Goal: Task Accomplishment & Management: Manage account settings

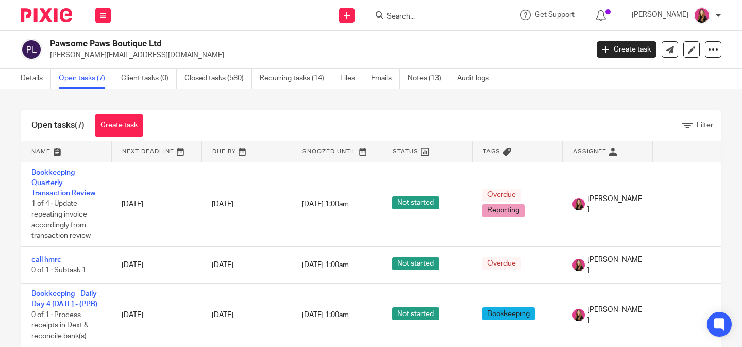
scroll to position [40, 0]
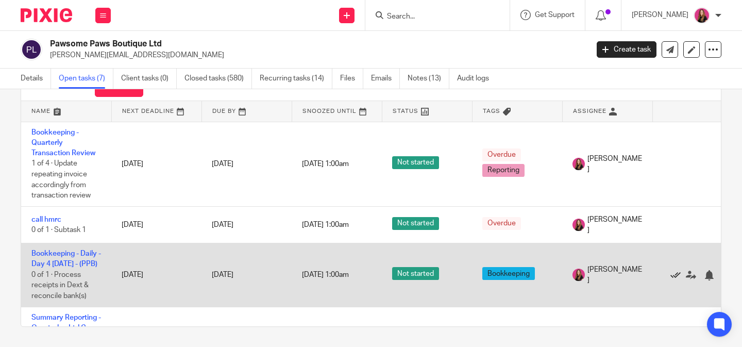
click at [675, 280] on icon at bounding box center [675, 275] width 10 height 10
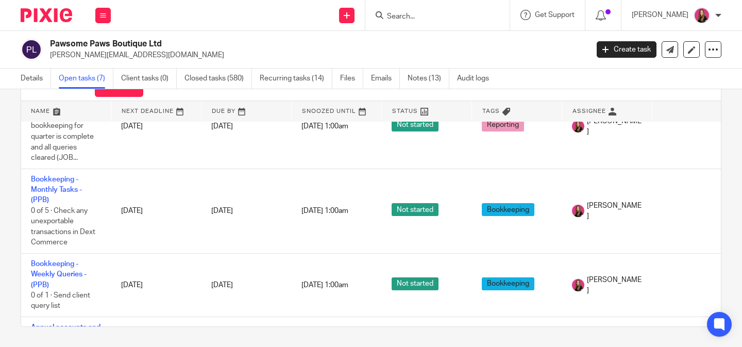
scroll to position [224, 1]
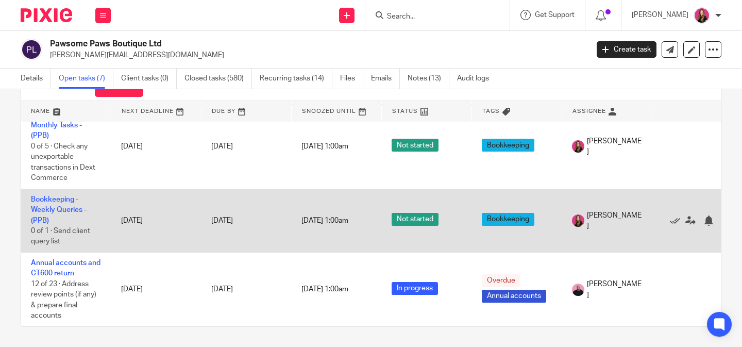
click at [42, 211] on td "Bookkeeping - Weekly Queries - (PPB) 0 of 1 · Send client query list" at bounding box center [66, 220] width 90 height 63
click at [44, 206] on link "Bookkeeping - Weekly Queries - (PPB)" at bounding box center [59, 210] width 56 height 28
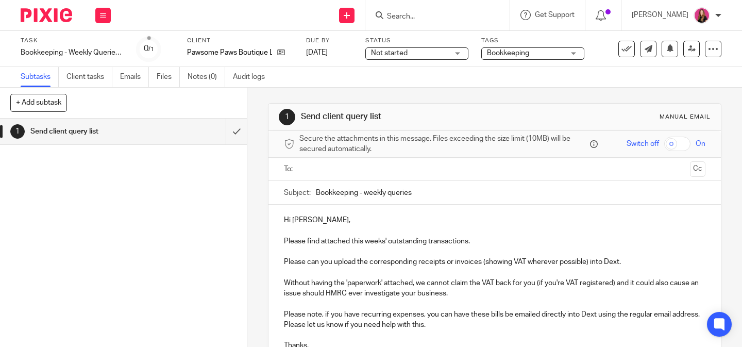
click at [434, 171] on input "text" at bounding box center [494, 169] width 383 height 12
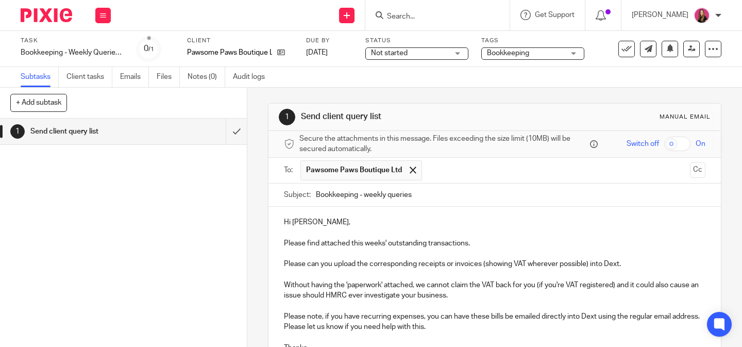
scroll to position [116, 0]
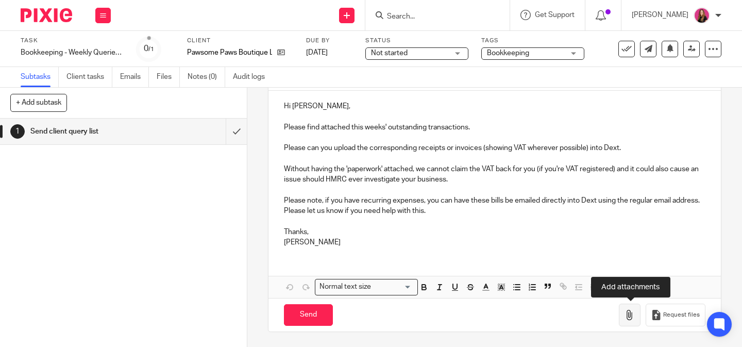
click at [634, 315] on icon "button" at bounding box center [629, 315] width 10 height 10
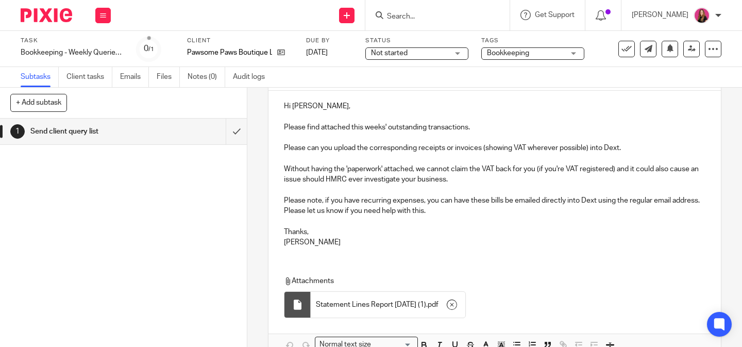
scroll to position [174, 0]
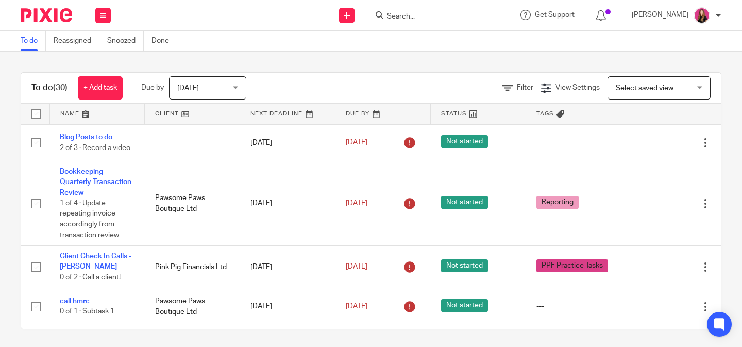
click at [427, 22] on div at bounding box center [437, 15] width 144 height 30
click at [419, 19] on input "Search" at bounding box center [432, 16] width 93 height 9
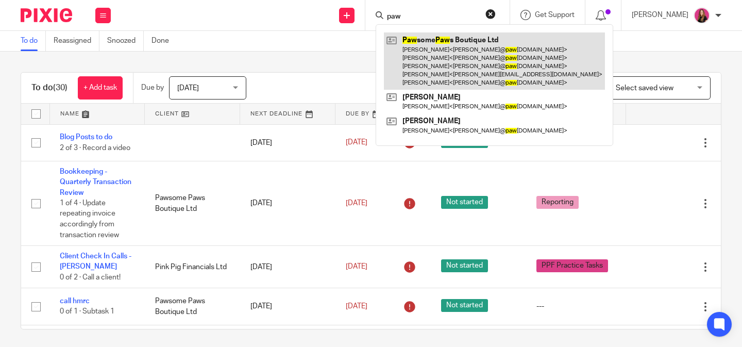
type input "paw"
click at [411, 53] on link at bounding box center [494, 60] width 221 height 57
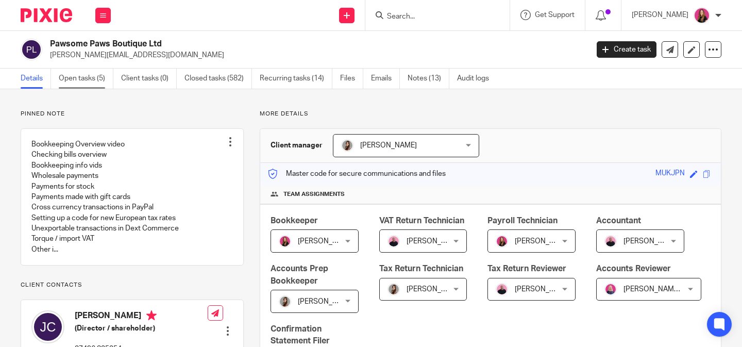
click at [95, 79] on link "Open tasks (5)" at bounding box center [86, 79] width 55 height 20
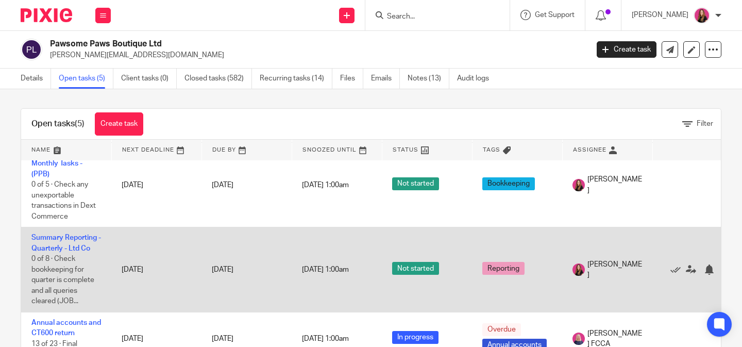
scroll to position [92, 0]
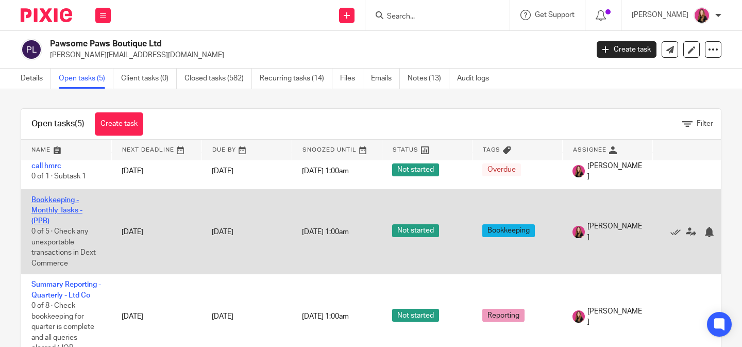
click at [61, 208] on link "Bookkeeping - Monthly Tasks - (PPB)" at bounding box center [56, 210] width 51 height 28
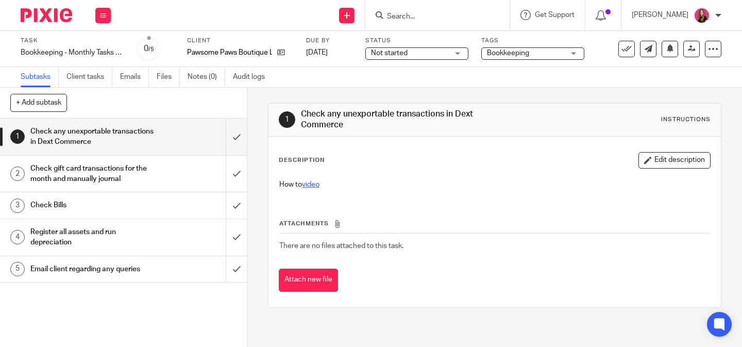
click at [319, 181] on link "video" at bounding box center [311, 184] width 18 height 7
click at [208, 174] on div "Check gift card transactions for the month and manually journal" at bounding box center [122, 174] width 185 height 26
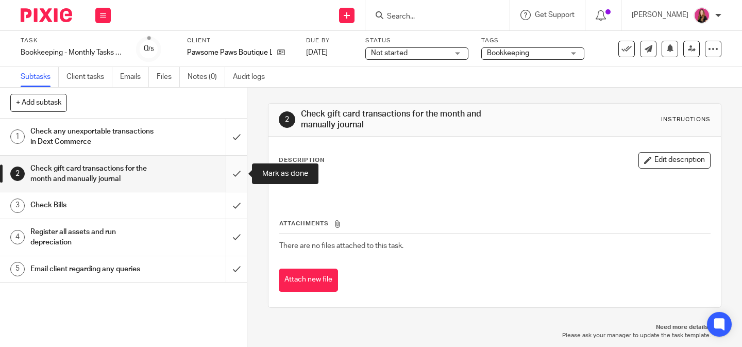
click at [242, 182] on input "submit" at bounding box center [123, 174] width 247 height 37
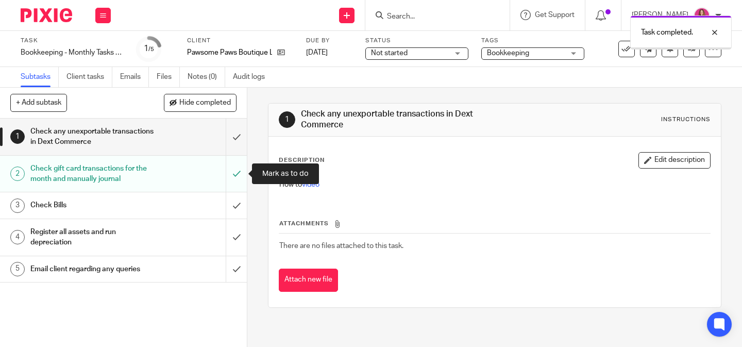
click at [212, 195] on link "3 Check Bills" at bounding box center [113, 205] width 226 height 26
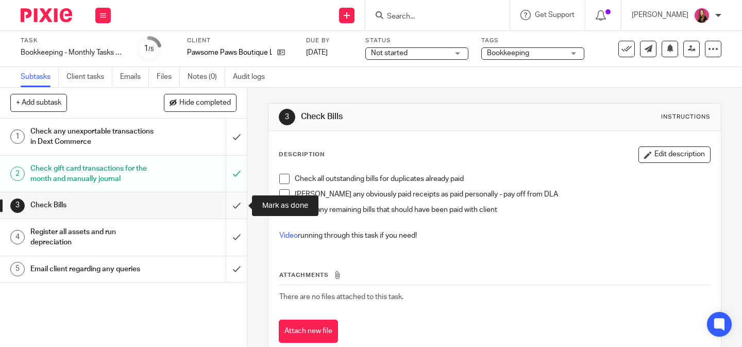
click at [234, 202] on input "submit" at bounding box center [123, 205] width 247 height 26
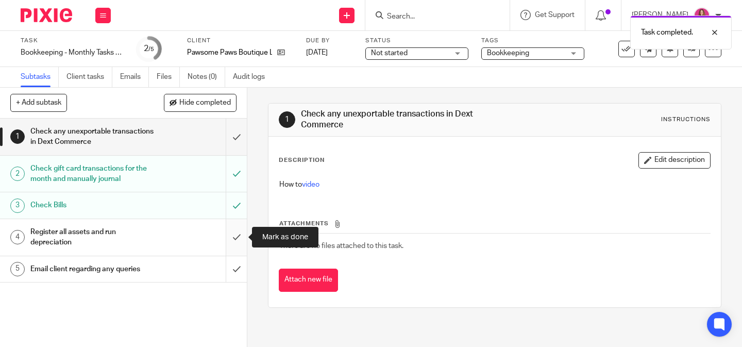
click at [238, 237] on input "submit" at bounding box center [123, 237] width 247 height 37
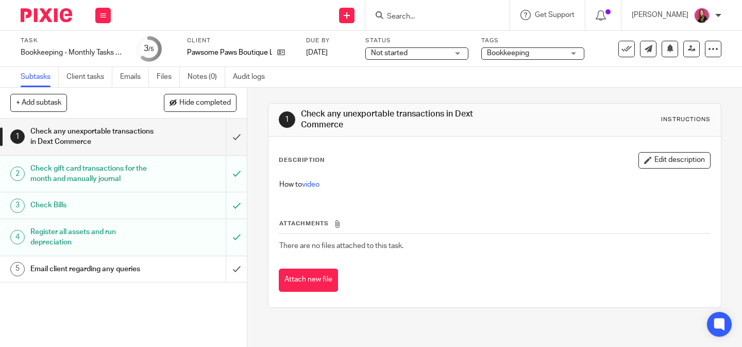
click at [202, 265] on div "Email client regarding any queries" at bounding box center [122, 268] width 185 height 15
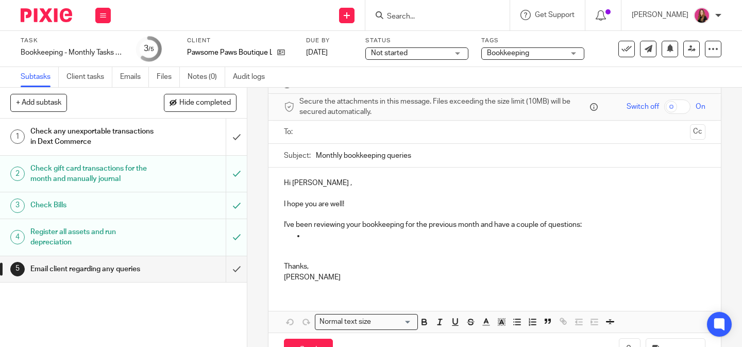
scroll to position [42, 0]
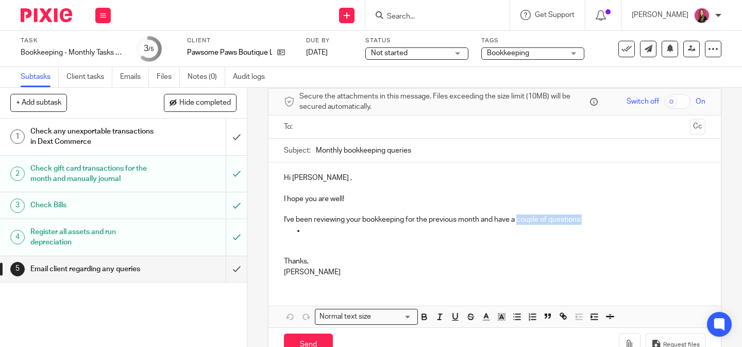
drag, startPoint x: 593, startPoint y: 218, endPoint x: 519, endPoint y: 223, distance: 73.8
click at [519, 223] on p "I've been reviewing your bookkeeping for the previous month and have a couple o…" at bounding box center [494, 214] width 421 height 21
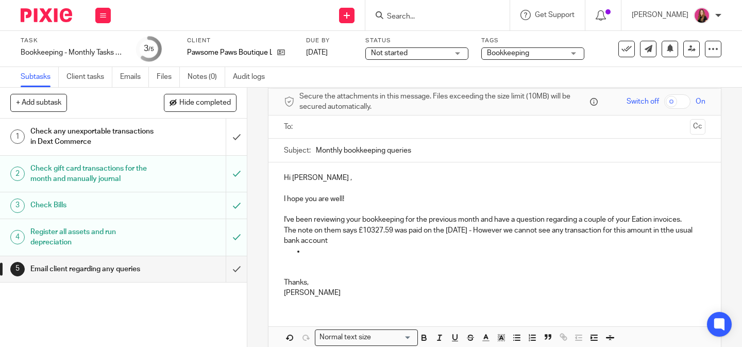
click at [678, 232] on p "The note on them says £10327.59 was paid on the [DATE] - However we cannot see …" at bounding box center [494, 235] width 421 height 21
click at [447, 234] on p "The note on them says £10327.59 was paid on the [DATE] - However we cannot see …" at bounding box center [494, 235] width 421 height 21
click at [402, 235] on p "The note on them says £10327.59 was paid on the 23rd July - However we cannot s…" at bounding box center [494, 235] width 421 height 21
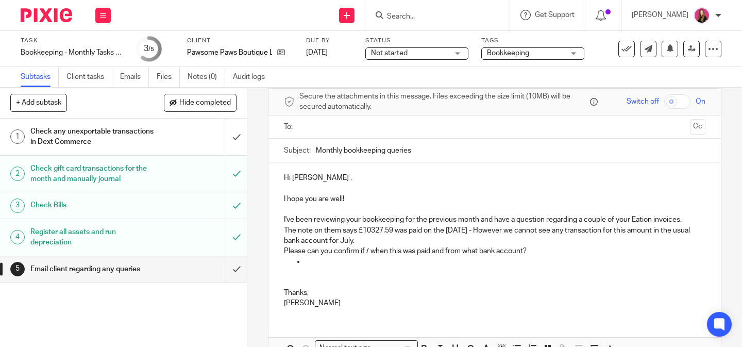
click at [328, 254] on p "Please can you confirm if / when this was paid and from what bank account?" at bounding box center [494, 251] width 421 height 10
click at [314, 272] on p at bounding box center [494, 272] width 421 height 10
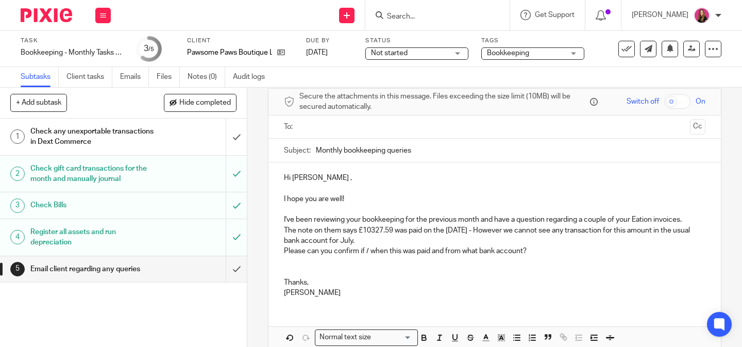
click at [402, 250] on p "Please can you confirm if / when this was paid and from what bank account?" at bounding box center [494, 251] width 421 height 10
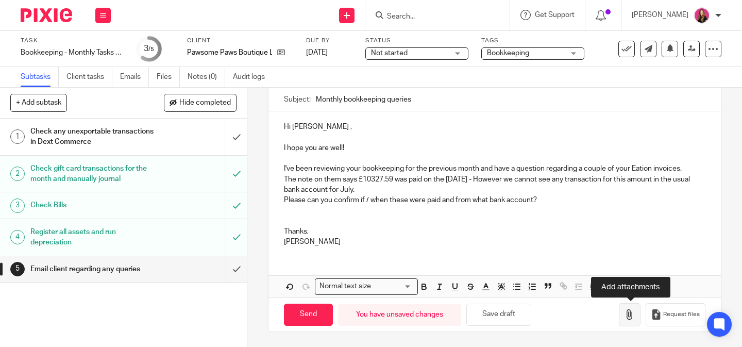
click at [632, 315] on icon "button" at bounding box center [629, 314] width 10 height 10
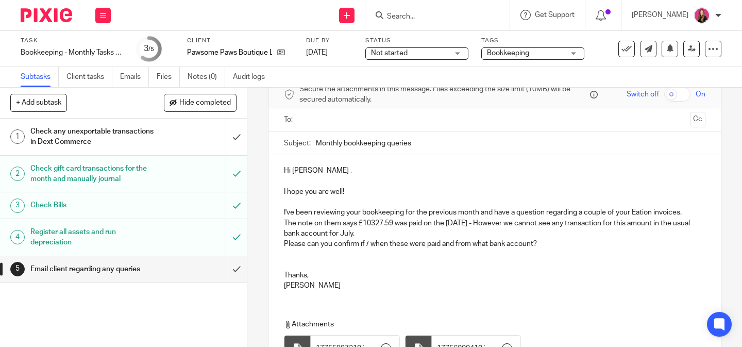
scroll to position [44, 0]
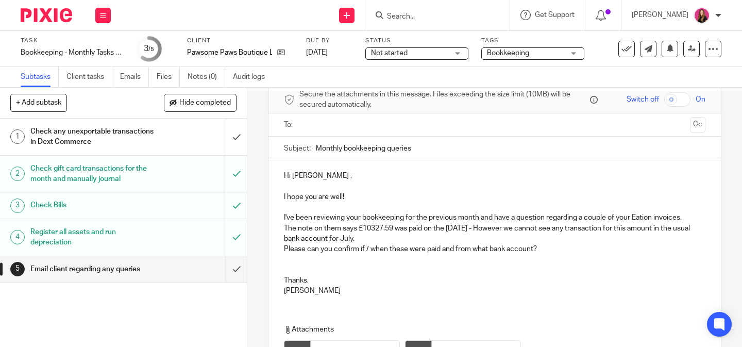
click at [491, 131] on input "text" at bounding box center [494, 125] width 383 height 12
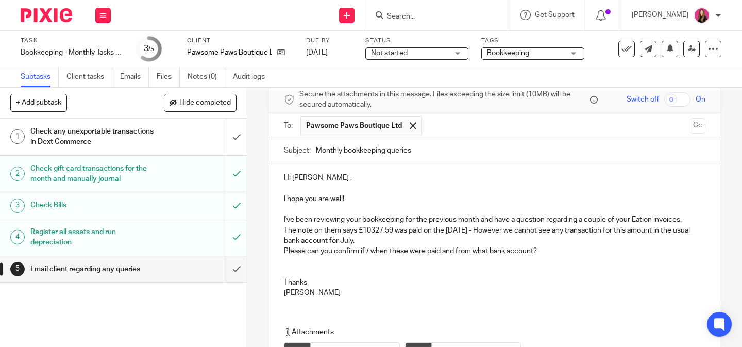
scroll to position [153, 0]
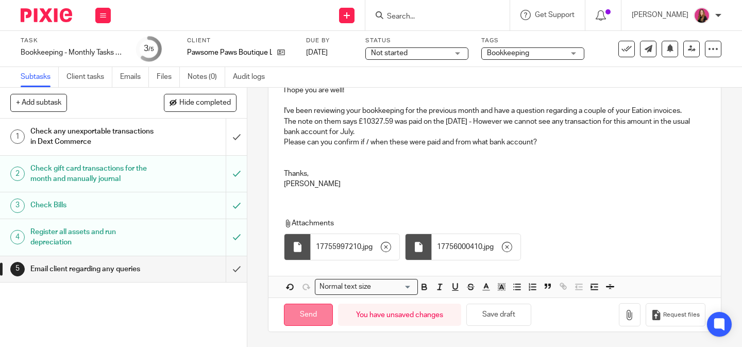
click at [303, 308] on input "Send" at bounding box center [308, 314] width 49 height 22
type input "Sent"
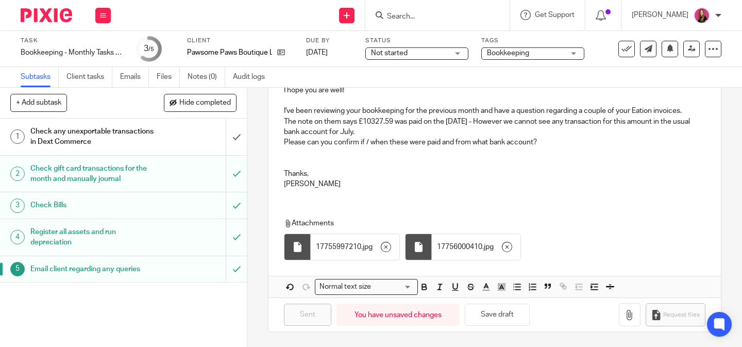
click at [57, 13] on img at bounding box center [47, 15] width 52 height 14
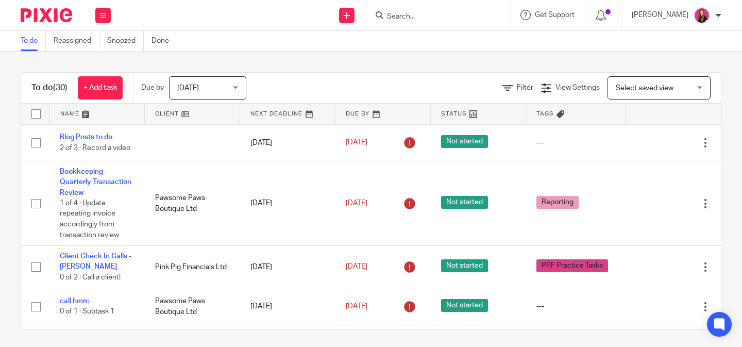
click at [413, 19] on input "Search" at bounding box center [432, 16] width 93 height 9
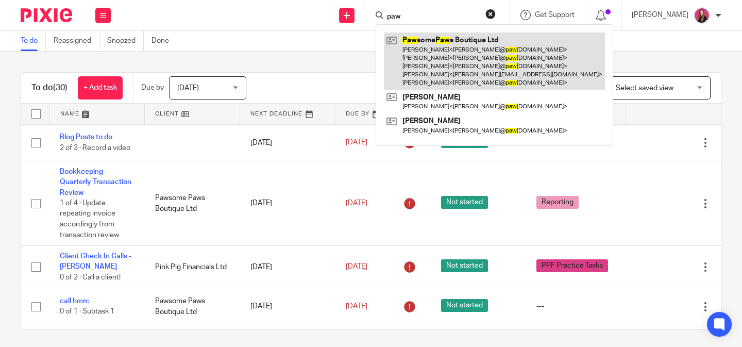
type input "paw"
click at [414, 48] on link at bounding box center [494, 60] width 221 height 57
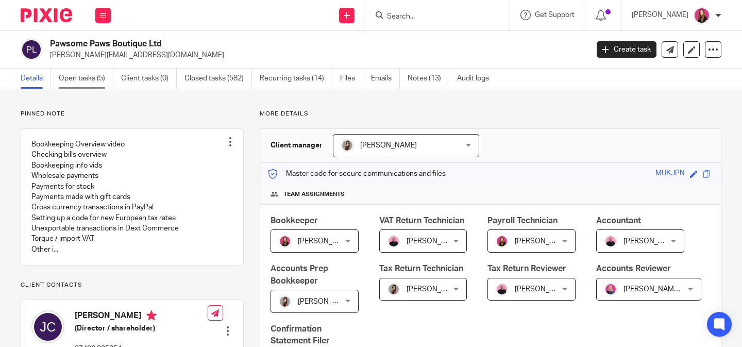
click at [102, 73] on link "Open tasks (5)" at bounding box center [86, 79] width 55 height 20
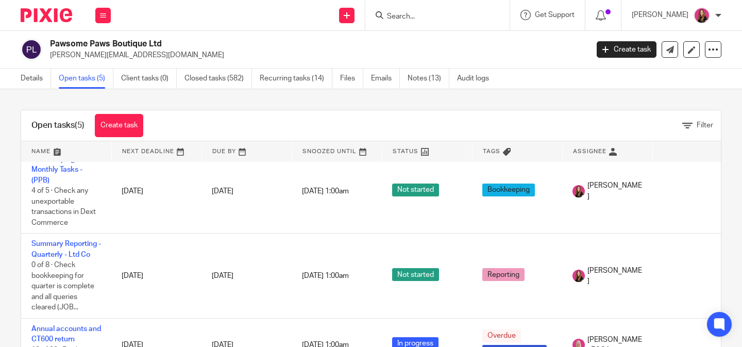
scroll to position [147, 0]
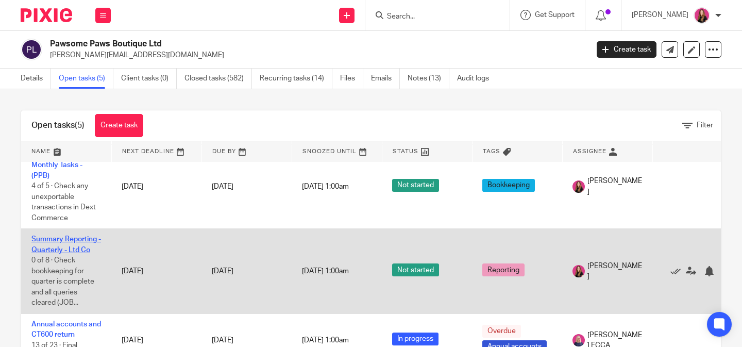
click at [61, 235] on link "Summary Reporting - Quarterly - Ltd Co" at bounding box center [66, 244] width 70 height 18
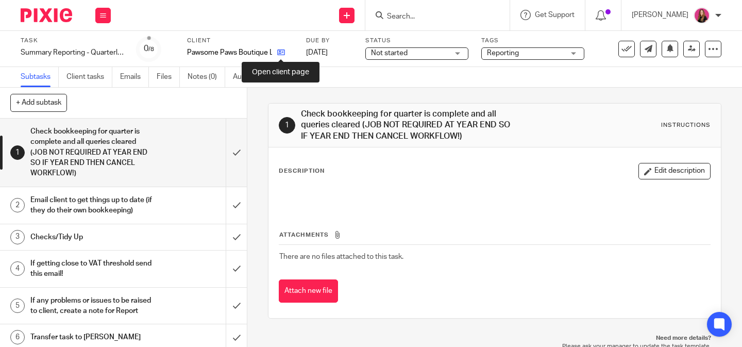
click at [280, 55] on icon at bounding box center [281, 52] width 8 height 8
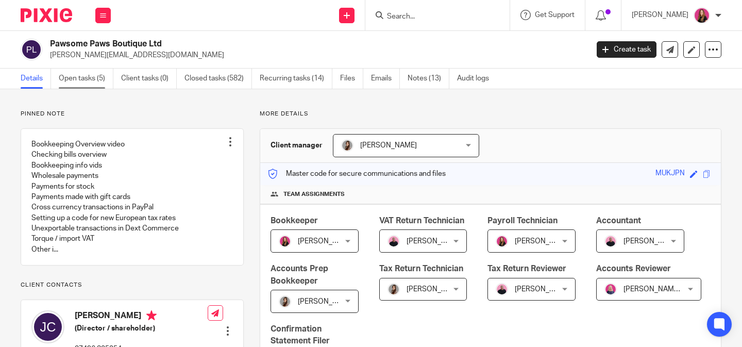
click at [73, 78] on link "Open tasks (5)" at bounding box center [86, 79] width 55 height 20
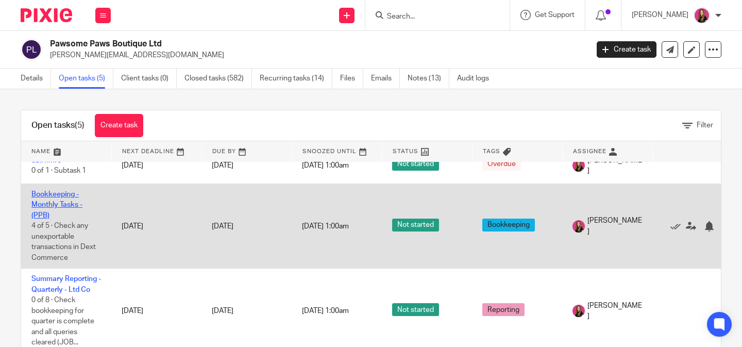
scroll to position [102, 0]
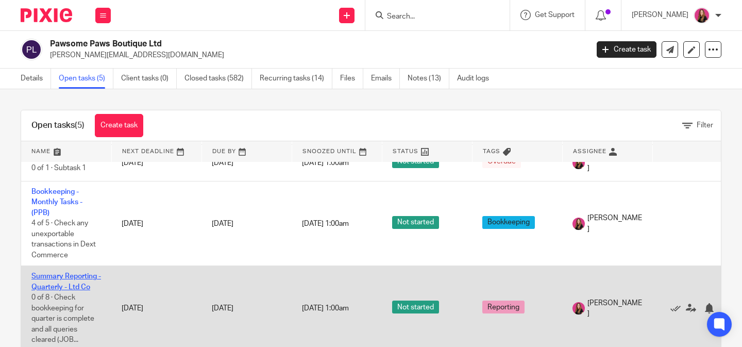
click at [73, 283] on link "Summary Reporting - Quarterly - Ltd Co" at bounding box center [66, 282] width 70 height 18
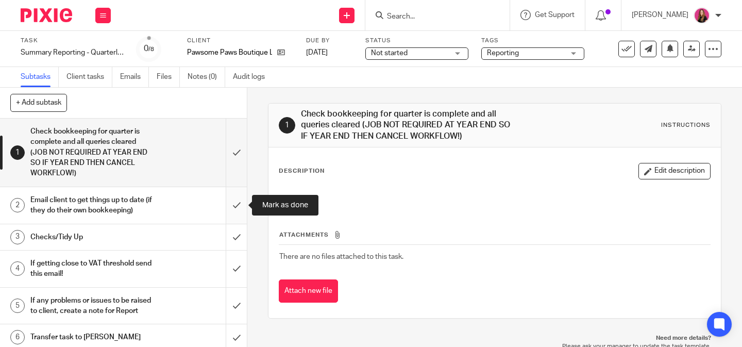
click at [238, 215] on input "submit" at bounding box center [123, 205] width 247 height 37
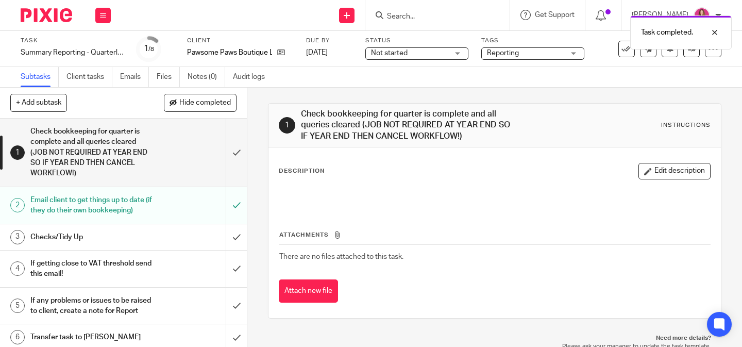
click at [166, 234] on div "Checks/Tidy Up" at bounding box center [122, 236] width 185 height 15
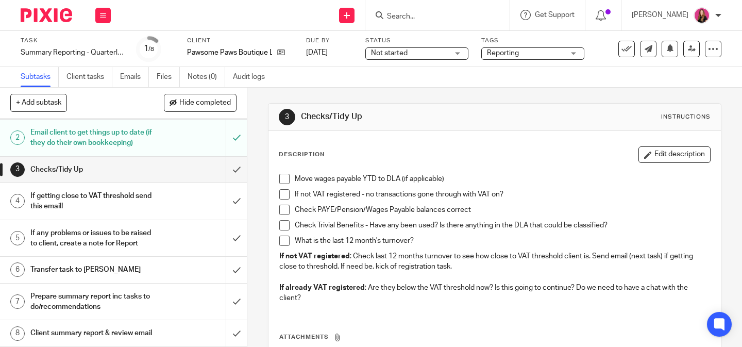
scroll to position [89, 0]
click at [233, 183] on input "submit" at bounding box center [123, 201] width 247 height 37
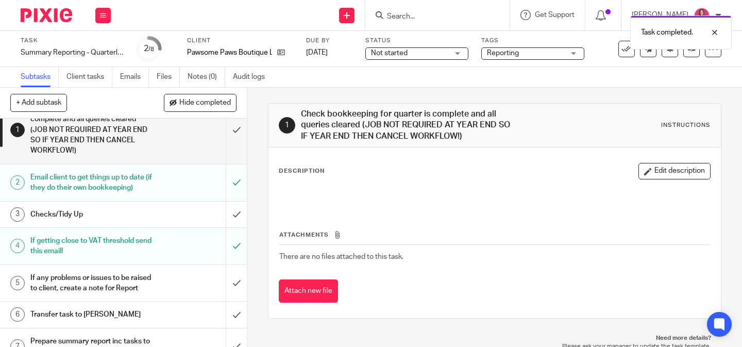
scroll to position [18, 0]
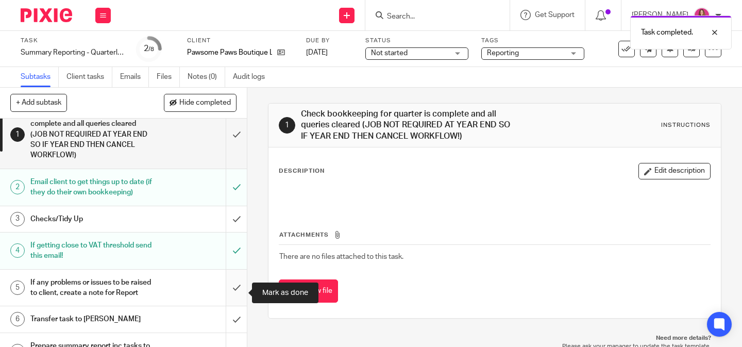
click at [233, 296] on input "submit" at bounding box center [123, 287] width 247 height 37
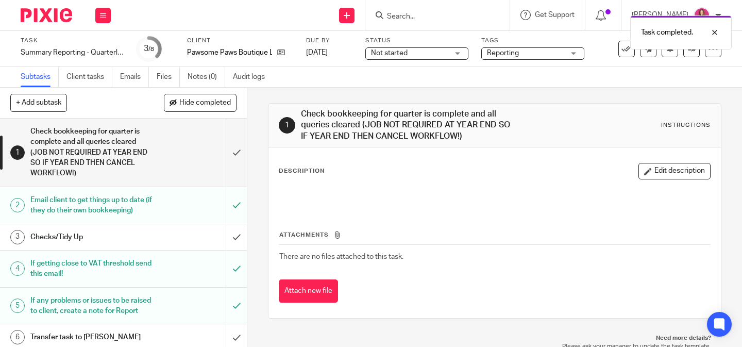
click at [197, 239] on div "Checks/Tidy Up" at bounding box center [122, 236] width 185 height 15
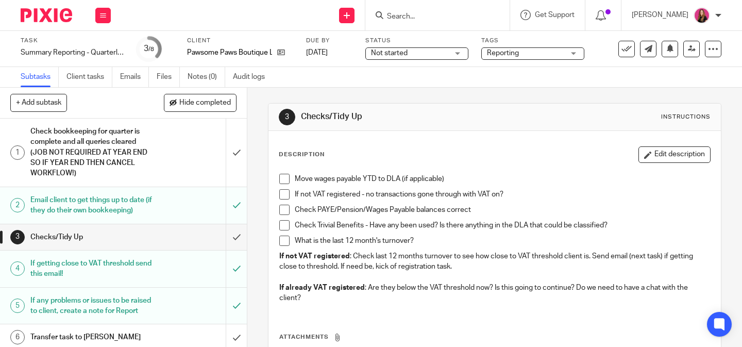
click at [284, 222] on span at bounding box center [284, 225] width 10 height 10
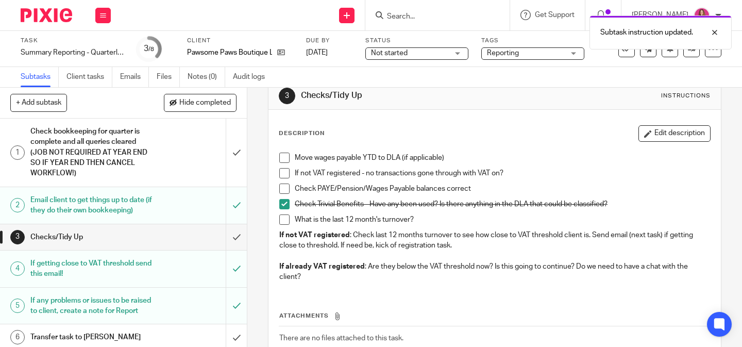
scroll to position [25, 0]
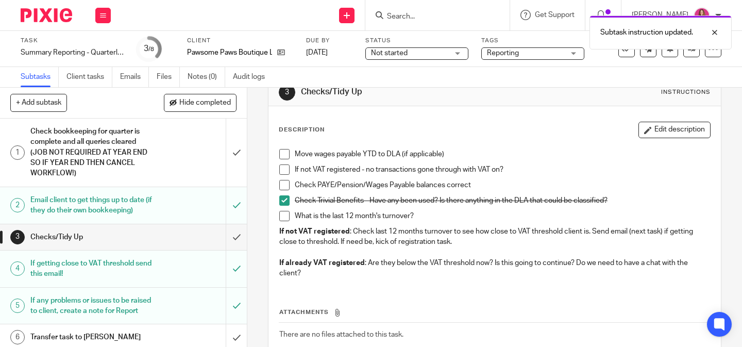
click at [284, 170] on span at bounding box center [284, 169] width 10 height 10
click at [287, 188] on span at bounding box center [284, 185] width 10 height 10
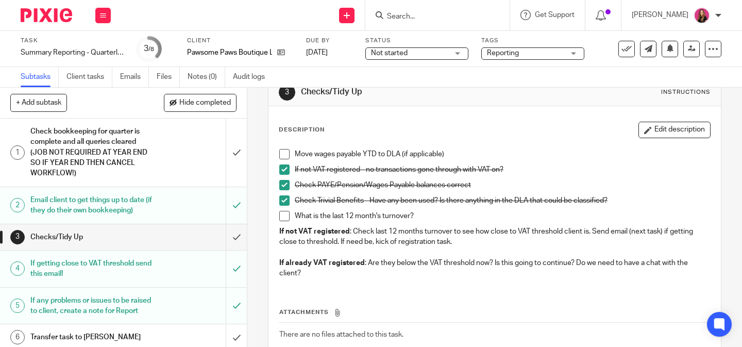
click at [281, 151] on span at bounding box center [284, 154] width 10 height 10
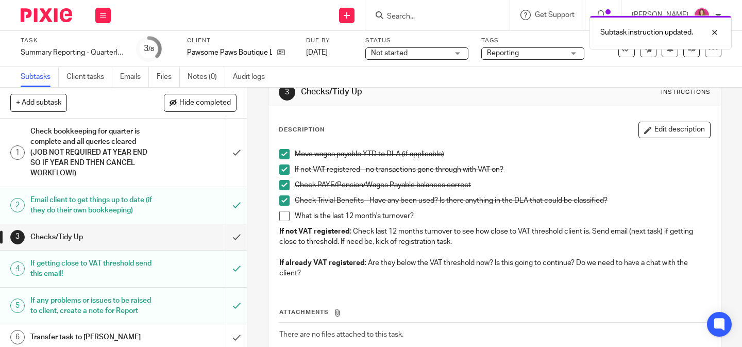
click at [287, 216] on span at bounding box center [284, 216] width 10 height 10
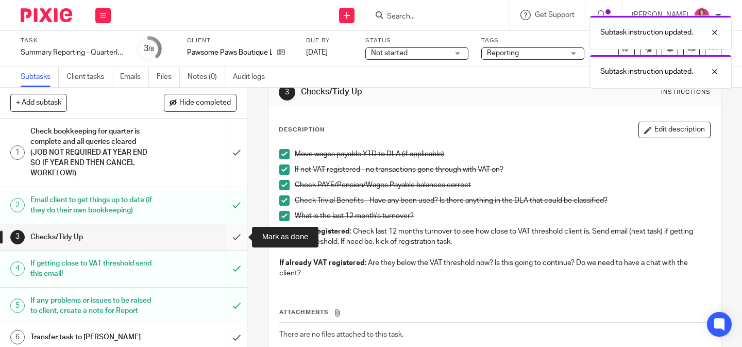
click at [236, 235] on input "submit" at bounding box center [123, 237] width 247 height 26
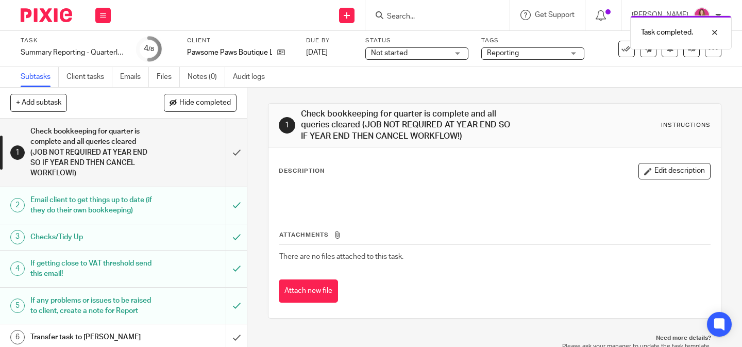
click at [49, 18] on img at bounding box center [47, 15] width 52 height 14
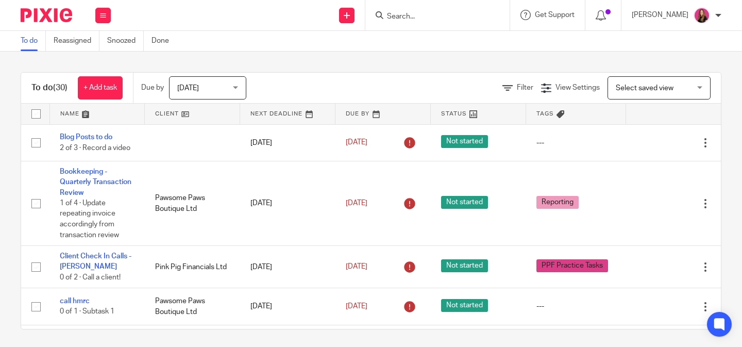
click at [399, 20] on input "Search" at bounding box center [432, 16] width 93 height 9
click at [406, 16] on input "Search" at bounding box center [432, 16] width 93 height 9
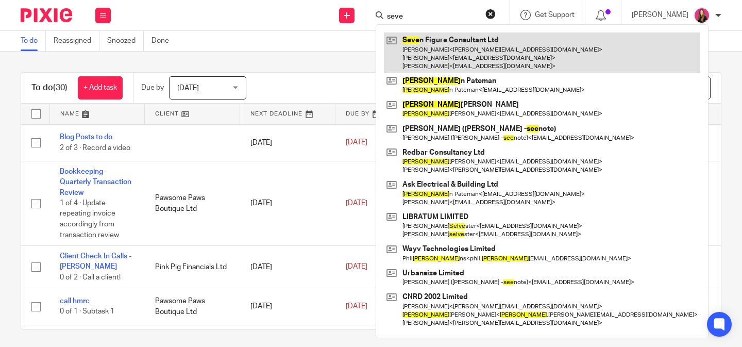
type input "seve"
click at [411, 51] on link at bounding box center [542, 52] width 316 height 41
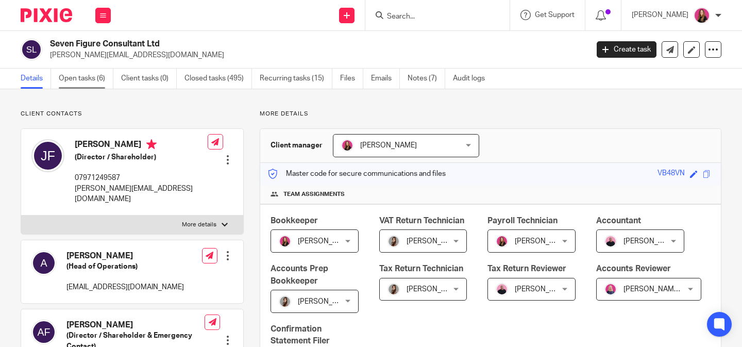
click at [78, 76] on link "Open tasks (6)" at bounding box center [86, 79] width 55 height 20
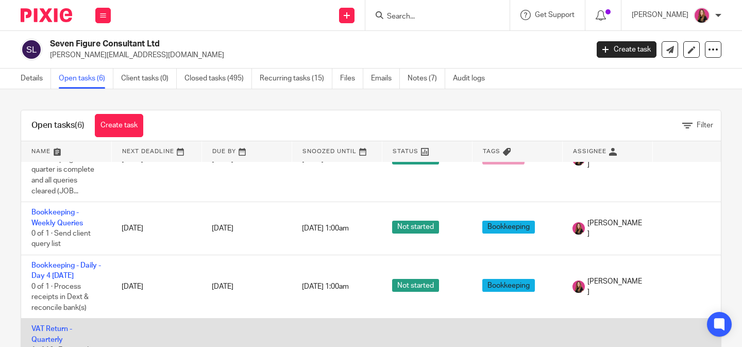
scroll to position [89, 0]
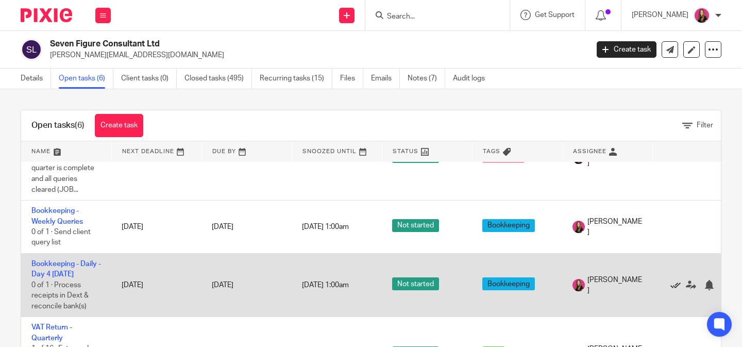
click at [673, 288] on icon at bounding box center [675, 285] width 10 height 10
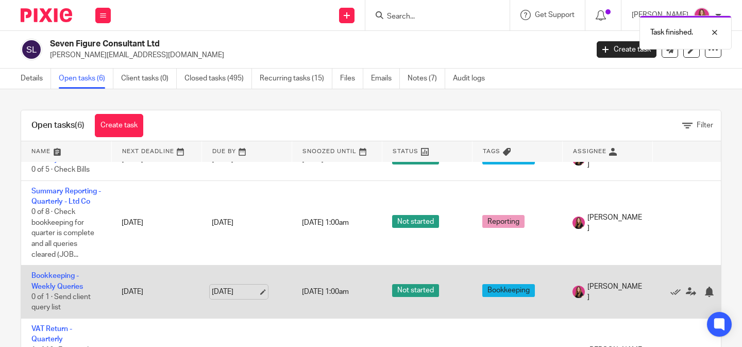
scroll to position [25, 0]
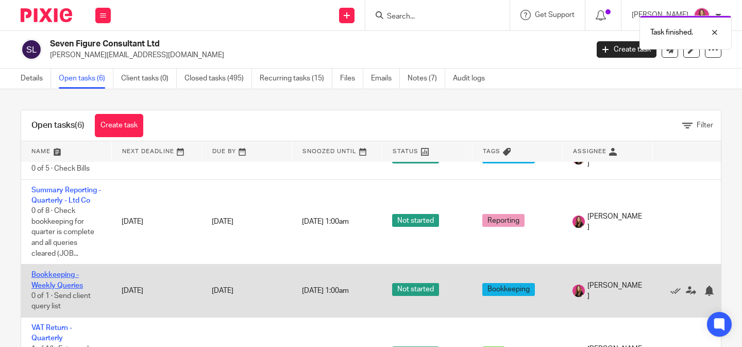
click at [55, 278] on link "Bookkeeping - Weekly Queries" at bounding box center [57, 280] width 52 height 18
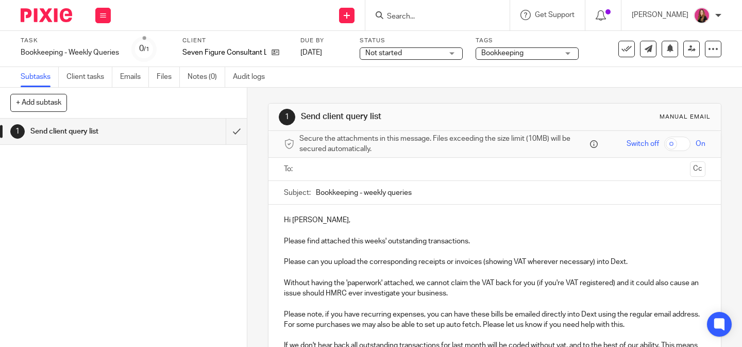
click at [369, 171] on input "text" at bounding box center [494, 169] width 383 height 12
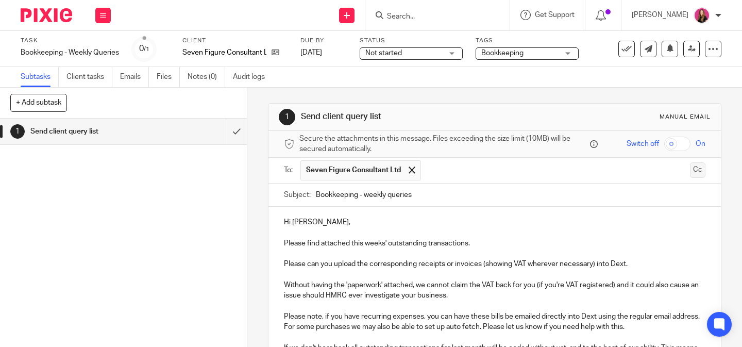
click at [696, 176] on button "Cc" at bounding box center [697, 169] width 15 height 15
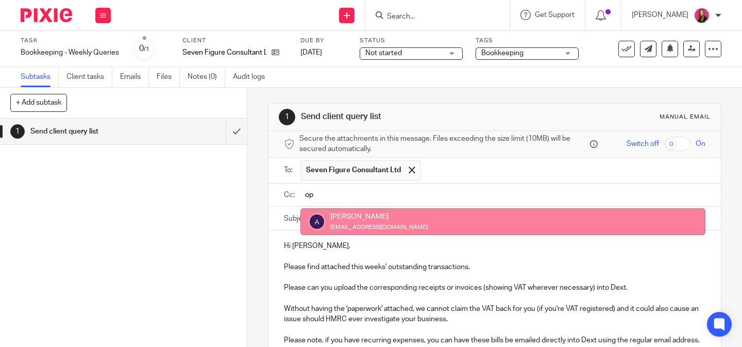
type input "op"
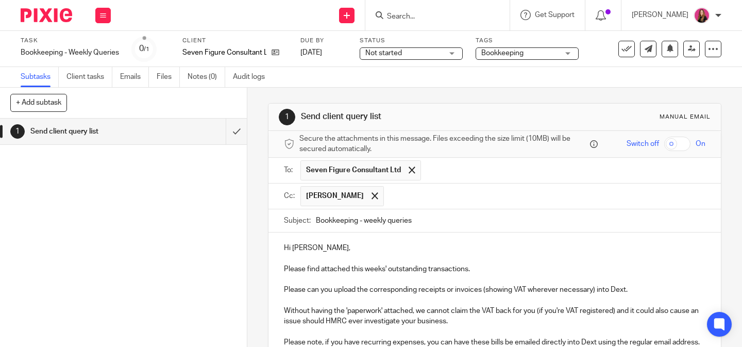
scroll to position [173, 0]
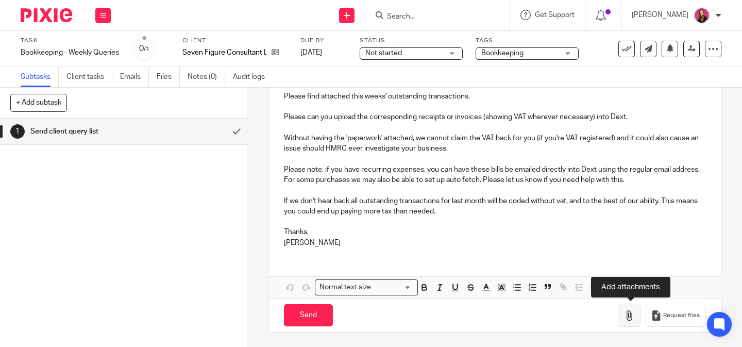
click at [634, 317] on icon "button" at bounding box center [629, 315] width 10 height 10
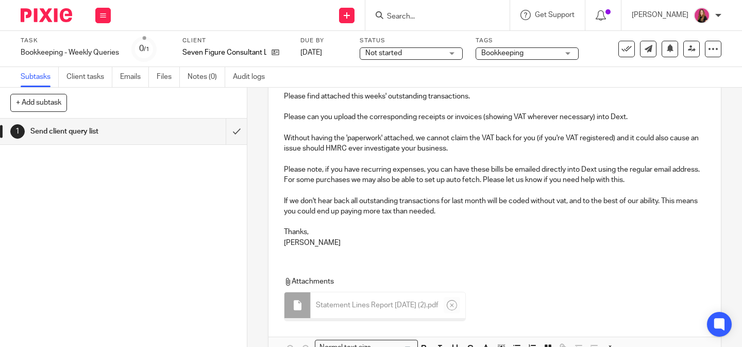
scroll to position [230, 0]
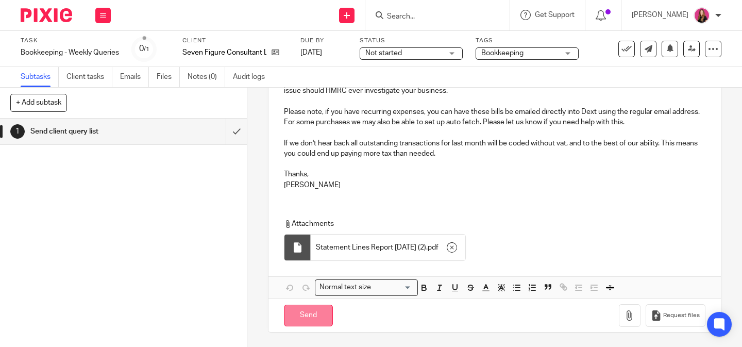
click at [299, 317] on input "Send" at bounding box center [308, 315] width 49 height 22
type input "Sent"
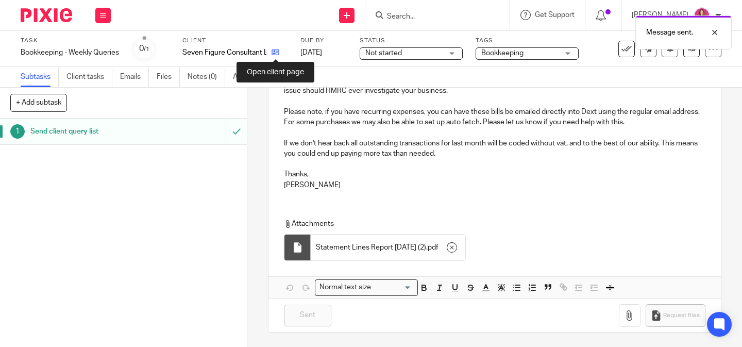
click at [277, 53] on icon at bounding box center [276, 52] width 8 height 8
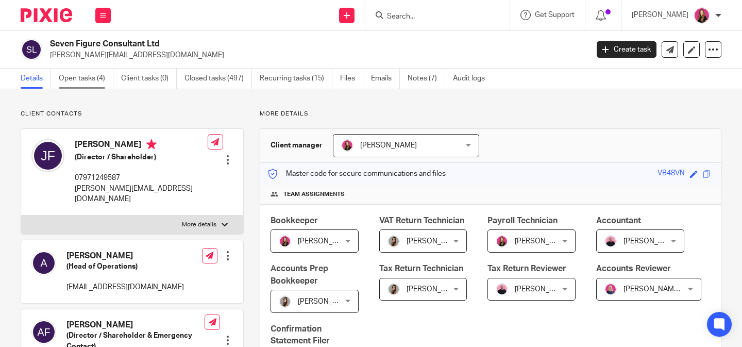
click at [67, 70] on link "Open tasks (4)" at bounding box center [86, 79] width 55 height 20
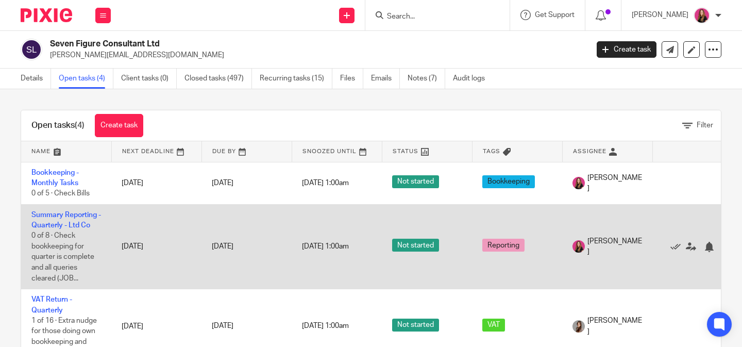
scroll to position [1, 0]
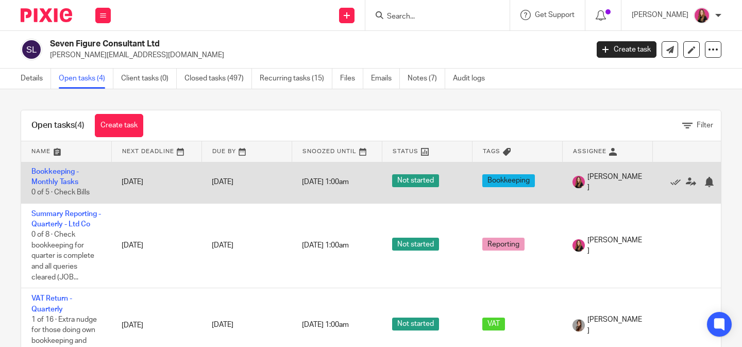
click at [64, 176] on td "Bookkeeping - Monthly Tasks 0 of 5 · Check Bills" at bounding box center [66, 182] width 90 height 42
click at [68, 168] on link "Bookkeeping - Monthly Tasks" at bounding box center [54, 177] width 47 height 18
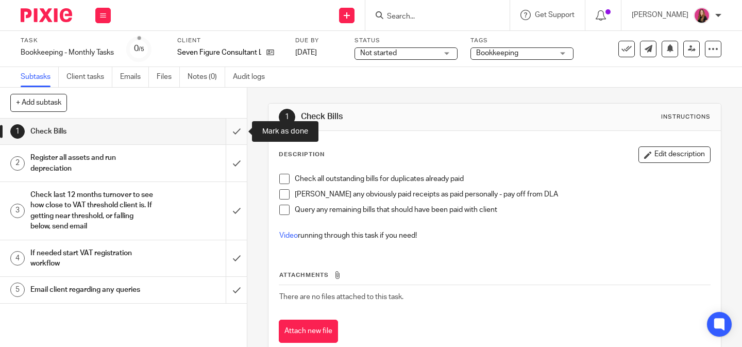
click at [234, 124] on input "submit" at bounding box center [123, 131] width 247 height 26
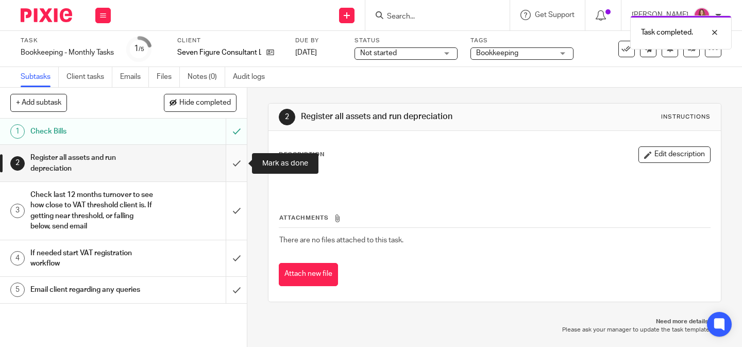
click at [236, 168] on input "submit" at bounding box center [123, 163] width 247 height 37
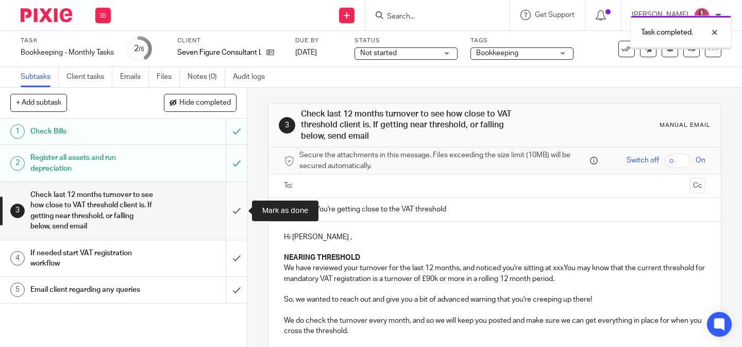
click at [245, 215] on input "submit" at bounding box center [123, 210] width 247 height 57
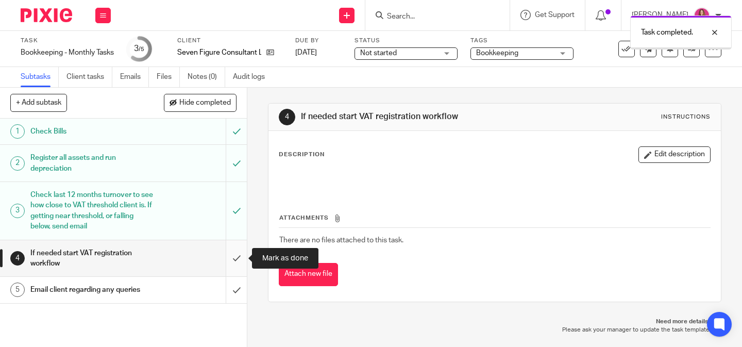
click at [242, 250] on input "submit" at bounding box center [123, 258] width 247 height 37
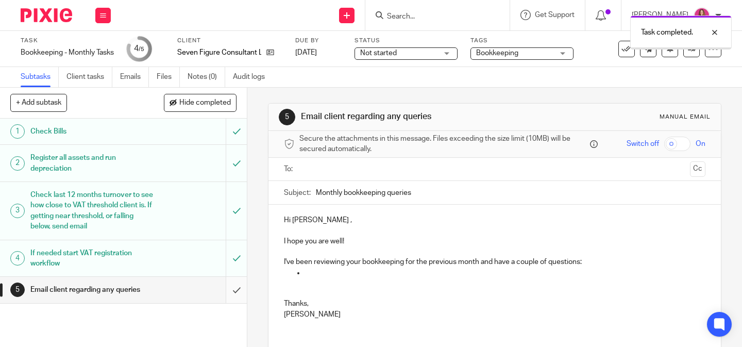
click at [240, 290] on input "submit" at bounding box center [123, 290] width 247 height 26
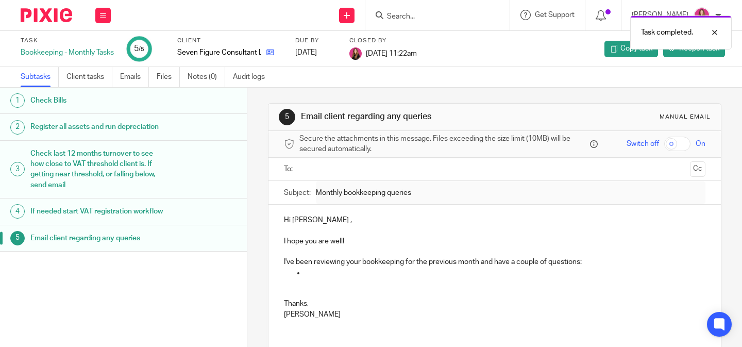
click at [270, 55] on icon at bounding box center [270, 52] width 8 height 8
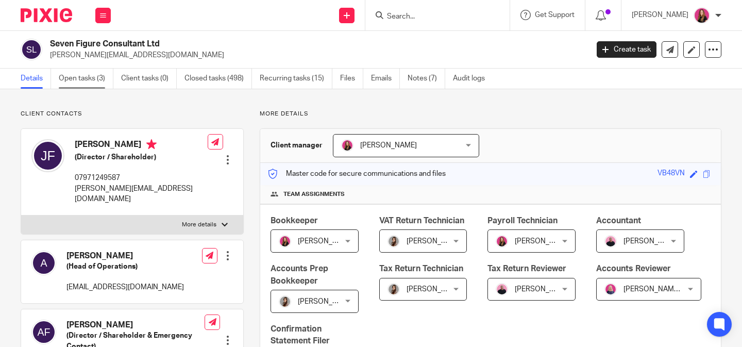
click at [77, 75] on link "Open tasks (3)" at bounding box center [86, 79] width 55 height 20
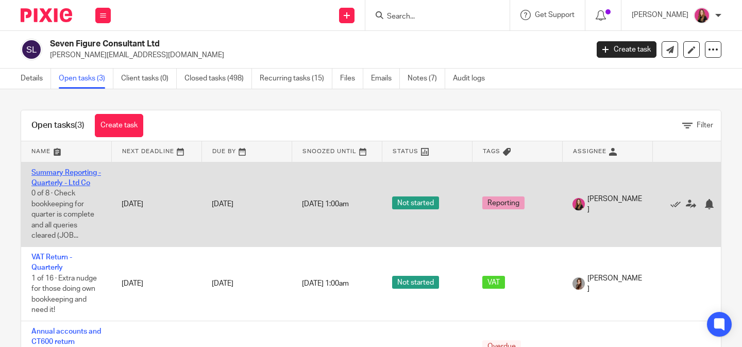
click at [75, 182] on link "Summary Reporting - Quarterly - Ltd Co" at bounding box center [66, 178] width 70 height 18
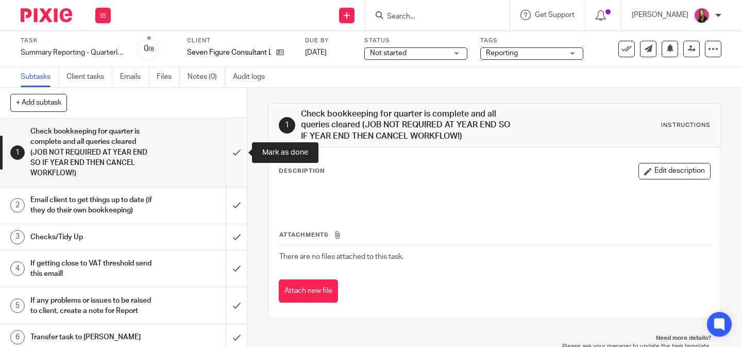
click at [232, 141] on input "submit" at bounding box center [123, 152] width 247 height 68
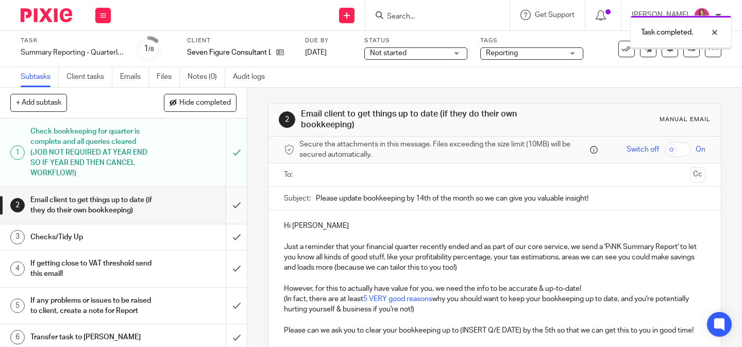
click at [238, 196] on input "submit" at bounding box center [123, 205] width 247 height 37
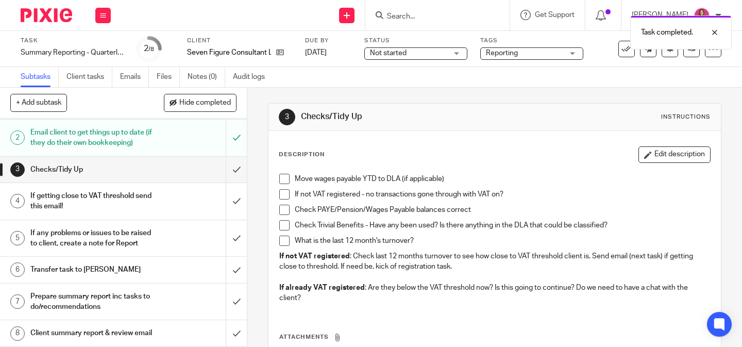
scroll to position [73, 0]
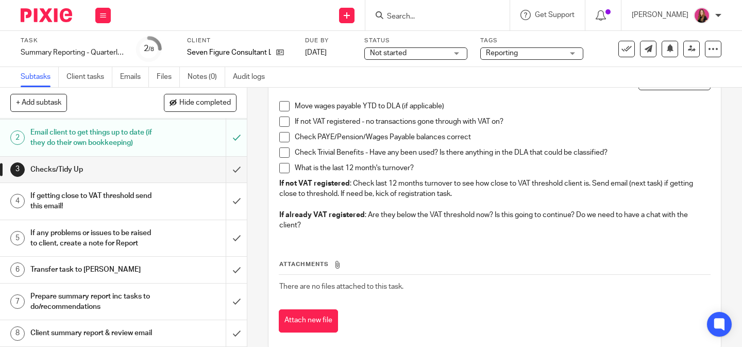
click at [285, 106] on span at bounding box center [284, 106] width 10 height 10
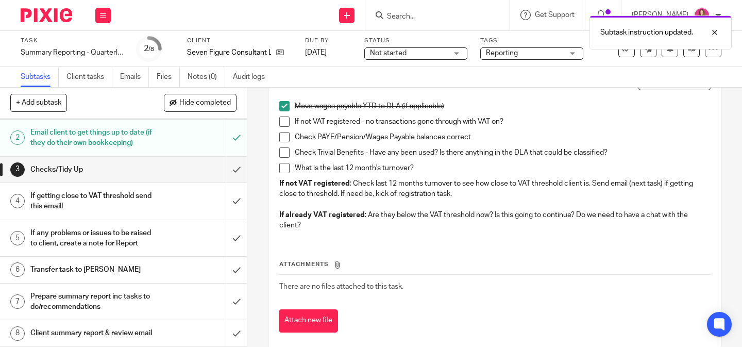
click at [281, 122] on span at bounding box center [284, 121] width 10 height 10
click at [282, 139] on span at bounding box center [284, 137] width 10 height 10
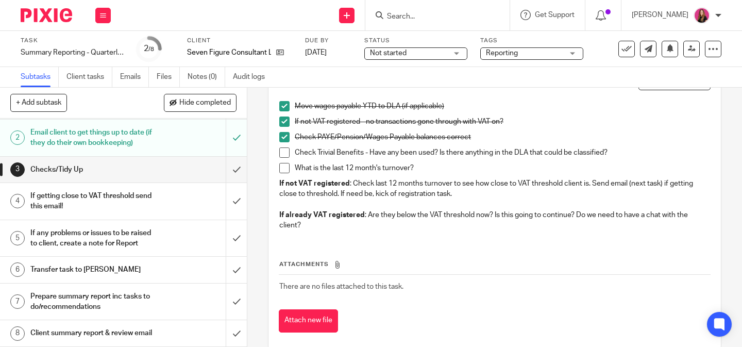
click at [282, 148] on span at bounding box center [284, 152] width 10 height 10
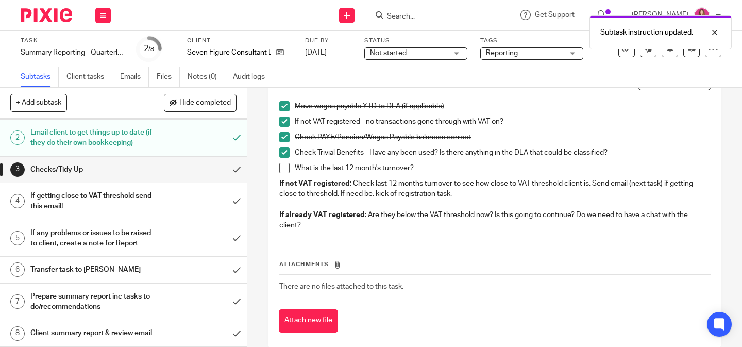
click at [282, 173] on li "What is the last 12 month's turnover?" at bounding box center [494, 170] width 431 height 15
click at [227, 183] on input "submit" at bounding box center [123, 201] width 247 height 37
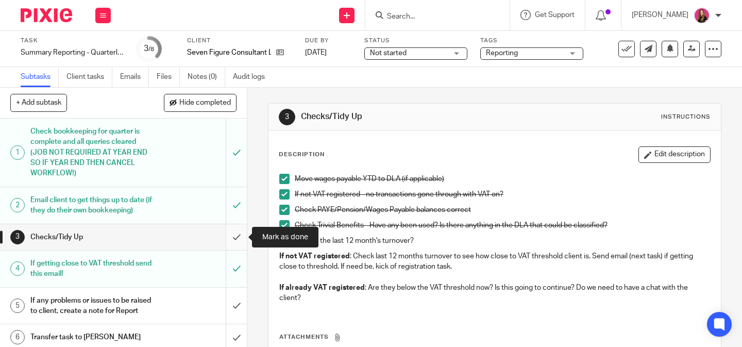
click at [235, 242] on input "submit" at bounding box center [123, 237] width 247 height 26
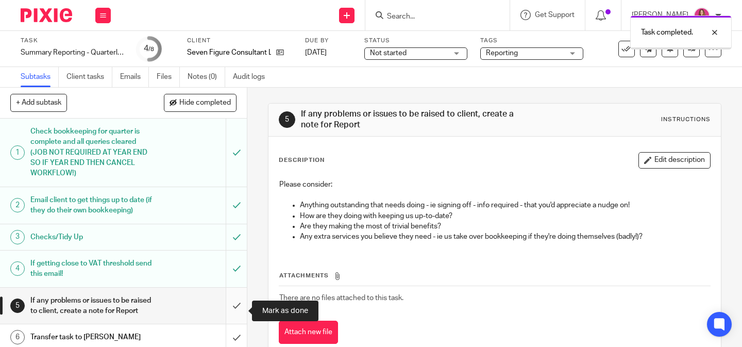
click at [238, 300] on input "submit" at bounding box center [123, 305] width 247 height 37
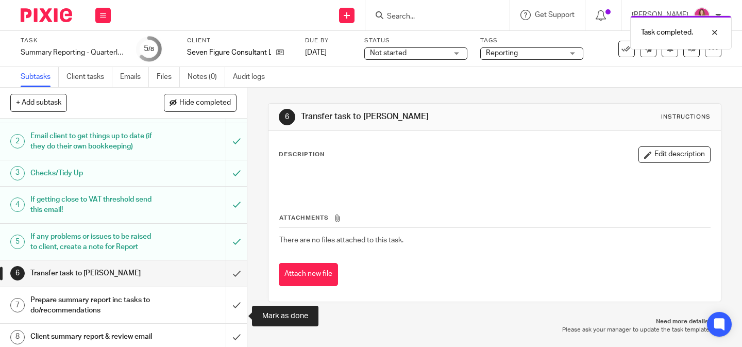
scroll to position [89, 0]
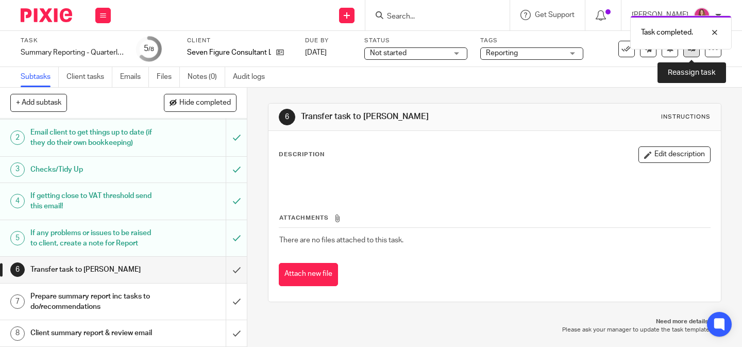
click at [686, 55] on link at bounding box center [691, 49] width 16 height 16
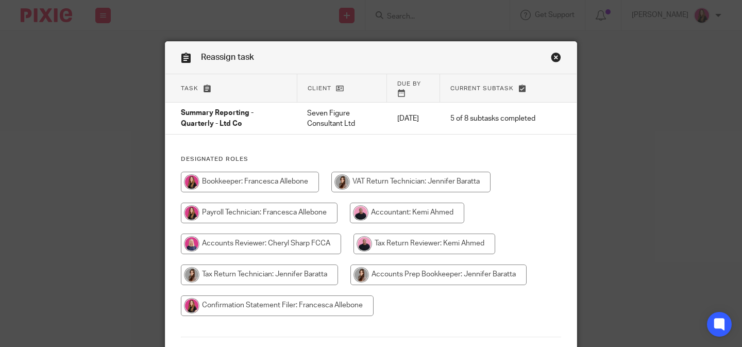
click at [302, 264] on input "radio" at bounding box center [259, 274] width 157 height 21
radio input "true"
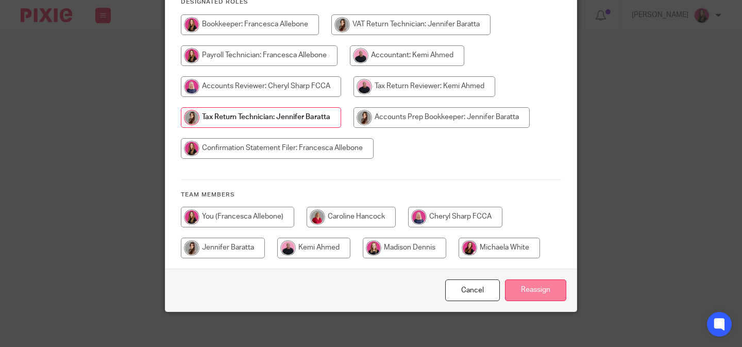
click at [545, 285] on input "Reassign" at bounding box center [535, 290] width 61 height 22
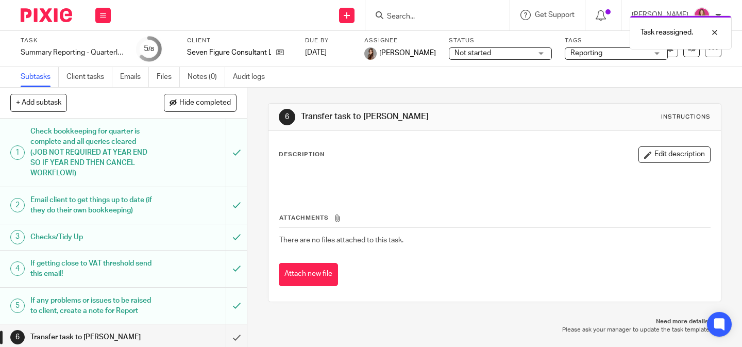
click at [392, 14] on div "Task reassigned." at bounding box center [551, 29] width 361 height 39
click at [409, 13] on div "Task reassigned." at bounding box center [551, 29] width 361 height 39
click at [404, 14] on input "Search" at bounding box center [432, 16] width 93 height 9
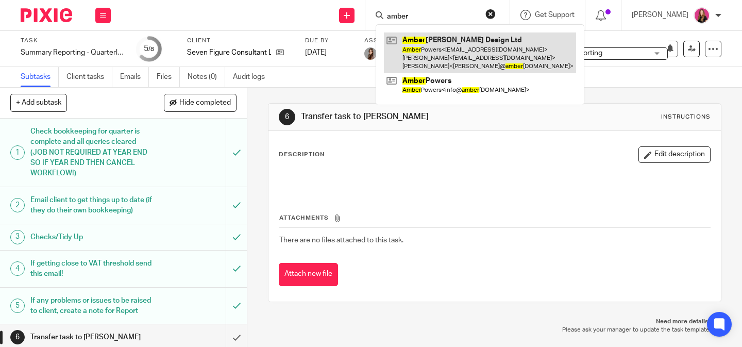
type input "amber"
click at [417, 42] on link at bounding box center [480, 52] width 192 height 41
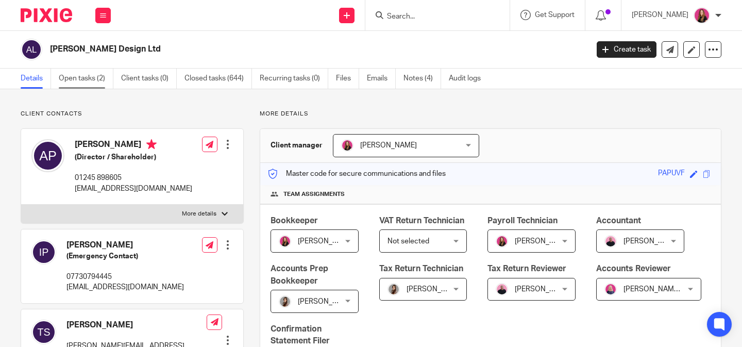
click at [92, 79] on link "Open tasks (2)" at bounding box center [86, 79] width 55 height 20
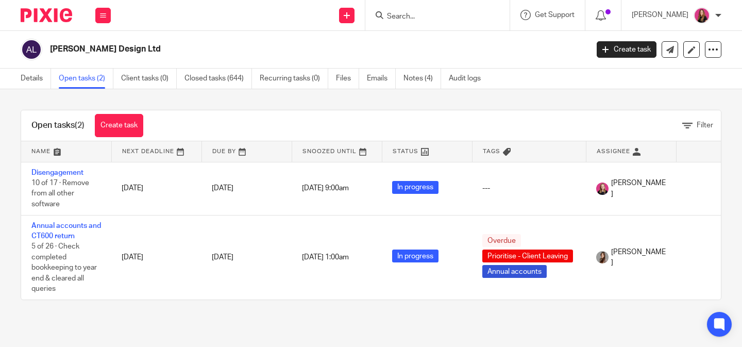
click at [63, 13] on img at bounding box center [47, 15] width 52 height 14
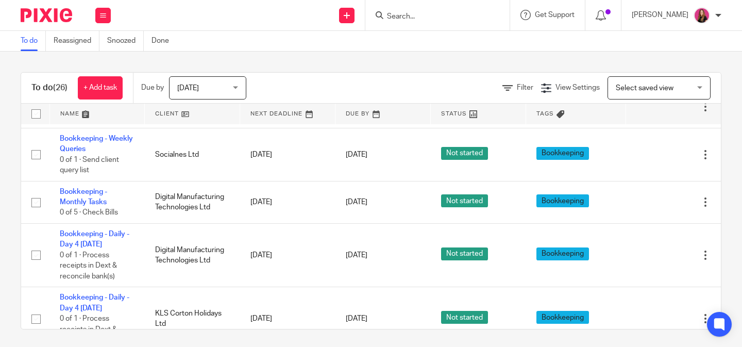
scroll to position [1275, 0]
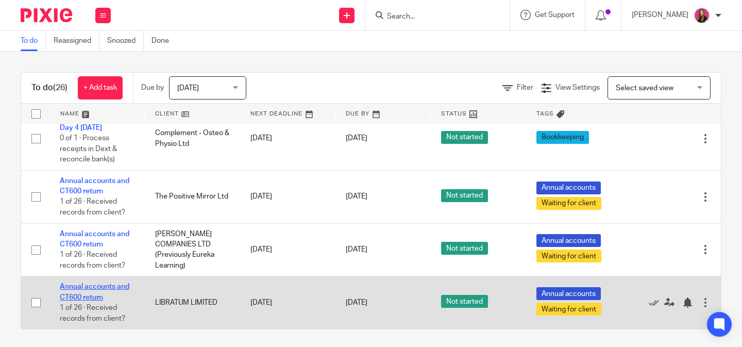
click at [105, 283] on link "Annual accounts and CT600 return" at bounding box center [95, 292] width 70 height 18
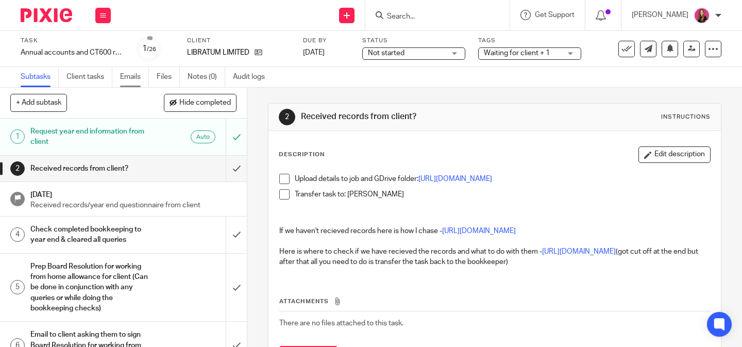
click at [135, 81] on link "Emails" at bounding box center [134, 77] width 29 height 20
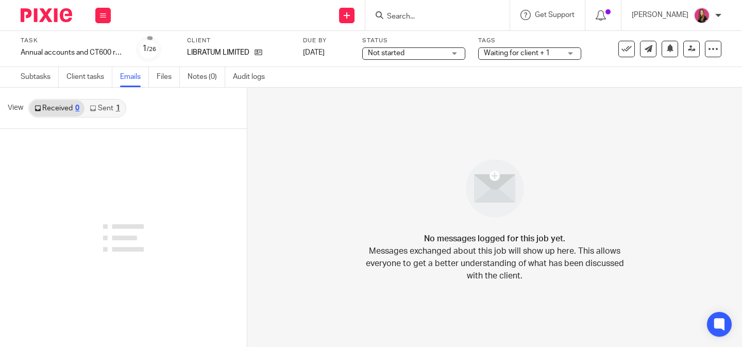
click at [112, 115] on link "Sent 1" at bounding box center [104, 108] width 40 height 16
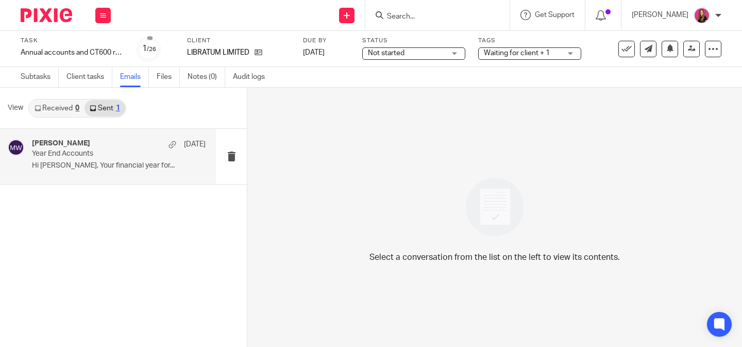
click at [191, 155] on div "[PERSON_NAME] [DATE] Year End Accounts Hi [PERSON_NAME], Your financial year fo…" at bounding box center [119, 156] width 174 height 35
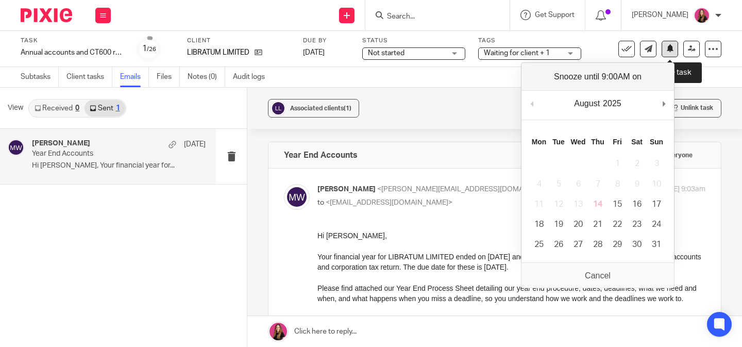
click at [671, 52] on icon at bounding box center [670, 48] width 8 height 8
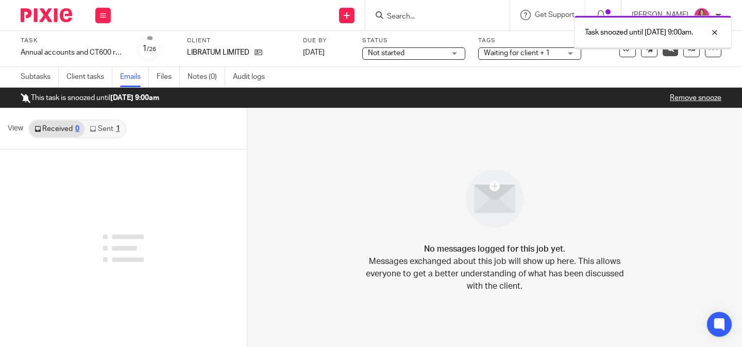
click at [59, 16] on img at bounding box center [47, 15] width 52 height 14
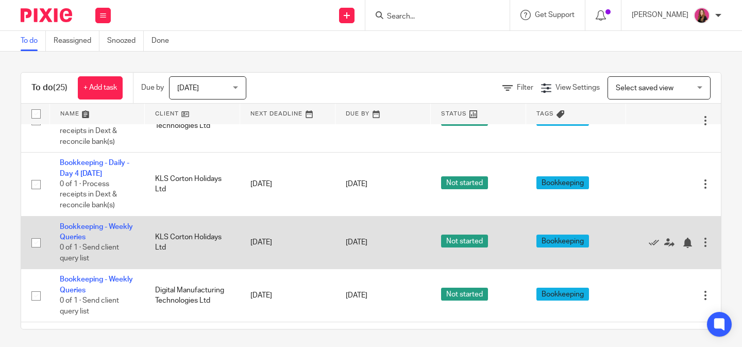
scroll to position [1221, 0]
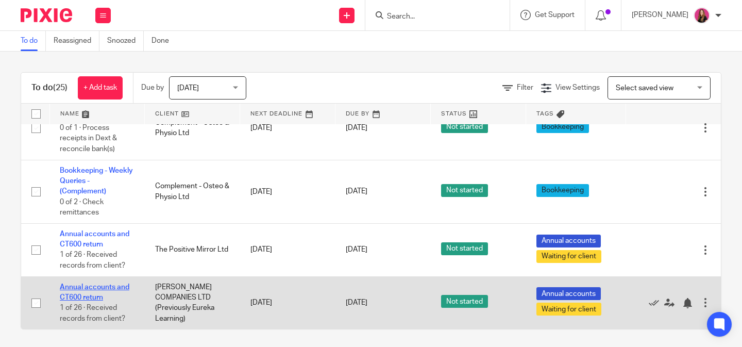
click at [87, 289] on link "Annual accounts and CT600 return" at bounding box center [95, 292] width 70 height 18
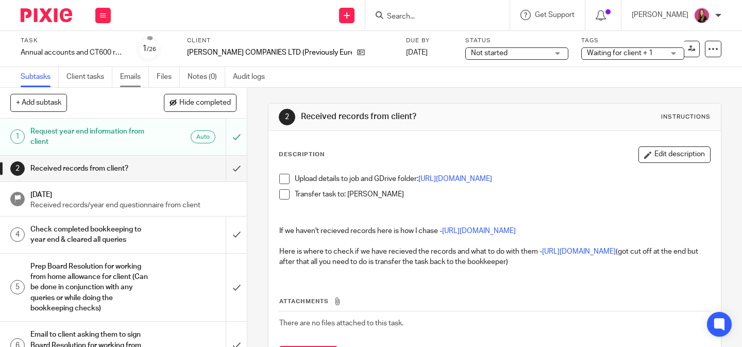
click at [132, 75] on link "Emails" at bounding box center [134, 77] width 29 height 20
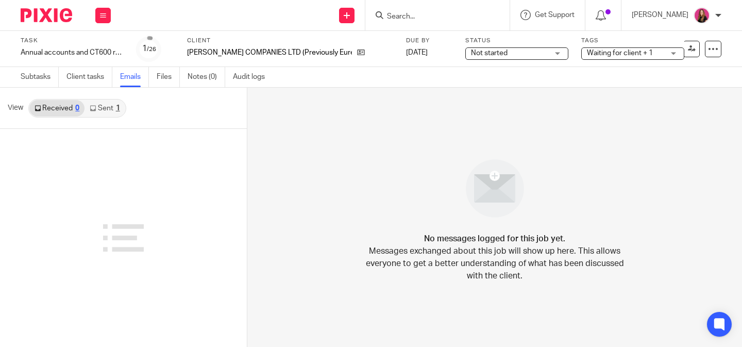
click at [108, 107] on link "Sent 1" at bounding box center [104, 108] width 40 height 16
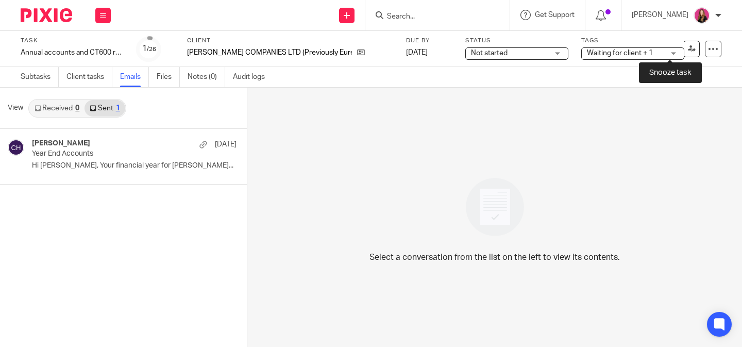
click at [676, 54] on button at bounding box center [670, 49] width 16 height 16
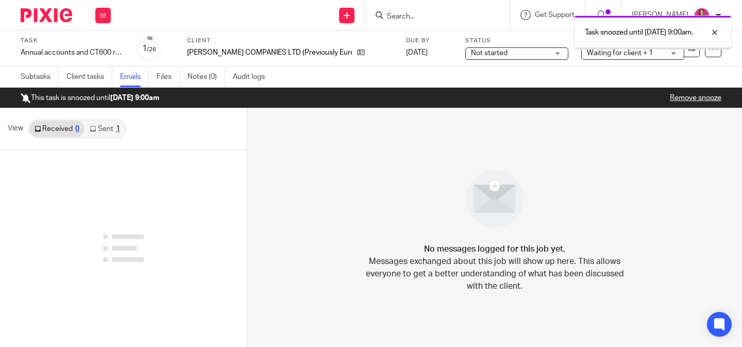
click at [65, 14] on img at bounding box center [47, 15] width 52 height 14
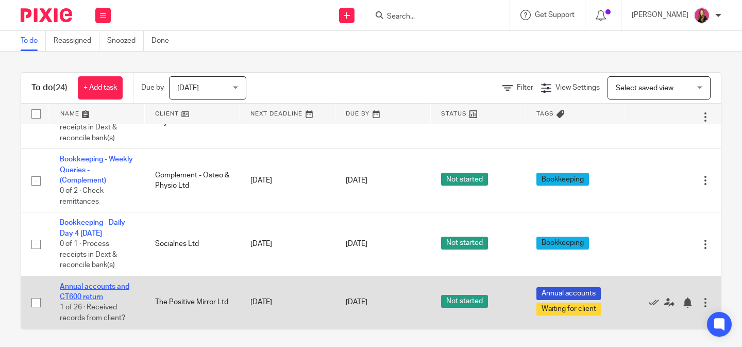
scroll to position [3, 0]
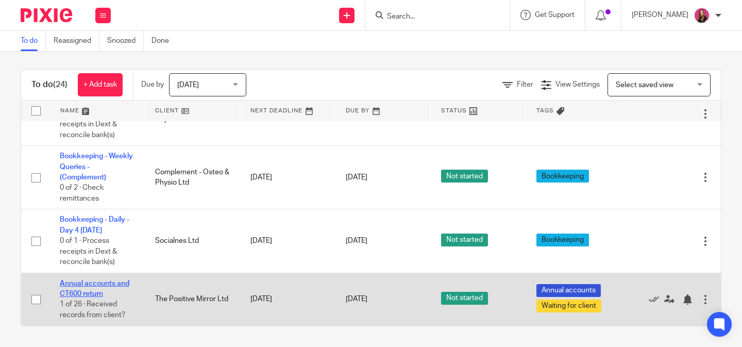
click at [84, 281] on link "Annual accounts and CT600 return" at bounding box center [95, 289] width 70 height 18
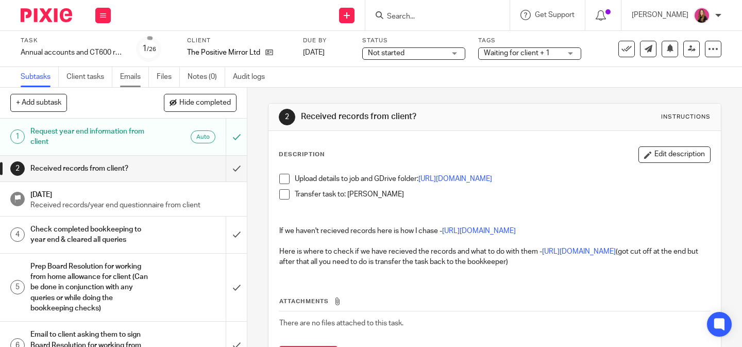
click at [122, 78] on link "Emails" at bounding box center [134, 77] width 29 height 20
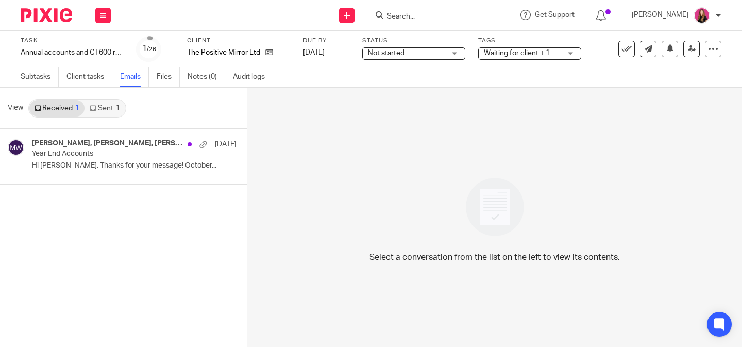
click at [101, 107] on link "Sent 1" at bounding box center [104, 108] width 40 height 16
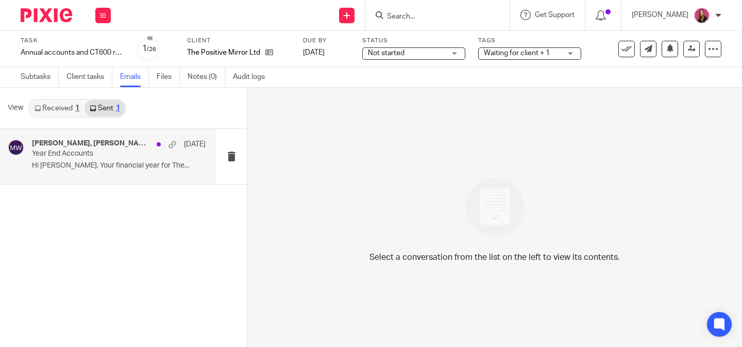
click at [126, 168] on p "Hi [PERSON_NAME], Your financial year for The..." at bounding box center [119, 165] width 174 height 9
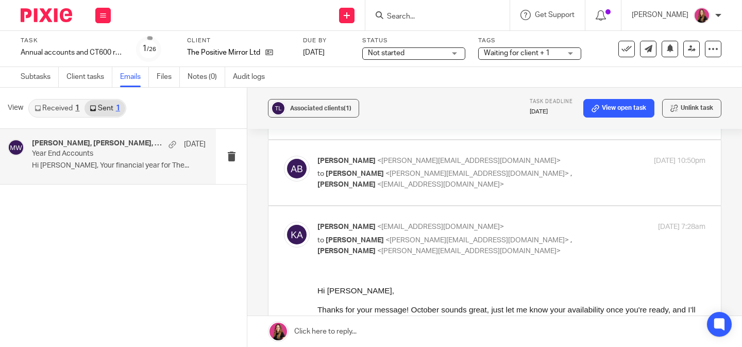
scroll to position [84, 0]
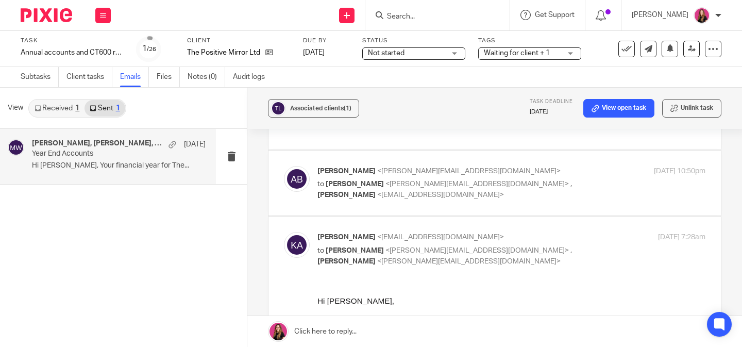
click at [495, 191] on p "to [PERSON_NAME] <[PERSON_NAME][EMAIL_ADDRESS][DOMAIN_NAME]> , [PERSON_NAME] <[…" at bounding box center [446, 189] width 259 height 21
checkbox input "true"
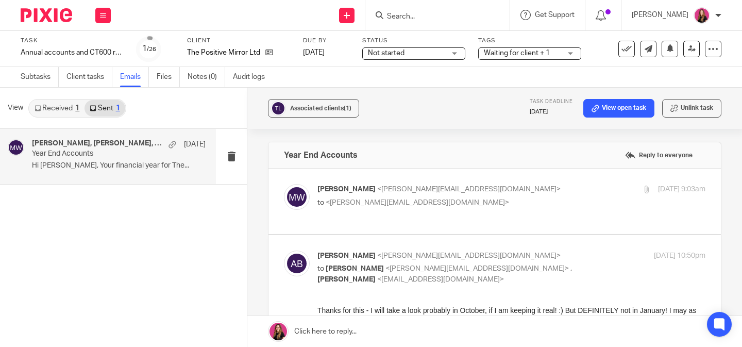
scroll to position [1, 0]
click at [495, 191] on p "Michaela White <michaela@pinkpigfinancials.co.uk>" at bounding box center [446, 188] width 259 height 11
checkbox input "true"
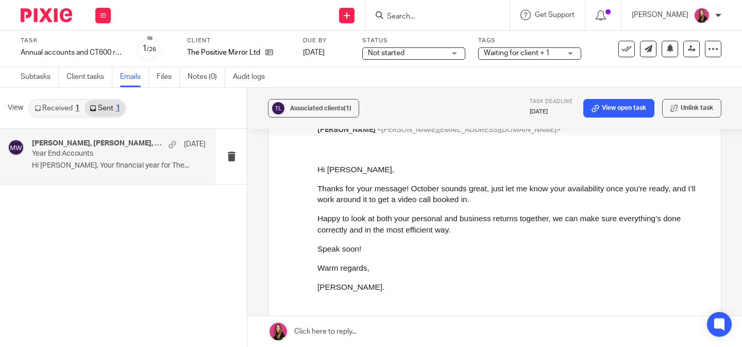
scroll to position [925, 0]
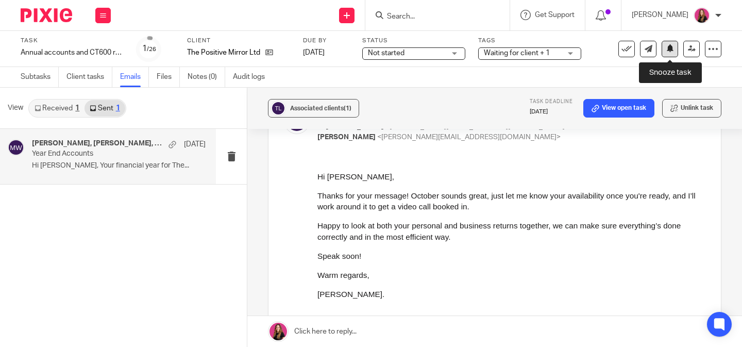
click at [669, 49] on icon at bounding box center [670, 48] width 8 height 8
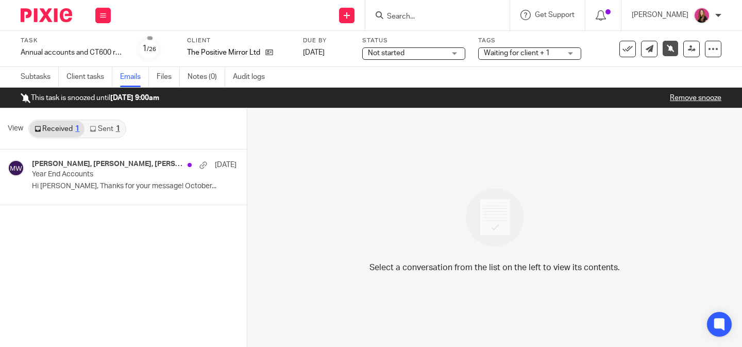
click at [69, 4] on div at bounding box center [42, 15] width 85 height 30
click at [61, 10] on img at bounding box center [47, 15] width 52 height 14
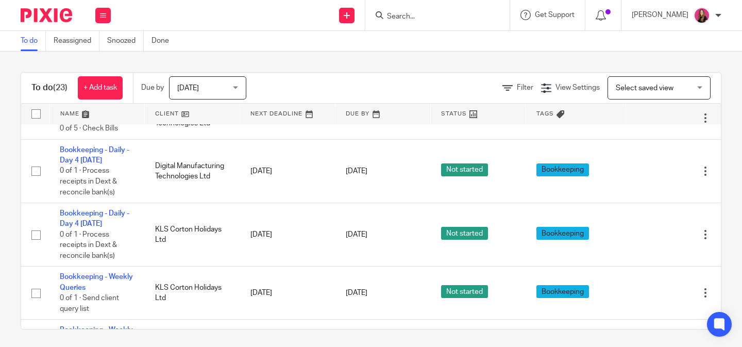
scroll to position [1113, 0]
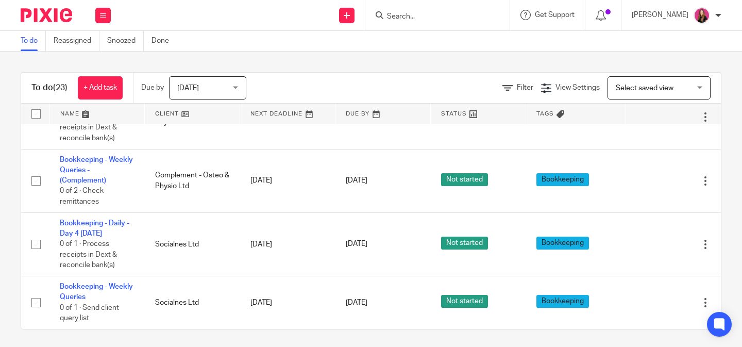
click at [452, 13] on input "Search" at bounding box center [432, 16] width 93 height 9
paste input "Sammi Sutton's"
click button "submit" at bounding box center [0, 0] width 0 height 0
click at [395, 16] on input "Sammi Sutton" at bounding box center [432, 16] width 93 height 9
type input "Sami Sutton"
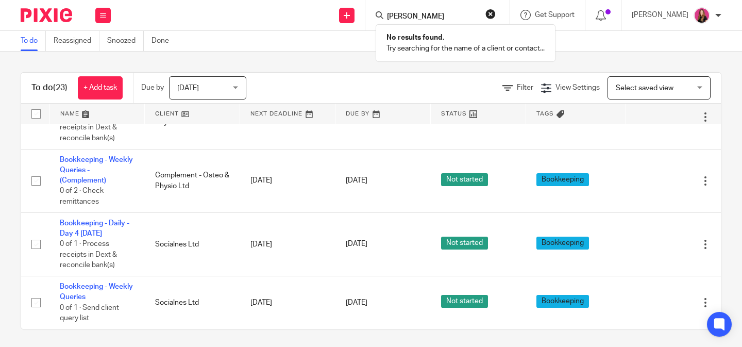
click button "submit" at bounding box center [0, 0] width 0 height 0
drag, startPoint x: 400, startPoint y: 16, endPoint x: 389, endPoint y: 16, distance: 10.8
click at [389, 16] on input "Sami Sutton" at bounding box center [432, 16] width 93 height 9
click at [391, 16] on input "Sami Sutton" at bounding box center [432, 16] width 93 height 9
drag, startPoint x: 397, startPoint y: 17, endPoint x: 338, endPoint y: 17, distance: 58.2
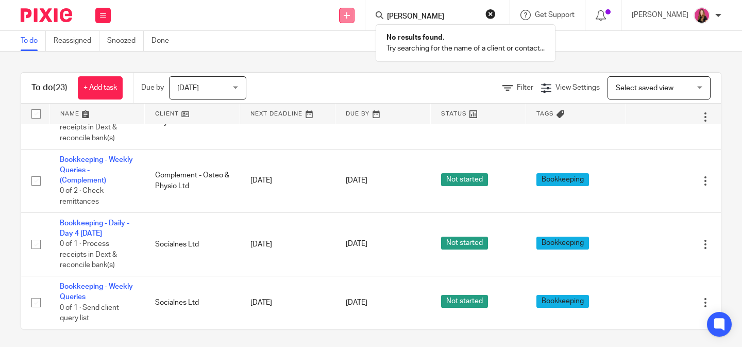
click at [338, 17] on div "Send new email Create task Add client Request signature Sami Sutton No results …" at bounding box center [431, 15] width 621 height 30
click button "submit" at bounding box center [0, 0] width 0 height 0
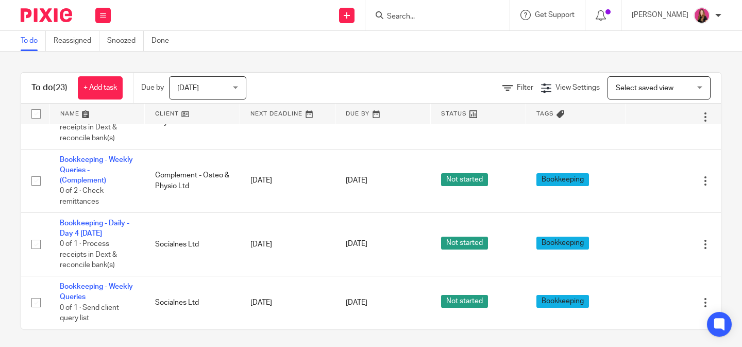
click at [389, 14] on input "Search" at bounding box center [432, 16] width 93 height 9
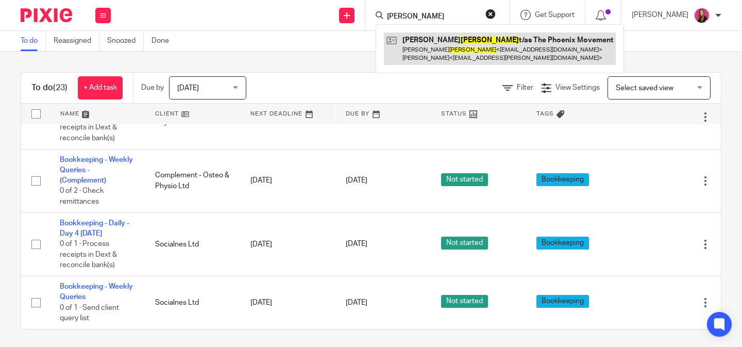
type input "sutton"
click at [425, 46] on link at bounding box center [500, 48] width 232 height 32
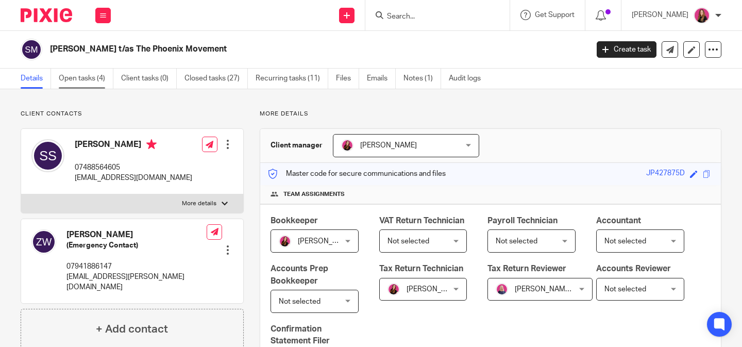
click at [88, 79] on link "Open tasks (4)" at bounding box center [86, 79] width 55 height 20
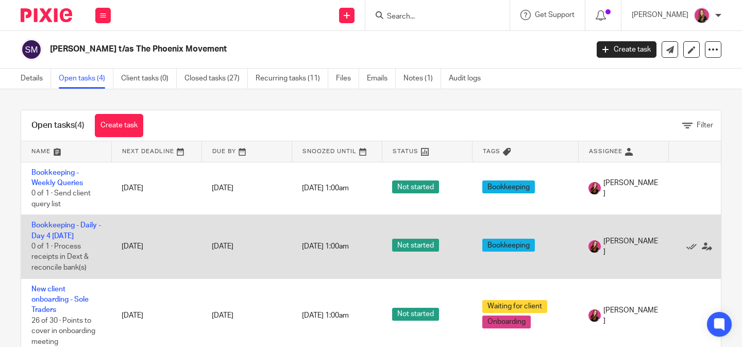
scroll to position [47, 0]
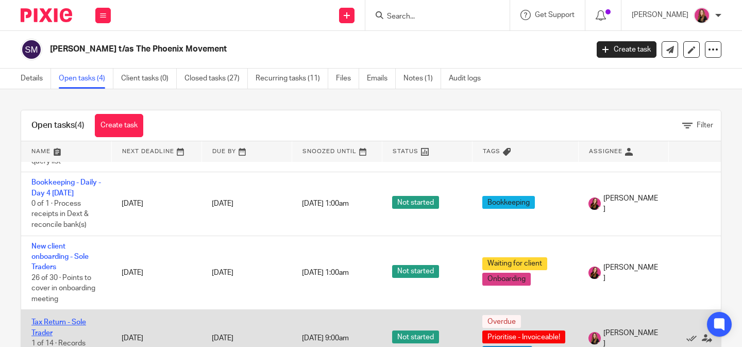
click at [72, 323] on link "Tax Return - Sole Trader" at bounding box center [58, 327] width 55 height 18
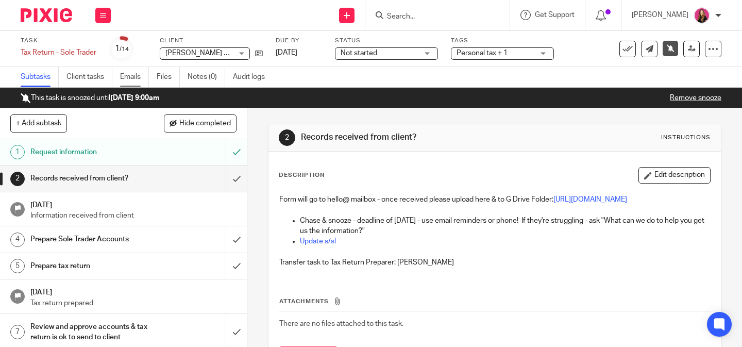
click at [129, 82] on link "Emails" at bounding box center [134, 77] width 29 height 20
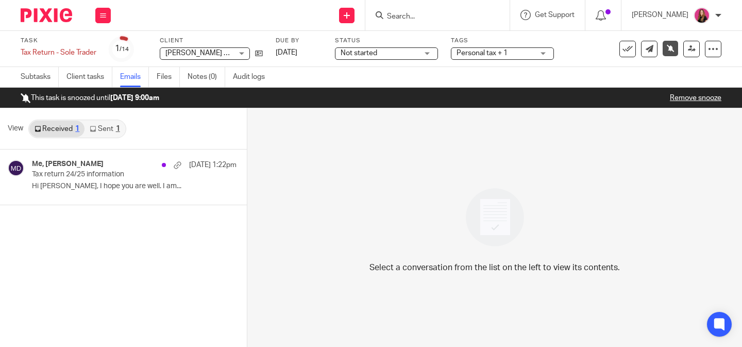
click at [106, 133] on link "Sent 1" at bounding box center [104, 129] width 40 height 16
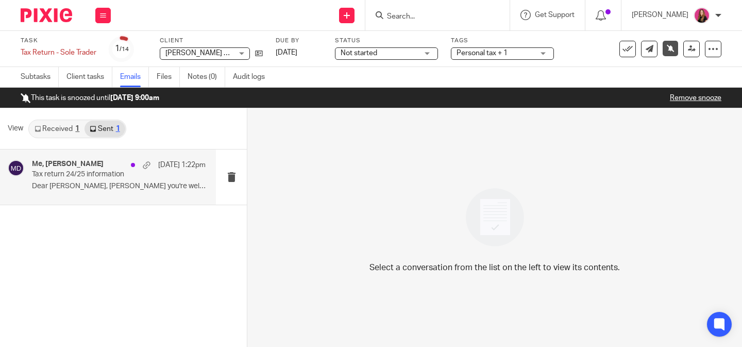
click at [101, 193] on div "Me, Madison Dennis 11 Aug 1:22pm Tax return 24/25 information Dear Samantha, Ho…" at bounding box center [119, 177] width 174 height 35
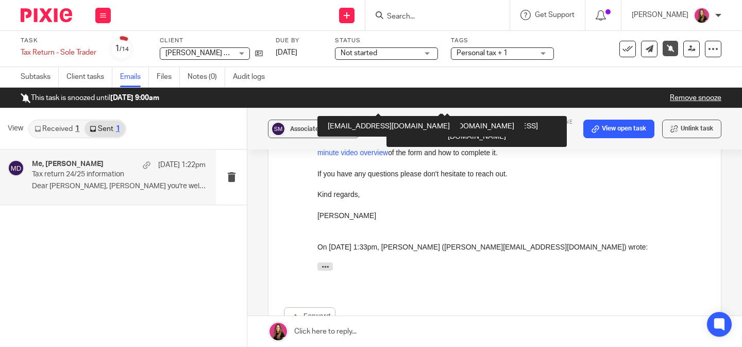
scroll to position [341, 0]
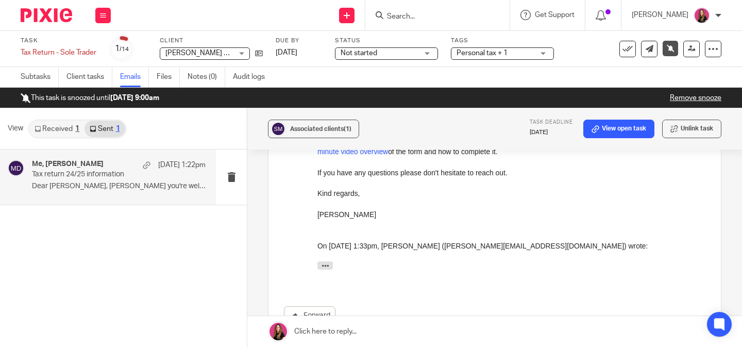
click at [680, 100] on link "Remove snooze" at bounding box center [696, 97] width 52 height 7
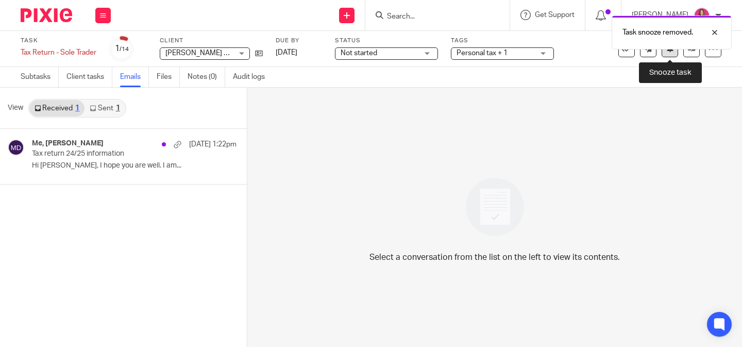
click at [670, 52] on icon at bounding box center [670, 48] width 8 height 8
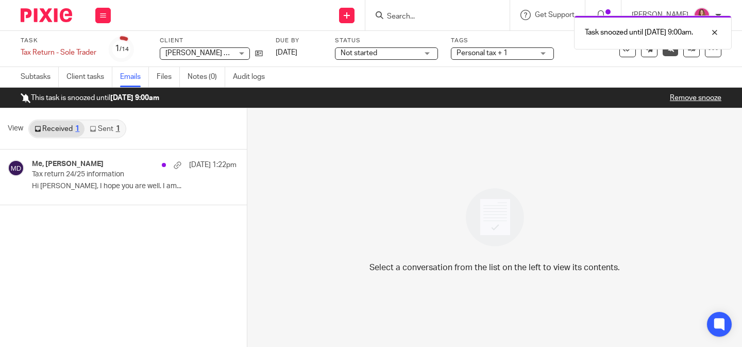
click at [430, 17] on div "Task snoozed until 25 Aug 2025 9:00am." at bounding box center [551, 29] width 361 height 39
click at [393, 14] on div "Task snoozed until 25 Aug 2025 9:00am." at bounding box center [551, 29] width 361 height 39
click at [414, 21] on div "Task snoozed until 25 Aug 2025 9:00am." at bounding box center [551, 29] width 361 height 39
click at [56, 22] on div at bounding box center [42, 15] width 85 height 30
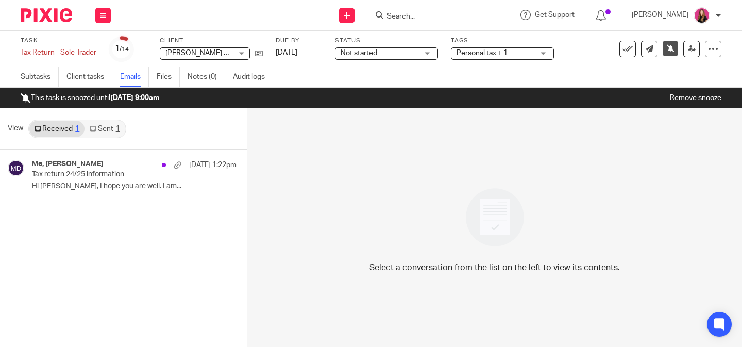
click at [398, 12] on input "Search" at bounding box center [432, 16] width 93 height 9
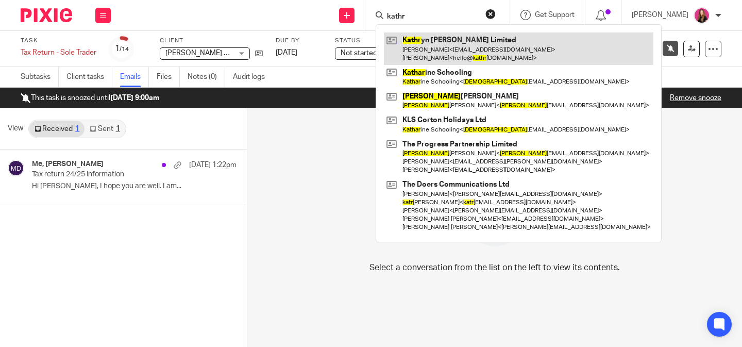
type input "kathr"
click at [406, 37] on link at bounding box center [518, 48] width 269 height 32
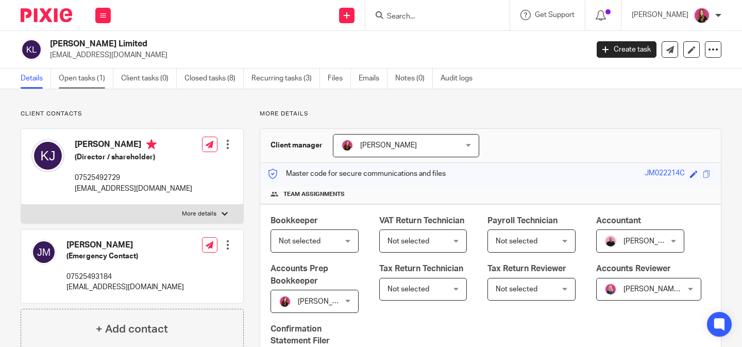
click at [94, 87] on link "Open tasks (1)" at bounding box center [86, 79] width 55 height 20
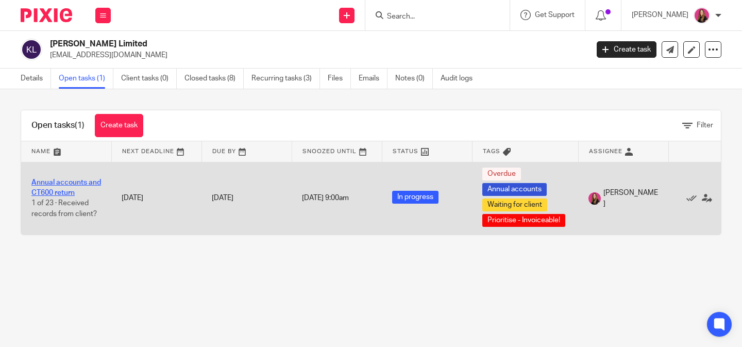
click at [79, 182] on link "Annual accounts and CT600 return" at bounding box center [66, 188] width 70 height 18
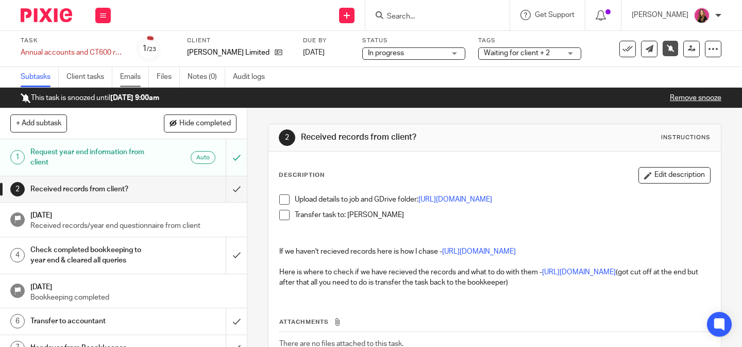
click at [130, 75] on link "Emails" at bounding box center [134, 77] width 29 height 20
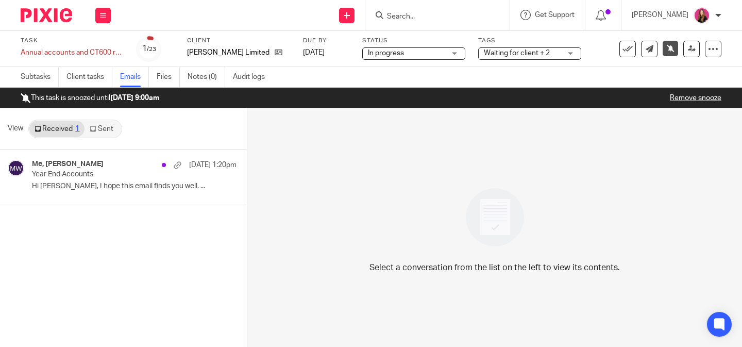
click at [113, 125] on link "Sent" at bounding box center [102, 129] width 36 height 16
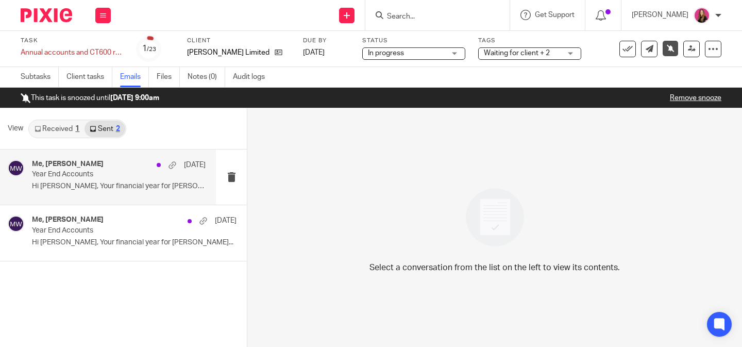
click at [145, 175] on p "Year End Accounts" at bounding box center [101, 174] width 139 height 9
click at [88, 171] on p "Year End Accounts" at bounding box center [101, 174] width 139 height 9
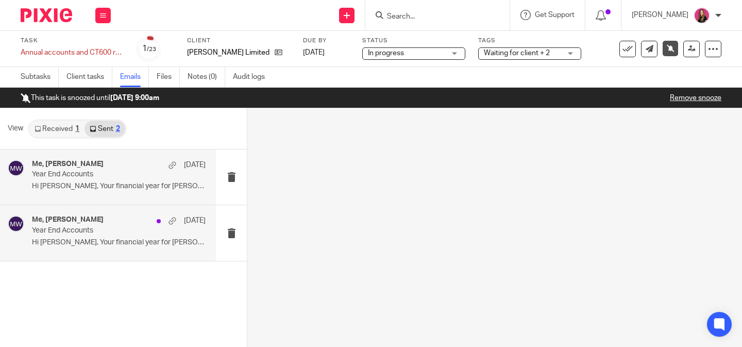
click at [111, 170] on div "Me, Michaela White 1 May" at bounding box center [119, 165] width 174 height 10
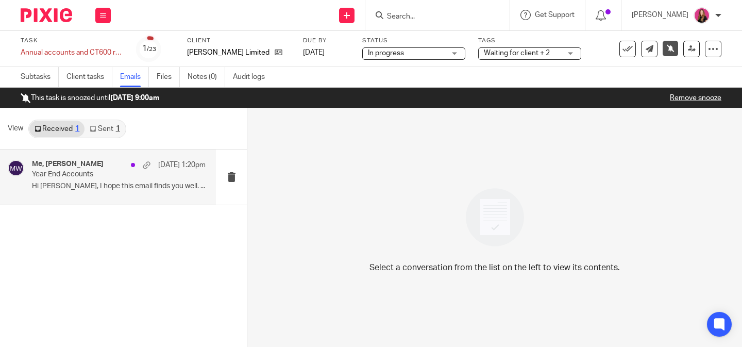
click at [99, 176] on p "Year End Accounts" at bounding box center [101, 174] width 139 height 9
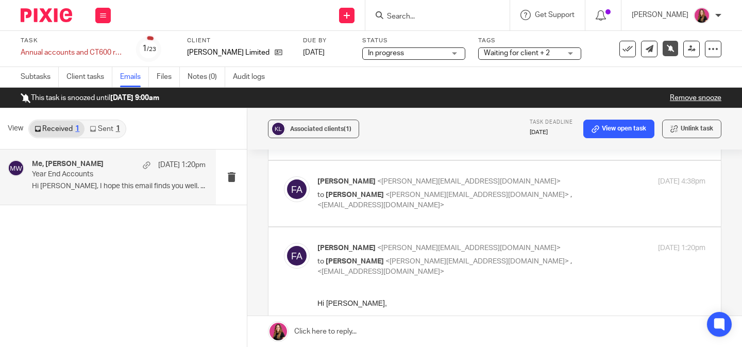
scroll to position [228, 0]
click at [703, 99] on link "Remove snooze" at bounding box center [696, 97] width 52 height 7
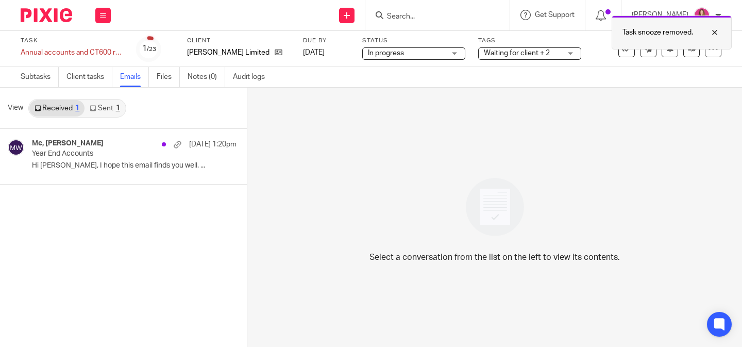
click at [666, 46] on div "Task snooze removed." at bounding box center [672, 32] width 120 height 34
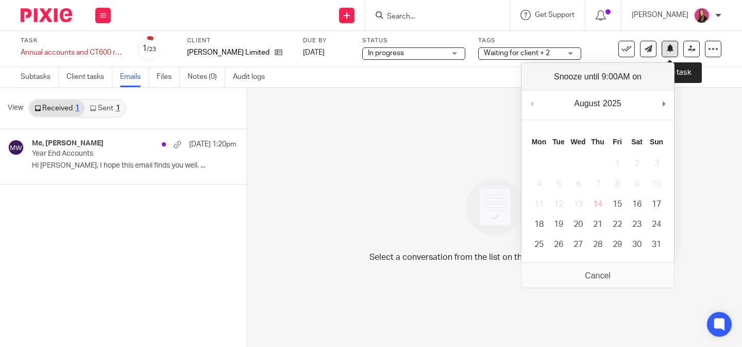
click at [666, 55] on button at bounding box center [670, 49] width 16 height 16
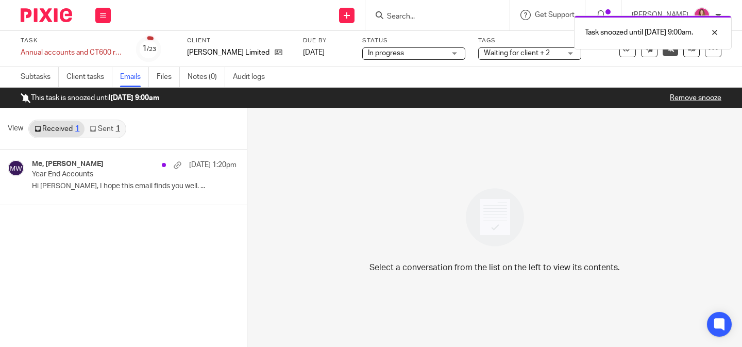
click at [703, 100] on link "Remove snooze" at bounding box center [696, 97] width 52 height 7
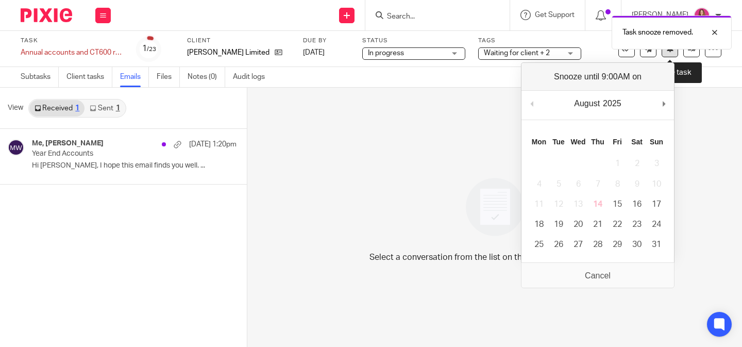
click at [669, 54] on button at bounding box center [670, 49] width 16 height 16
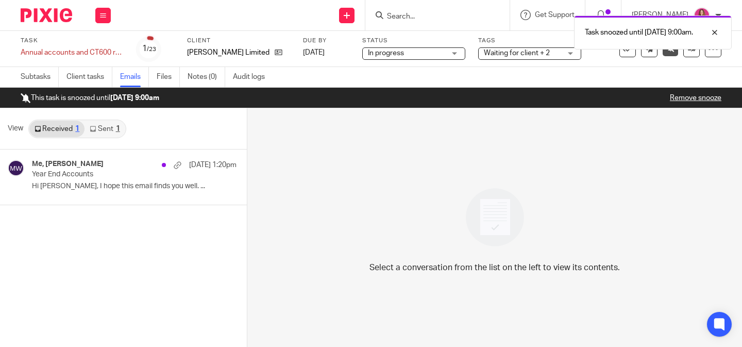
click at [433, 19] on div "Task snoozed until 18 Aug 2025 9:00am." at bounding box center [551, 29] width 361 height 39
click at [403, 12] on div "Task snoozed until 18 Aug 2025 9:00am." at bounding box center [551, 29] width 361 height 39
click at [54, 15] on img at bounding box center [47, 15] width 52 height 14
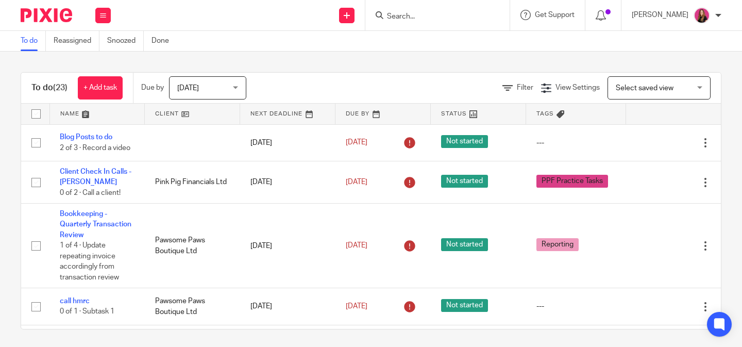
click at [415, 19] on input "Search" at bounding box center [432, 16] width 93 height 9
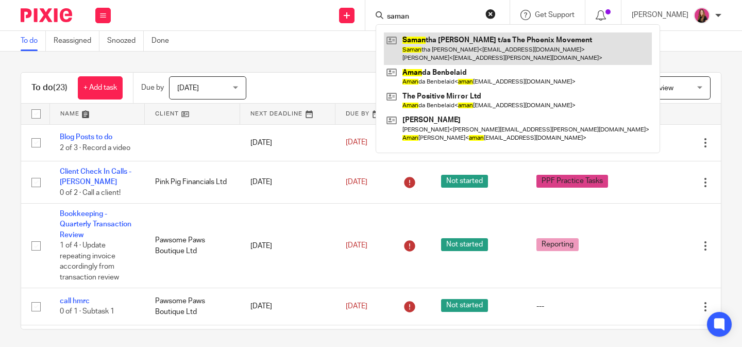
type input "saman"
click at [424, 42] on link at bounding box center [518, 48] width 268 height 32
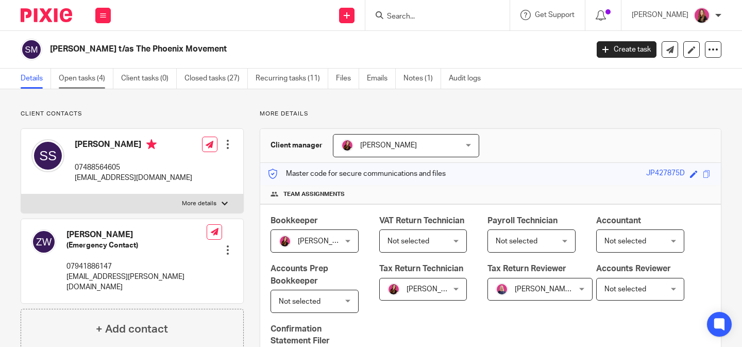
click at [70, 74] on link "Open tasks (4)" at bounding box center [86, 79] width 55 height 20
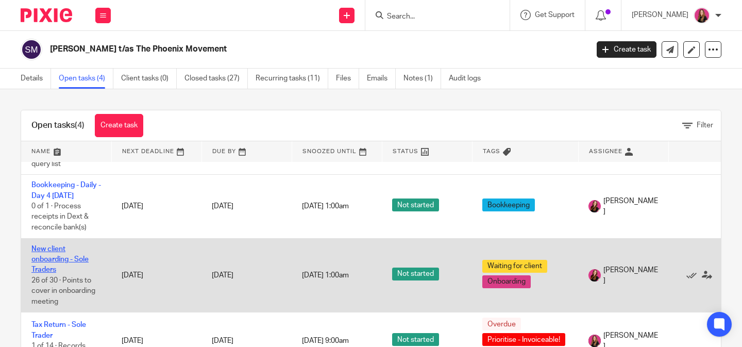
scroll to position [47, 0]
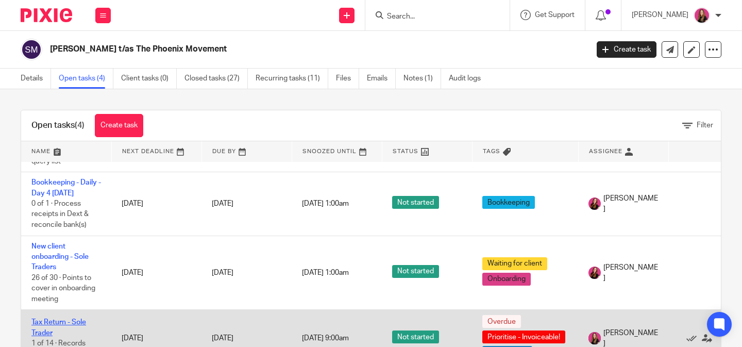
click at [57, 323] on link "Tax Return - Sole Trader" at bounding box center [58, 327] width 55 height 18
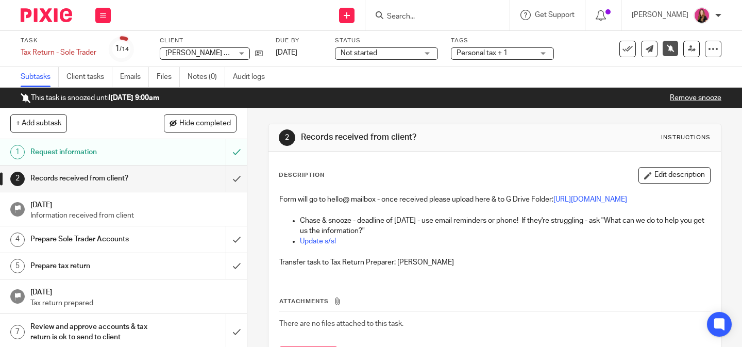
click at [679, 96] on link "Remove snooze" at bounding box center [696, 97] width 52 height 7
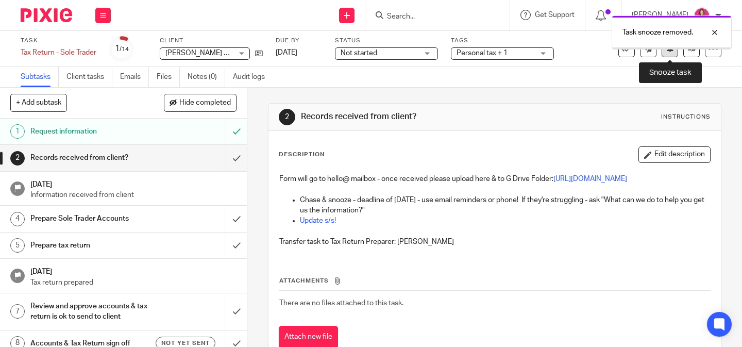
click at [671, 51] on icon at bounding box center [670, 48] width 8 height 8
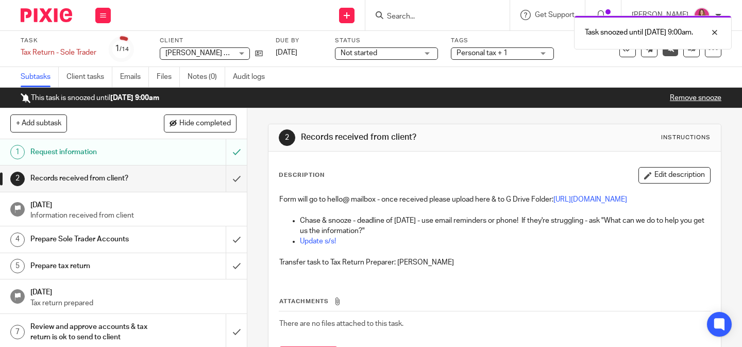
click at [385, 15] on div "Task snoozed until 18 Aug 2025 9:00am." at bounding box center [551, 29] width 361 height 39
click at [419, 21] on div "Task snoozed until [DATE] 9:00am." at bounding box center [551, 29] width 361 height 39
click at [46, 13] on img at bounding box center [47, 15] width 52 height 14
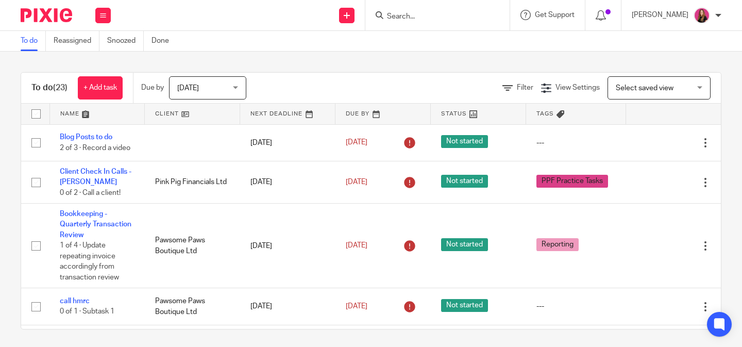
click at [415, 17] on input "Search" at bounding box center [432, 16] width 93 height 9
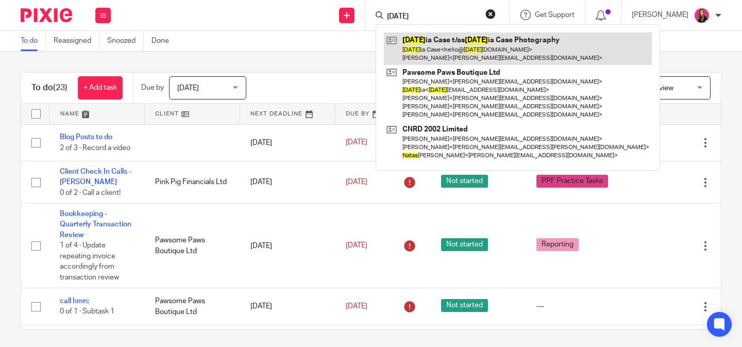
type input "natal"
click at [462, 51] on link at bounding box center [518, 48] width 268 height 32
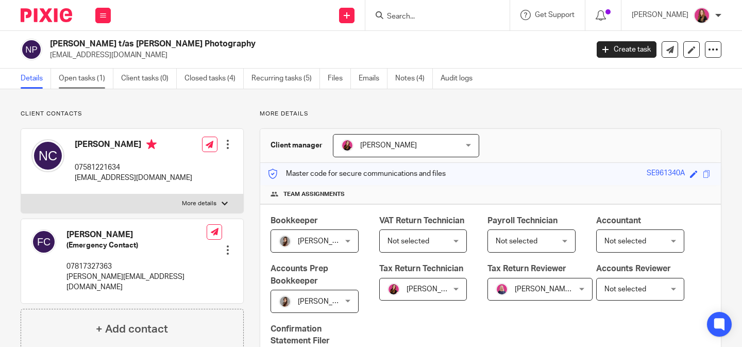
click at [81, 80] on link "Open tasks (1)" at bounding box center [86, 79] width 55 height 20
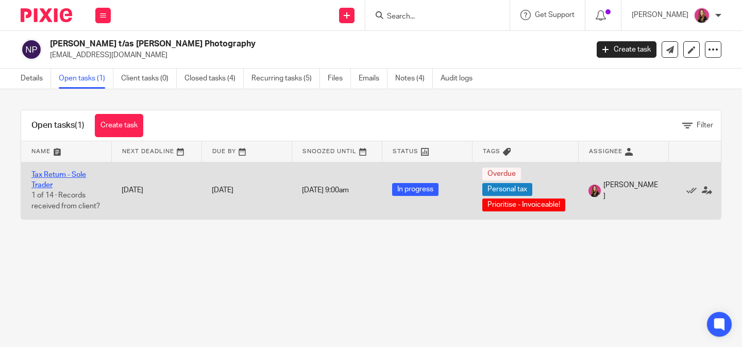
click at [69, 174] on link "Tax Return - Sole Trader" at bounding box center [58, 180] width 55 height 18
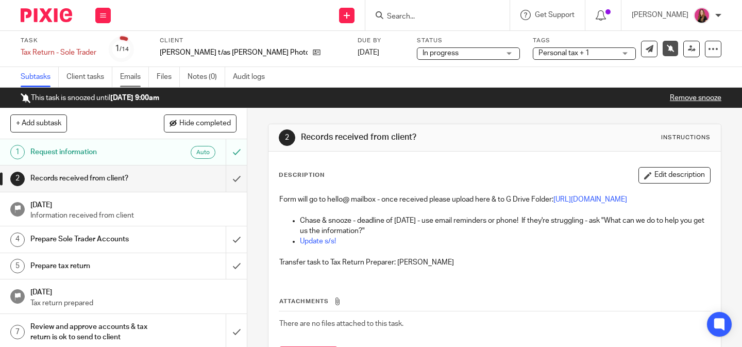
click at [132, 80] on link "Emails" at bounding box center [134, 77] width 29 height 20
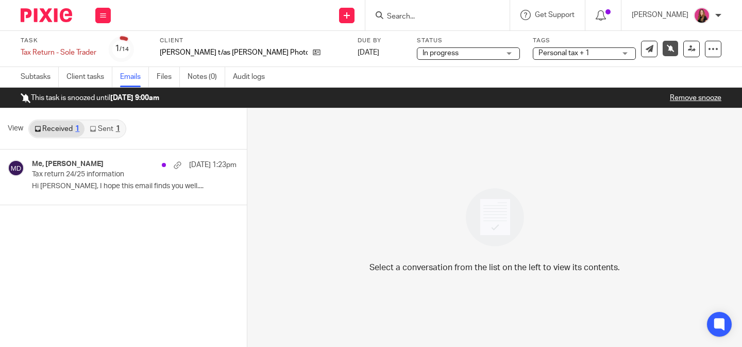
click at [108, 139] on div "View Received 1 Sent 1" at bounding box center [123, 128] width 247 height 41
click at [109, 133] on link "Sent 1" at bounding box center [104, 129] width 40 height 16
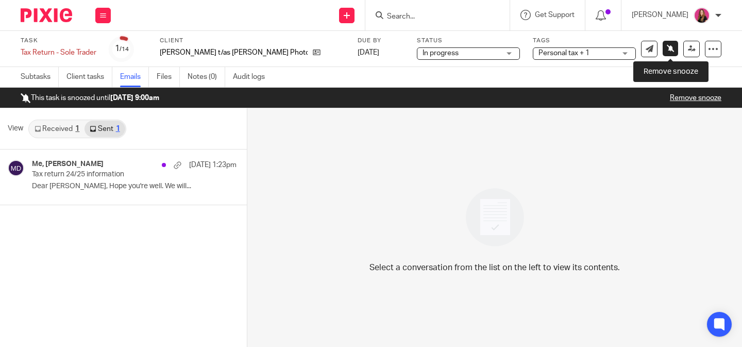
click at [671, 48] on icon at bounding box center [671, 48] width 8 height 8
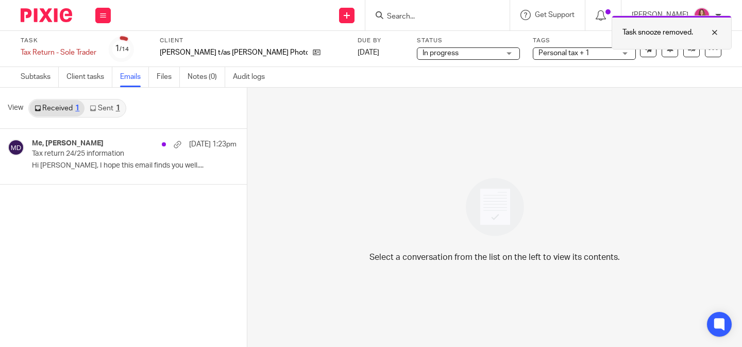
click at [612, 48] on div at bounding box center [612, 48] width 0 height 2
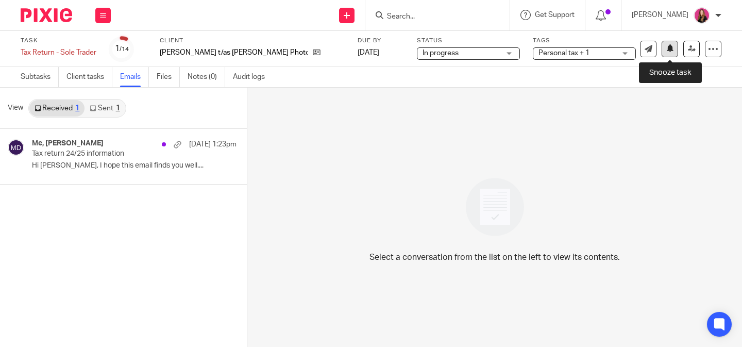
click at [669, 52] on icon at bounding box center [670, 48] width 8 height 8
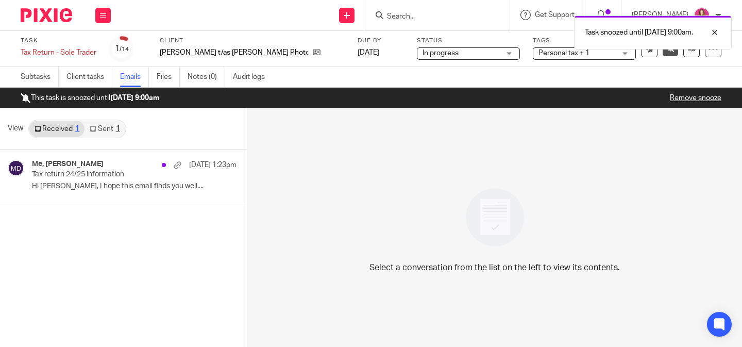
click at [63, 7] on div at bounding box center [42, 15] width 85 height 30
click at [62, 16] on img at bounding box center [47, 15] width 52 height 14
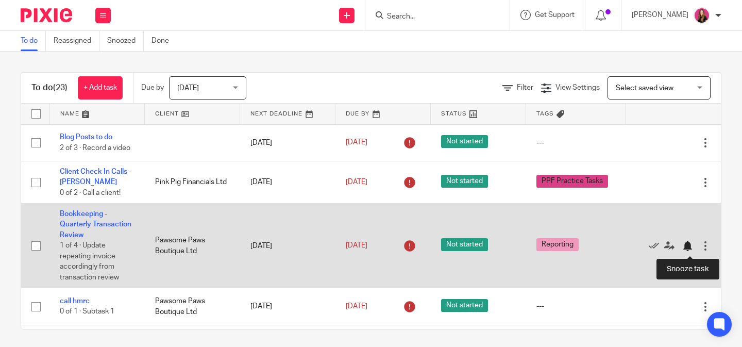
click at [691, 247] on div at bounding box center [687, 246] width 10 height 10
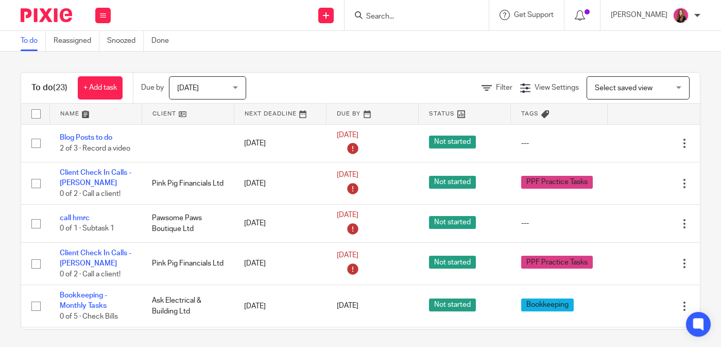
click at [197, 117] on link at bounding box center [188, 114] width 92 height 21
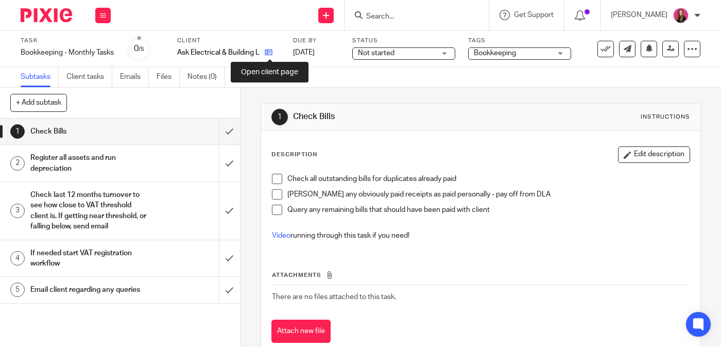
click at [270, 54] on icon at bounding box center [269, 52] width 8 height 8
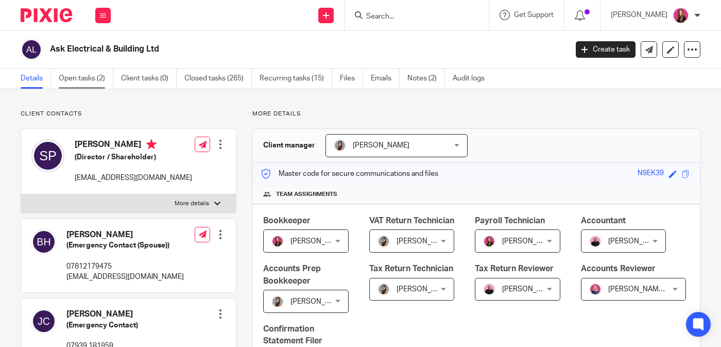
click at [95, 78] on link "Open tasks (2)" at bounding box center [86, 79] width 55 height 20
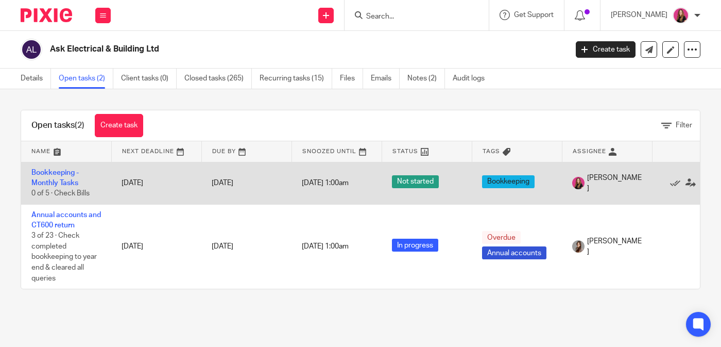
click at [63, 177] on td "Bookkeeping - Monthly Tasks 0 of 5 · Check Bills" at bounding box center [66, 183] width 90 height 42
click at [65, 172] on link "Bookkeeping - Monthly Tasks" at bounding box center [54, 178] width 47 height 18
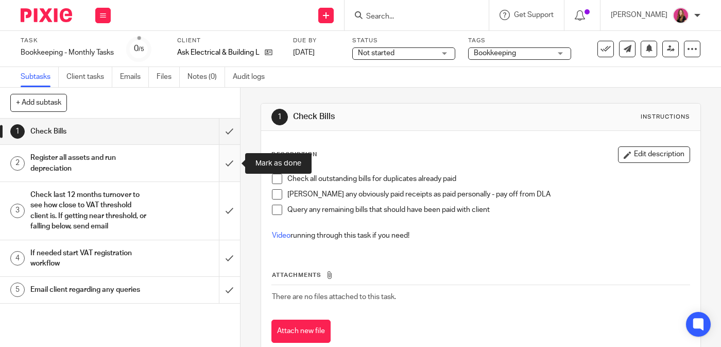
click at [235, 167] on input "submit" at bounding box center [120, 163] width 240 height 37
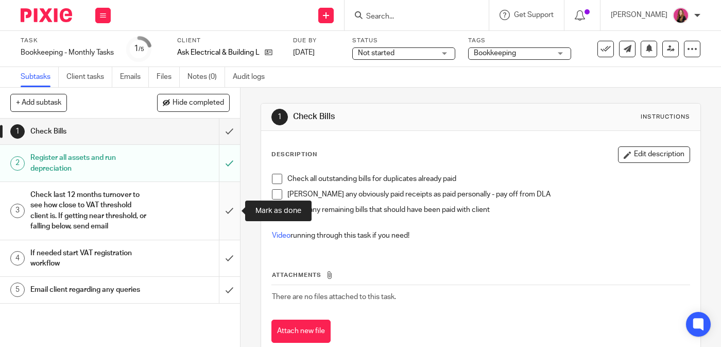
click at [226, 205] on input "submit" at bounding box center [120, 210] width 240 height 57
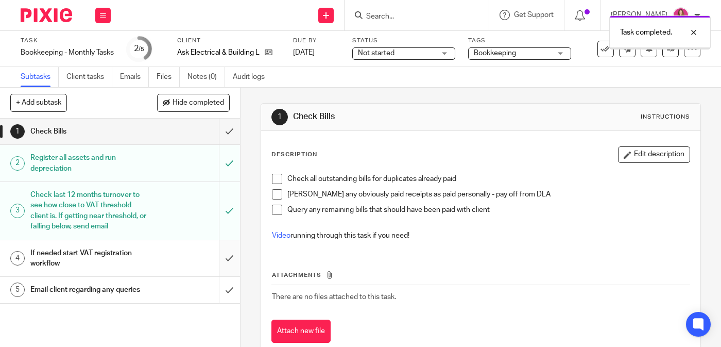
click at [228, 257] on input "submit" at bounding box center [120, 258] width 240 height 37
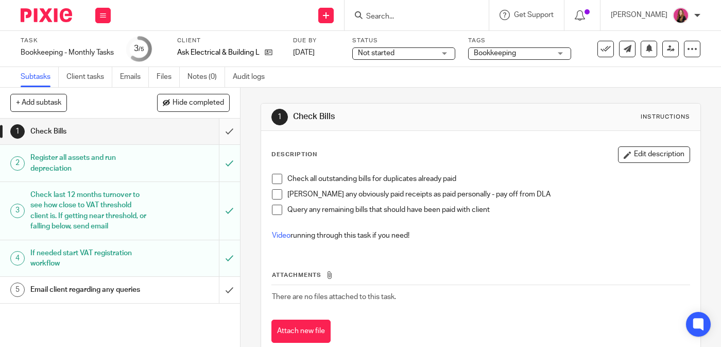
click at [234, 134] on input "submit" at bounding box center [120, 131] width 240 height 26
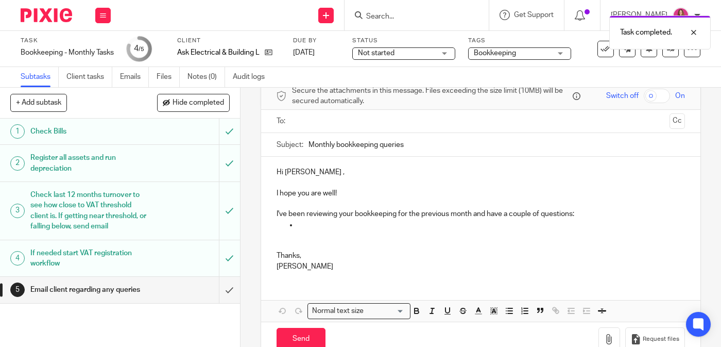
scroll to position [56, 0]
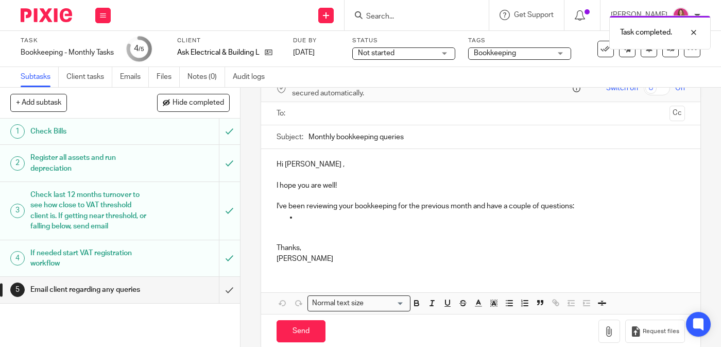
click at [597, 209] on p "I've been reviewing your bookkeeping for the previous month and have a couple o…" at bounding box center [481, 201] width 409 height 21
click at [474, 230] on p at bounding box center [481, 227] width 409 height 10
click at [462, 218] on p at bounding box center [491, 217] width 388 height 10
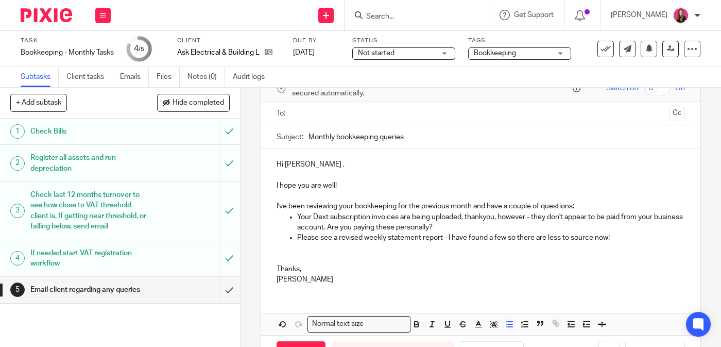
click at [443, 114] on input "text" at bounding box center [481, 114] width 370 height 12
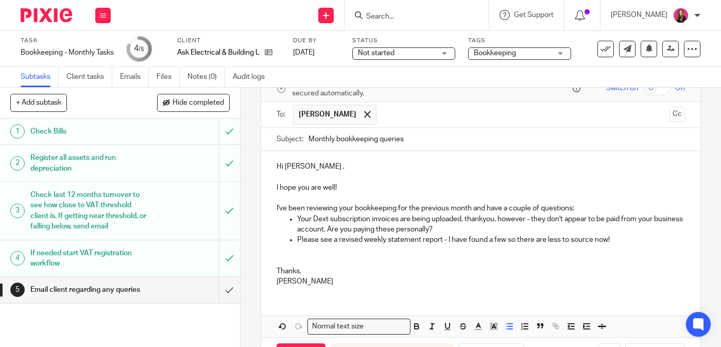
scroll to position [95, 0]
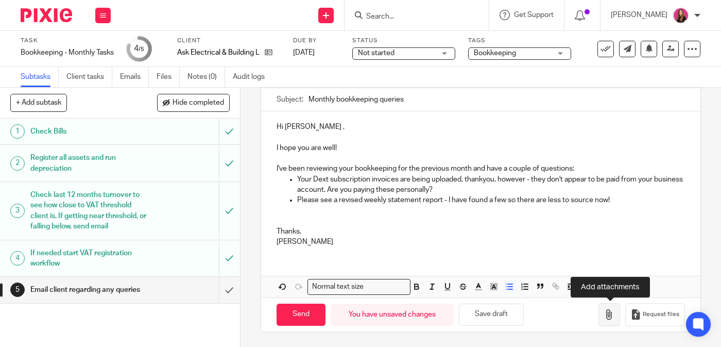
click at [610, 315] on icon "button" at bounding box center [609, 314] width 10 height 10
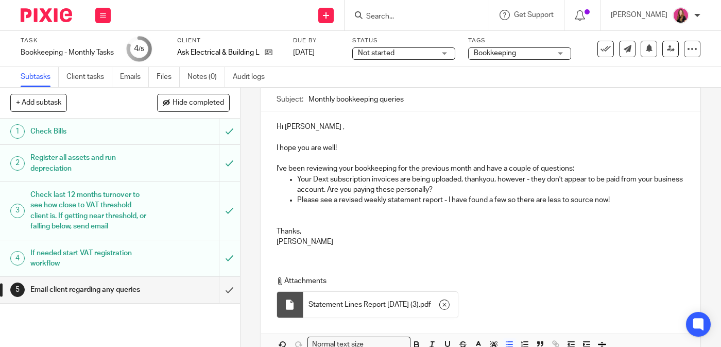
scroll to position [153, 0]
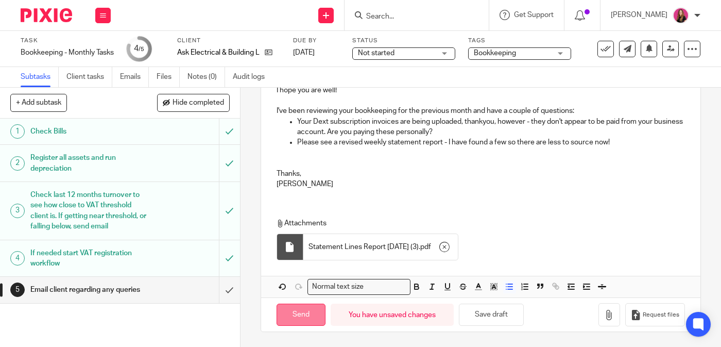
click at [294, 320] on input "Send" at bounding box center [301, 314] width 49 height 22
type input "Sent"
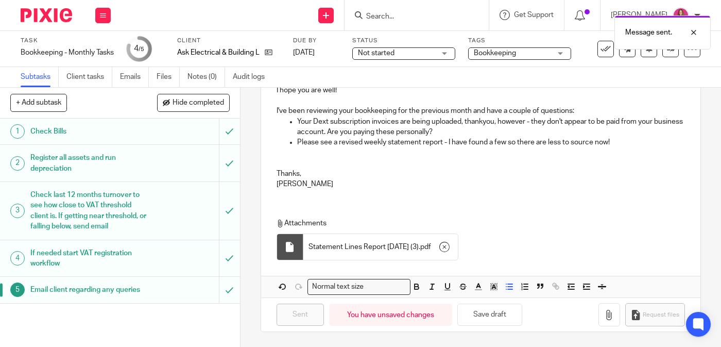
click at [67, 17] on img at bounding box center [47, 15] width 52 height 14
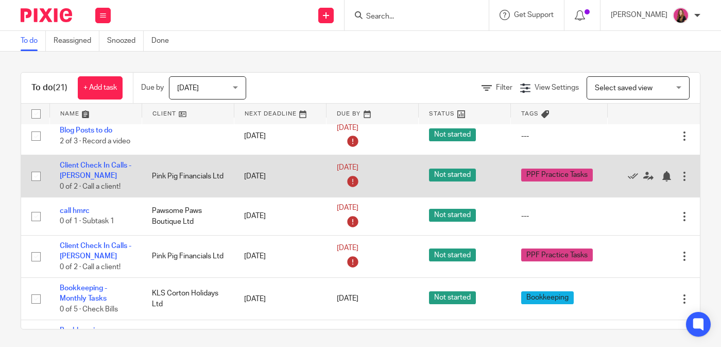
scroll to position [8, 0]
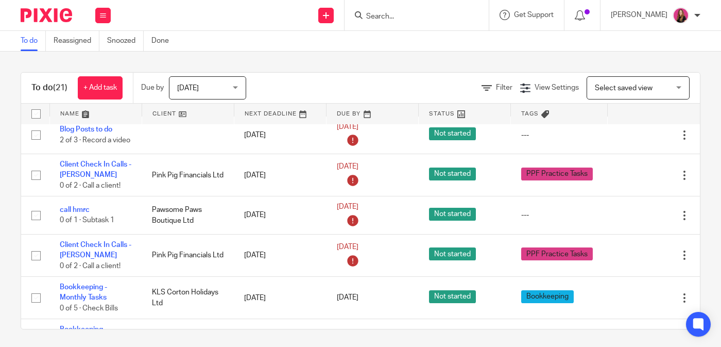
click at [209, 107] on link at bounding box center [188, 114] width 92 height 21
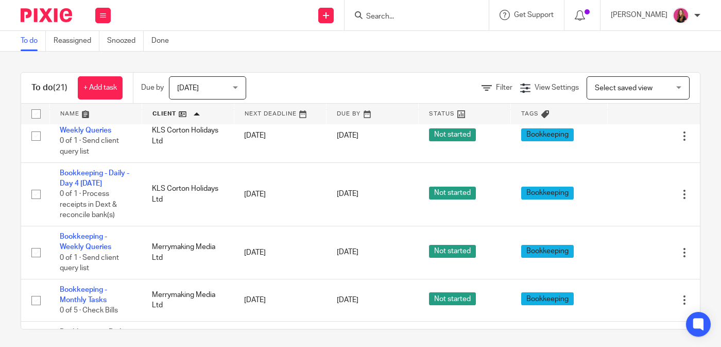
scroll to position [435, 0]
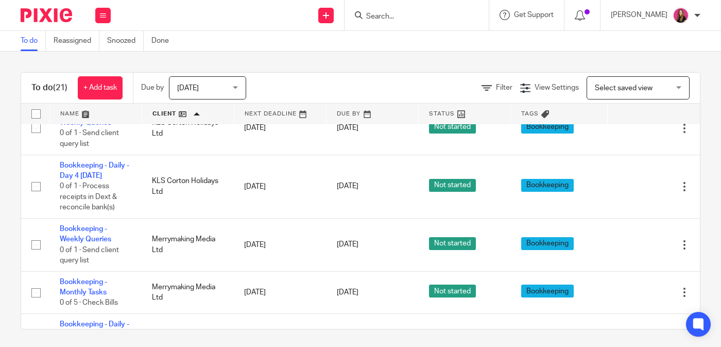
click at [385, 20] on input "Search" at bounding box center [411, 16] width 93 height 9
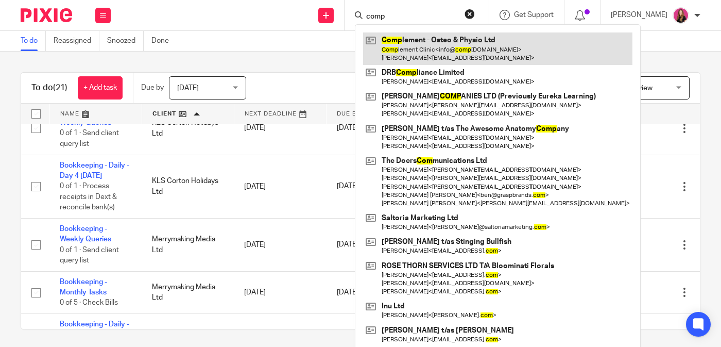
type input "comp"
click at [418, 44] on link at bounding box center [497, 48] width 269 height 32
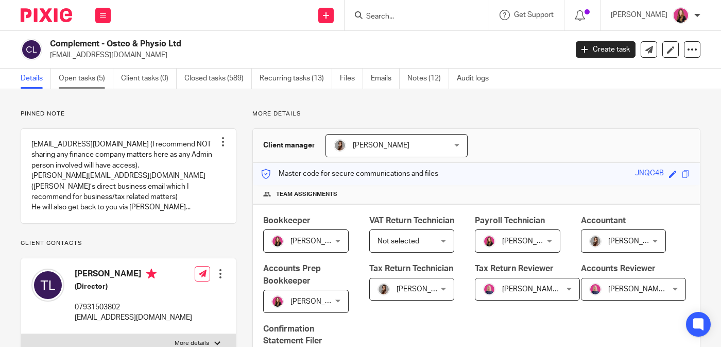
click at [90, 80] on link "Open tasks (5)" at bounding box center [86, 79] width 55 height 20
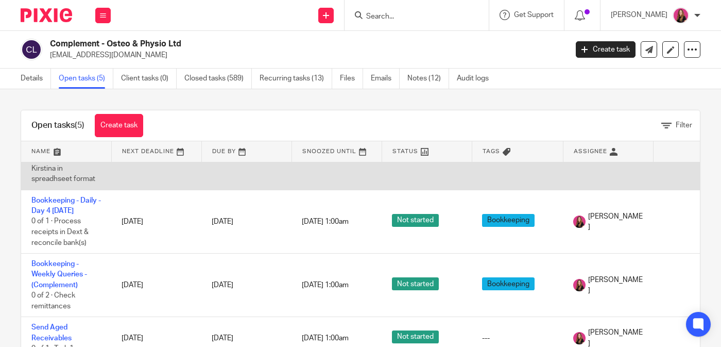
scroll to position [57, 43]
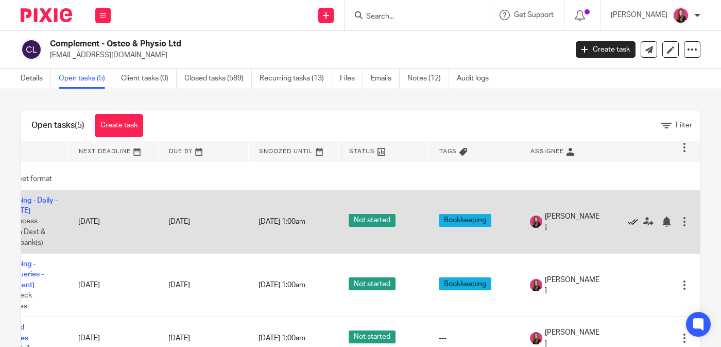
click at [628, 226] on icon at bounding box center [633, 221] width 10 height 10
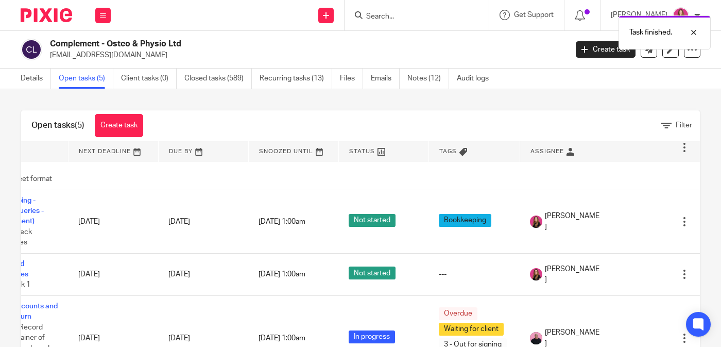
scroll to position [57, 0]
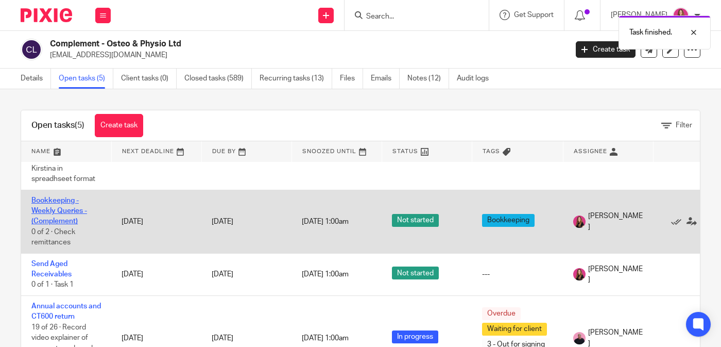
click at [63, 215] on link "Bookkeeping - Weekly Queries - (Complement)" at bounding box center [59, 211] width 56 height 28
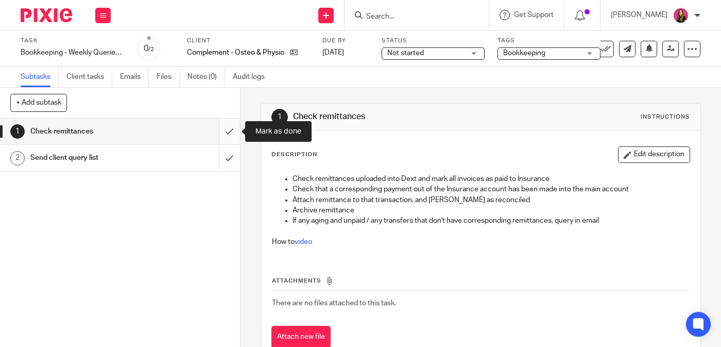
click at [229, 125] on input "submit" at bounding box center [120, 131] width 240 height 26
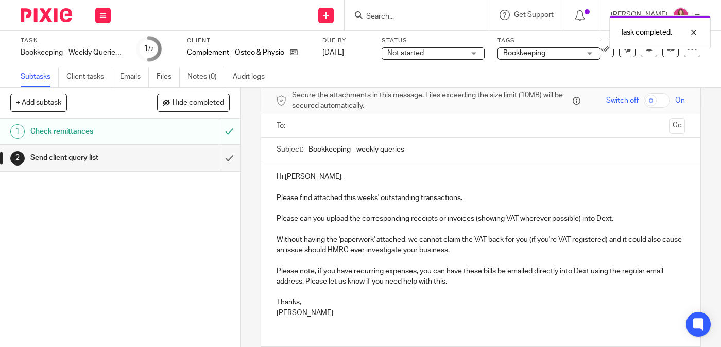
scroll to position [49, 0]
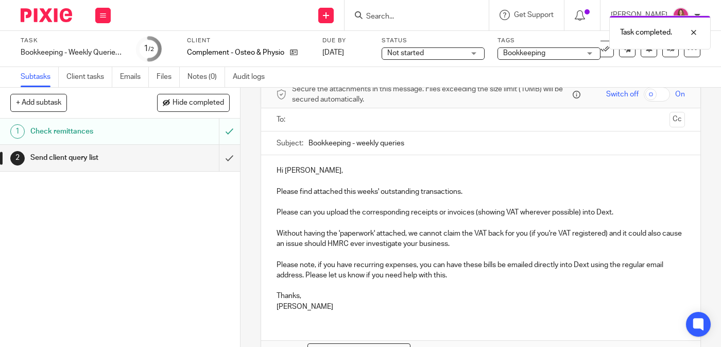
click at [485, 192] on p "Please find attached this weeks' outstanding transactions." at bounding box center [481, 186] width 409 height 21
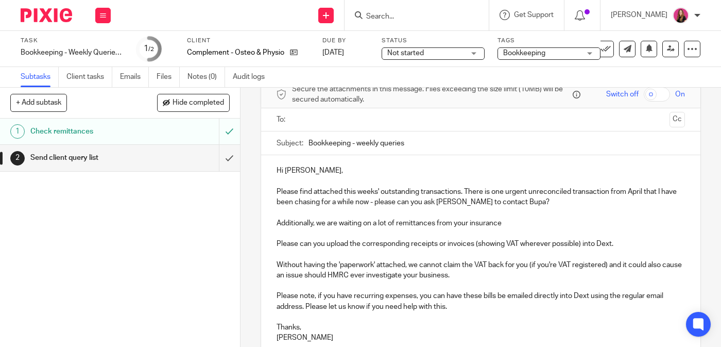
click at [470, 224] on p "Additionally, we are waiting on a lot of remittances from your insurance" at bounding box center [481, 223] width 409 height 10
click at [525, 221] on p "Additionally, we are waiting on a lot of remittances from the insurance" at bounding box center [481, 223] width 409 height 10
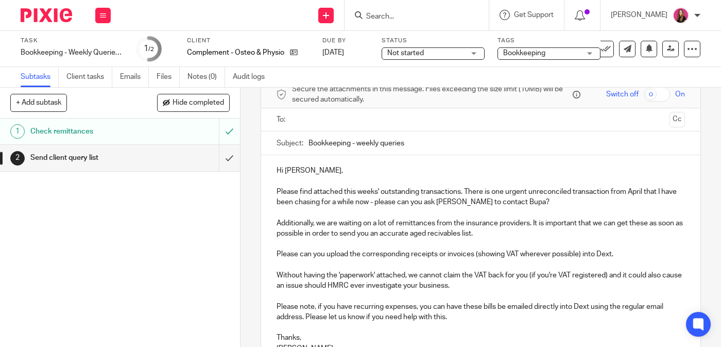
click at [451, 234] on p "Additionally, we are waiting on a lot of remittances from the insurance provide…" at bounding box center [481, 228] width 409 height 21
click at [487, 238] on p "Additionally, we are waiting on a lot of remittances from the insurance provide…" at bounding box center [481, 228] width 409 height 21
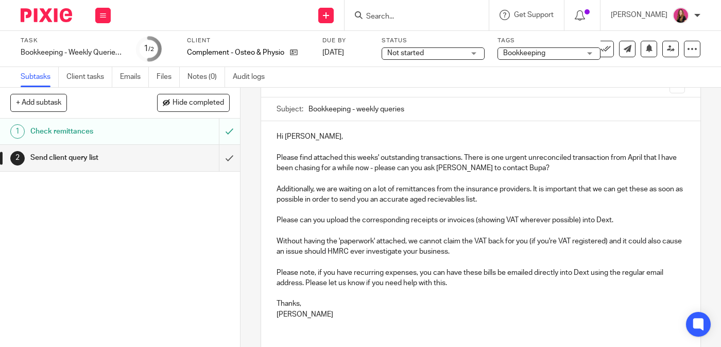
scroll to position [86, 0]
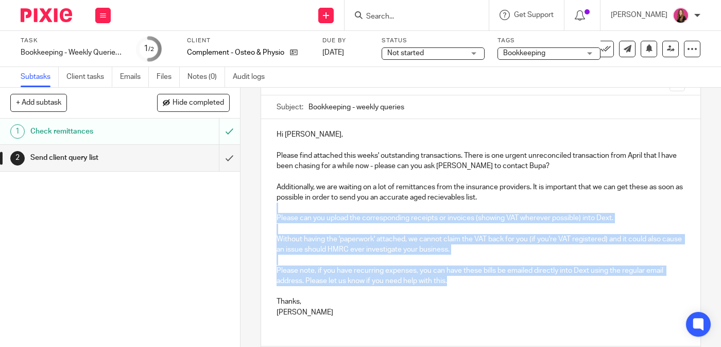
drag, startPoint x: 461, startPoint y: 281, endPoint x: 273, endPoint y: 211, distance: 200.2
click at [273, 211] on div "Hi [PERSON_NAME], Please find attached this weeks' outstanding transactions. Th…" at bounding box center [481, 222] width 440 height 206
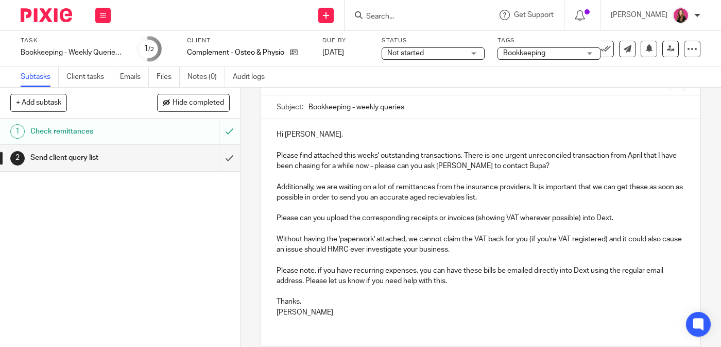
scroll to position [83, 0]
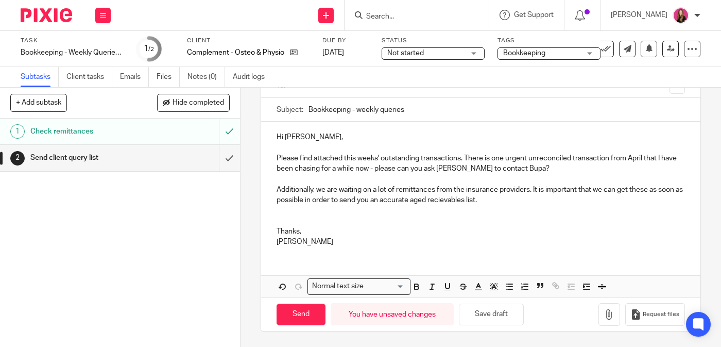
click at [456, 199] on p "Additionally, we are waiting on a lot of remittances from the insurance provide…" at bounding box center [481, 194] width 409 height 21
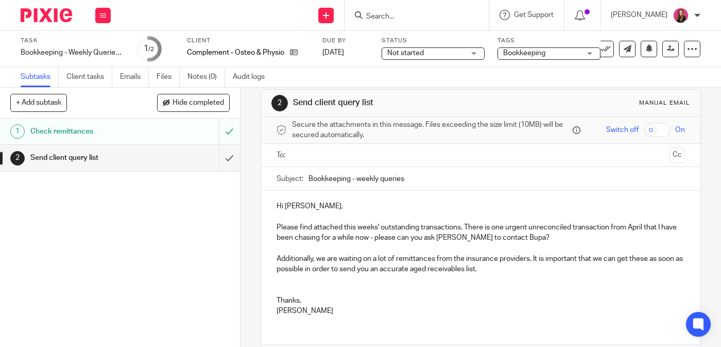
click at [413, 164] on div at bounding box center [481, 155] width 377 height 23
click at [415, 164] on ul at bounding box center [481, 155] width 377 height 17
click at [421, 160] on input "text" at bounding box center [481, 155] width 370 height 12
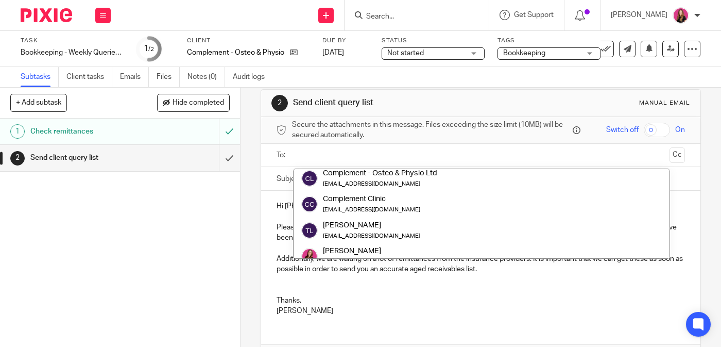
scroll to position [0, 0]
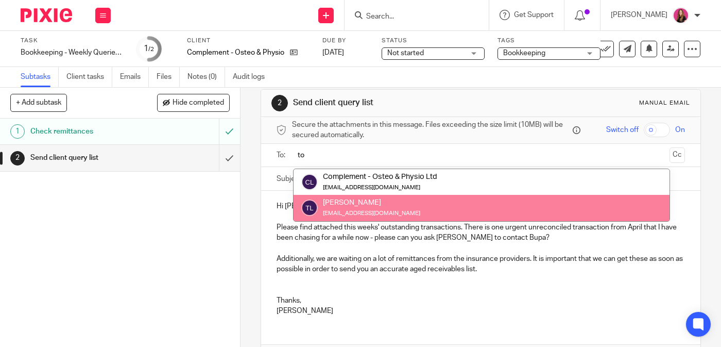
type input "t"
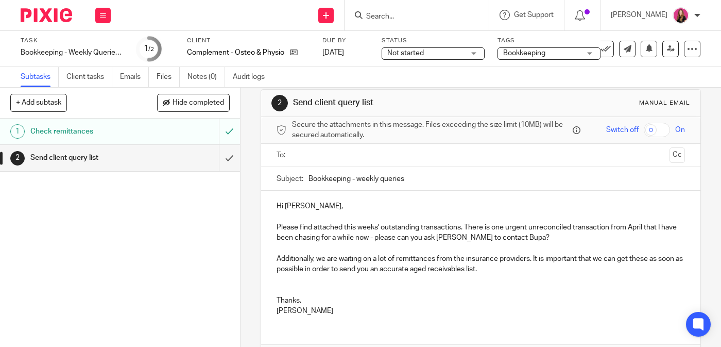
paste input "complement"
type input "complement"
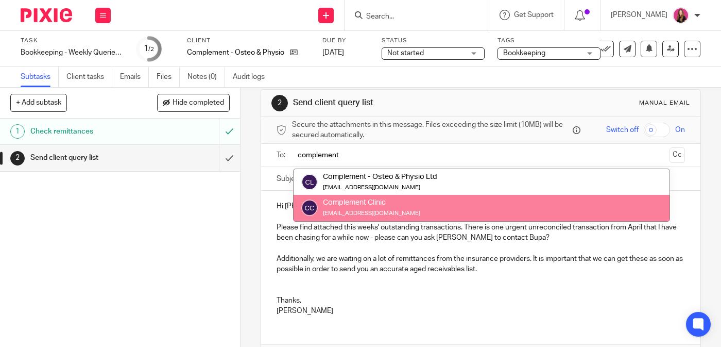
drag, startPoint x: 368, startPoint y: 154, endPoint x: 295, endPoint y: 154, distance: 73.2
click at [296, 154] on input "complement" at bounding box center [481, 155] width 370 height 12
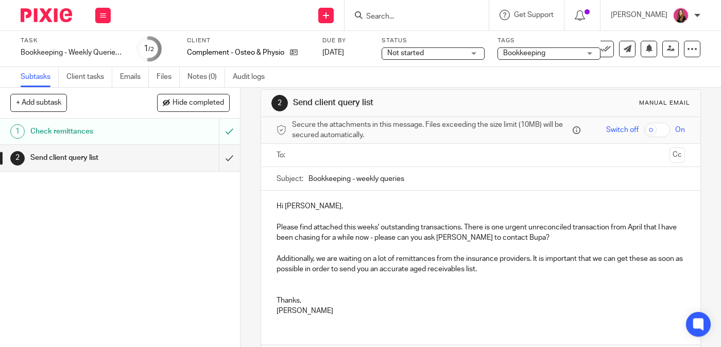
click at [366, 160] on input "text" at bounding box center [481, 155] width 370 height 12
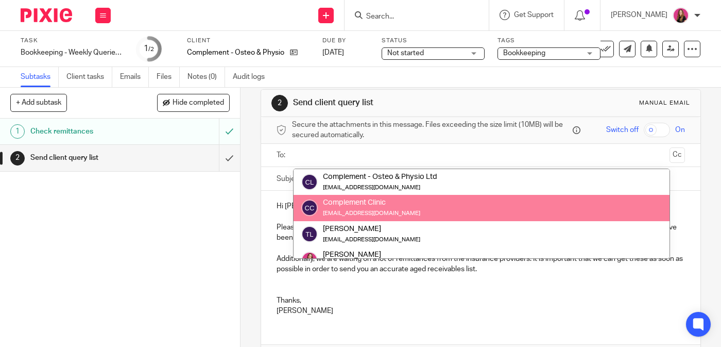
paste input "complement"
type input "co"
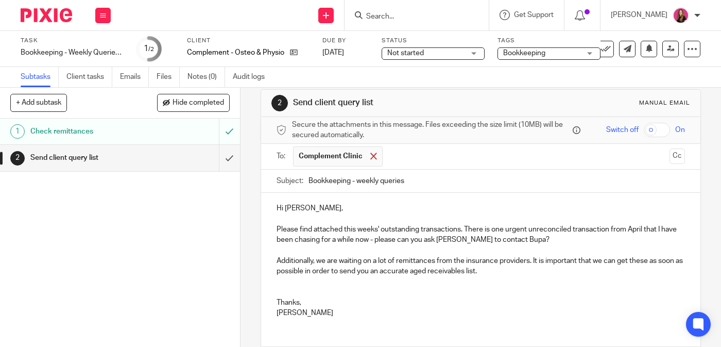
click at [376, 156] on div at bounding box center [374, 155] width 12 height 15
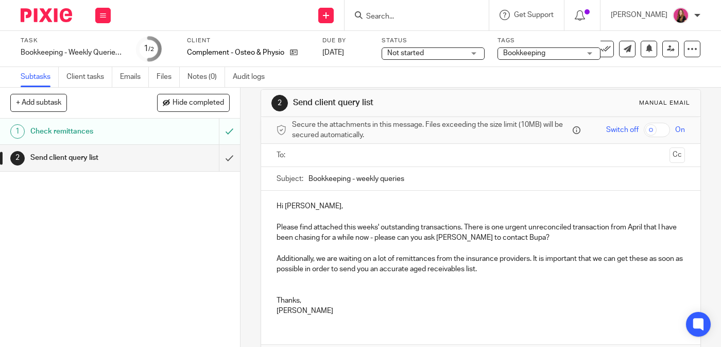
click at [376, 156] on input "text" at bounding box center [481, 155] width 370 height 12
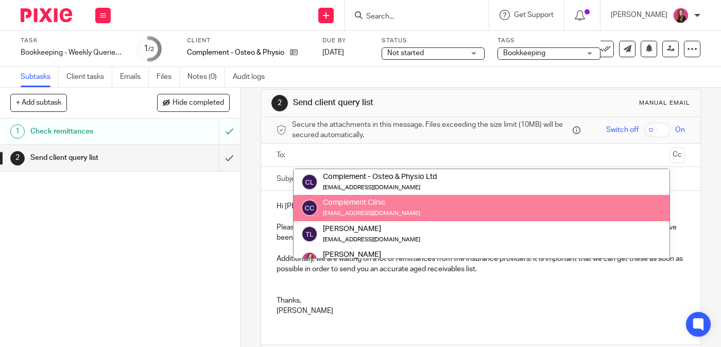
paste input "tommaso@complement-osteo.com"
type input "tommaso@complement-osteo.com"
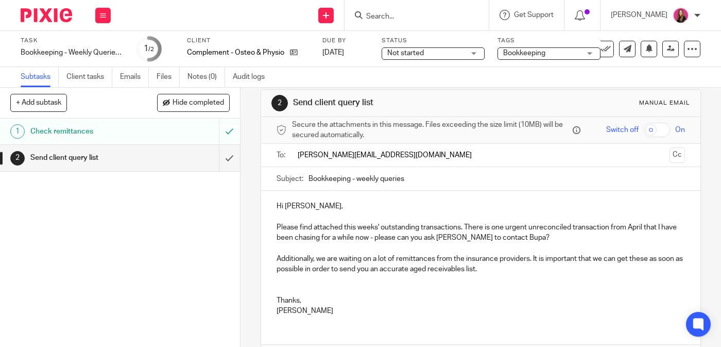
click at [445, 160] on input "tommaso@complement-osteo.com" at bounding box center [481, 155] width 370 height 12
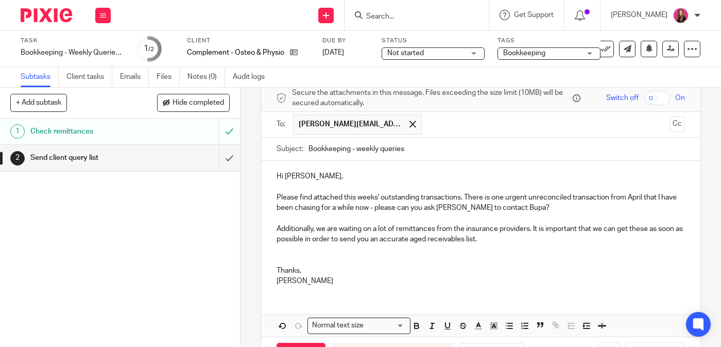
scroll to position [84, 0]
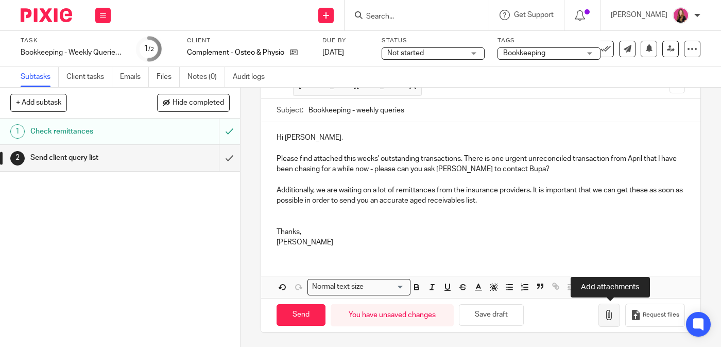
click at [607, 313] on icon "button" at bounding box center [609, 315] width 10 height 10
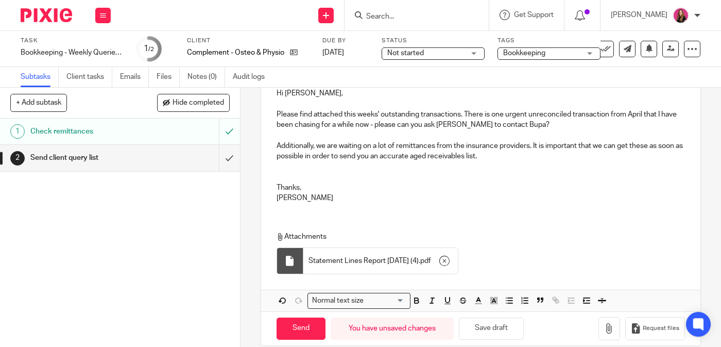
scroll to position [143, 0]
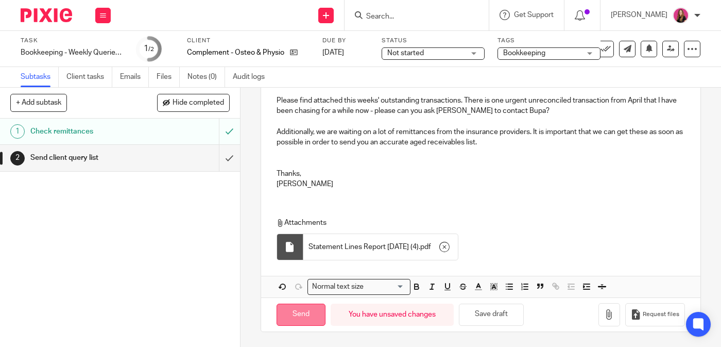
click at [300, 319] on input "Send" at bounding box center [301, 314] width 49 height 22
type input "Sent"
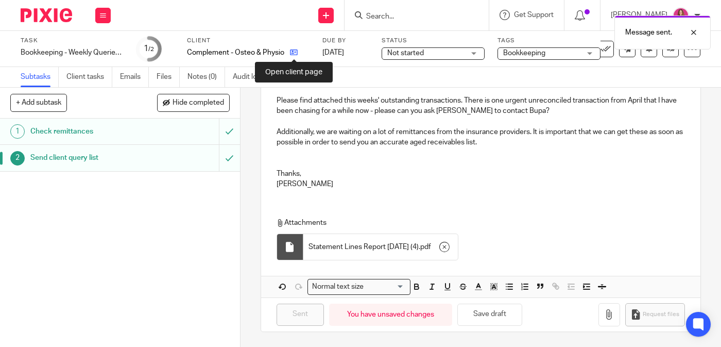
click at [293, 53] on icon at bounding box center [294, 52] width 8 height 8
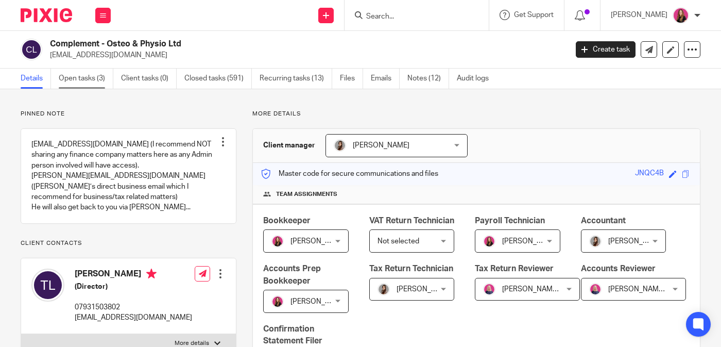
click at [113, 73] on link "Open tasks (3)" at bounding box center [86, 79] width 55 height 20
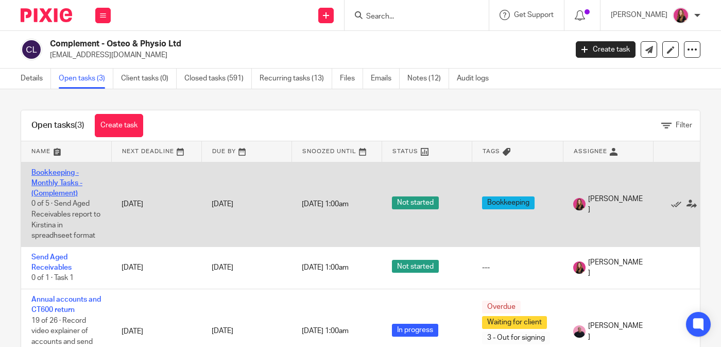
click at [62, 183] on link "Bookkeeping - Monthly Tasks - (Complement)" at bounding box center [56, 183] width 51 height 28
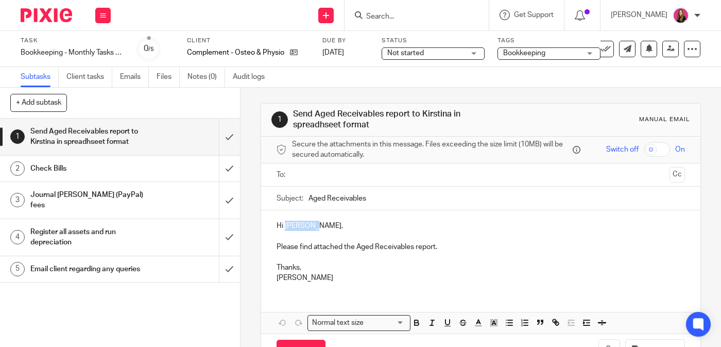
drag, startPoint x: 309, startPoint y: 225, endPoint x: 286, endPoint y: 225, distance: 23.2
click at [286, 225] on p "Hi Kristina," at bounding box center [481, 226] width 409 height 10
click at [447, 244] on p "Please find attached the Aged Receivables report." at bounding box center [481, 247] width 409 height 10
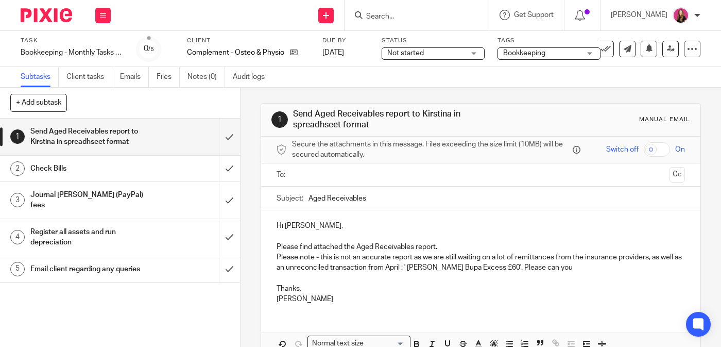
click at [493, 269] on p "Please note - this is not an accurate report as we are still waiting on a lot o…" at bounding box center [481, 262] width 409 height 21
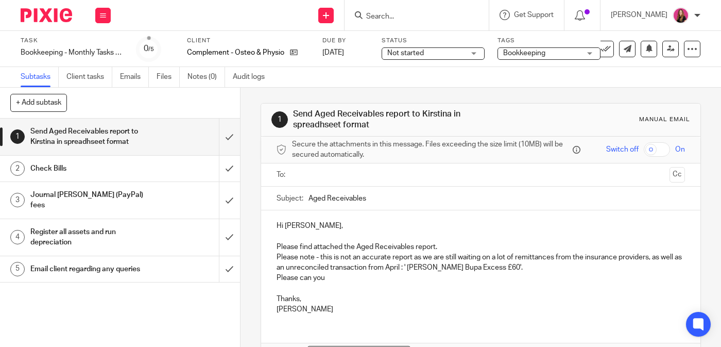
click at [446, 277] on p "Please can you" at bounding box center [481, 278] width 409 height 10
click at [277, 279] on p "Please can you" at bounding box center [481, 278] width 409 height 10
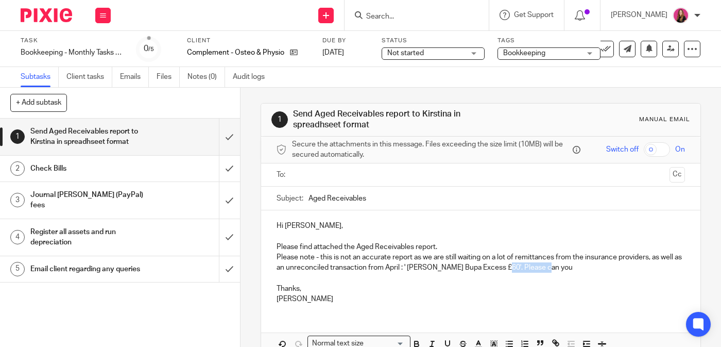
drag, startPoint x: 548, startPoint y: 271, endPoint x: 500, endPoint y: 268, distance: 48.5
click at [500, 268] on p "Please note - this is not an accurate report as we are still waiting on a lot o…" at bounding box center [481, 262] width 409 height 21
click at [419, 185] on div at bounding box center [481, 174] width 377 height 23
click at [422, 179] on input "text" at bounding box center [481, 175] width 370 height 12
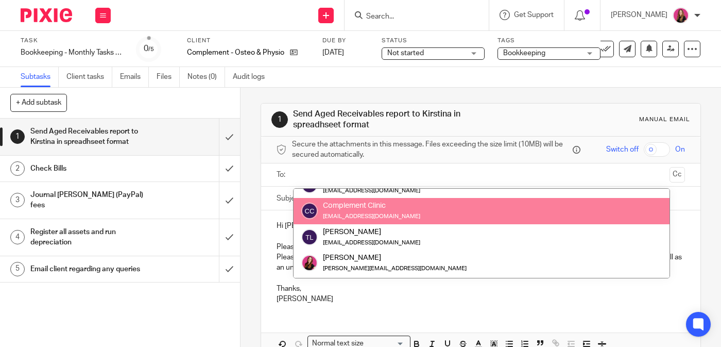
scroll to position [10, 0]
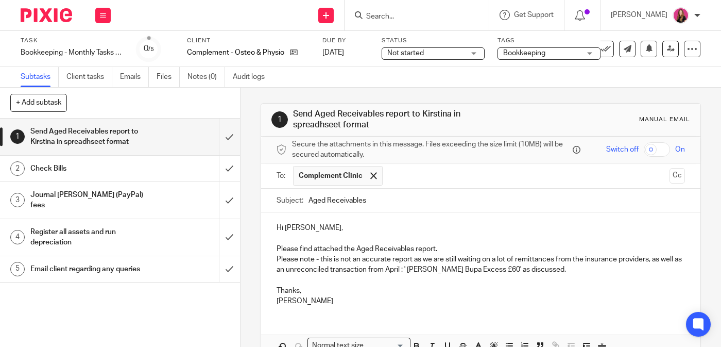
click at [472, 181] on input "text" at bounding box center [527, 176] width 278 height 20
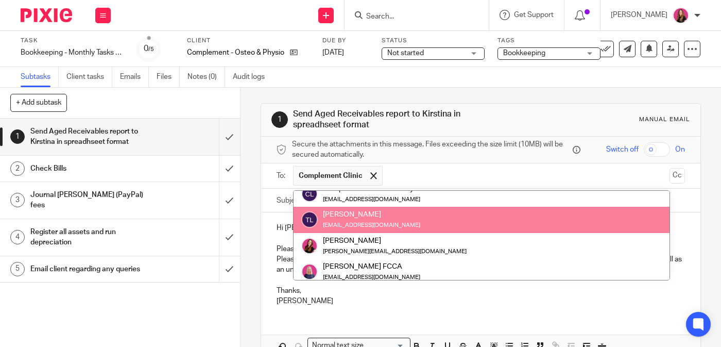
scroll to position [0, 0]
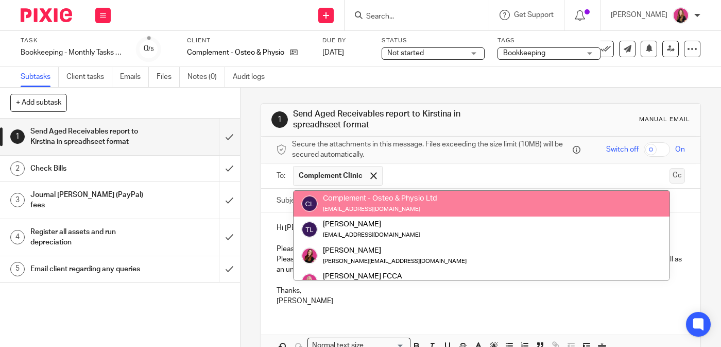
click at [682, 174] on button "Cc" at bounding box center [677, 175] width 15 height 15
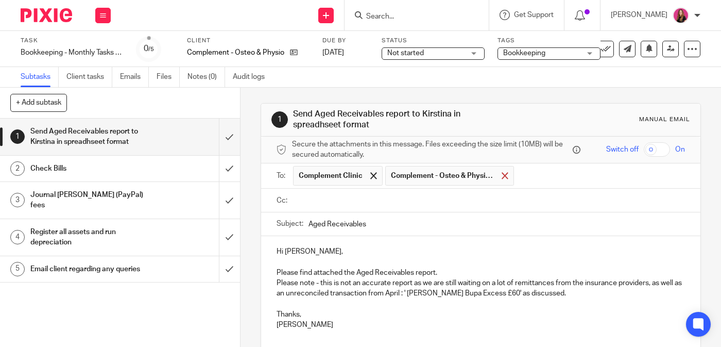
click at [500, 175] on div at bounding box center [505, 175] width 12 height 15
click at [450, 196] on input "text" at bounding box center [488, 201] width 385 height 12
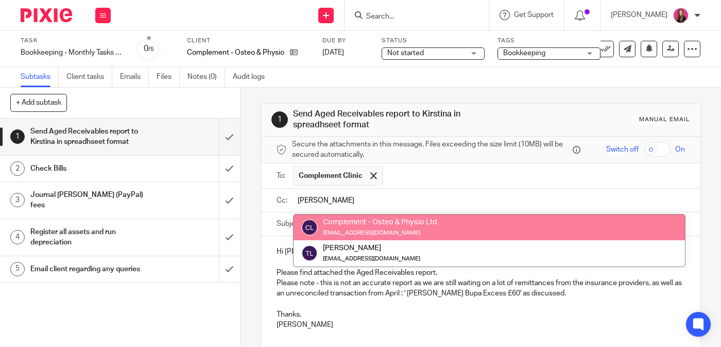
type input "tom"
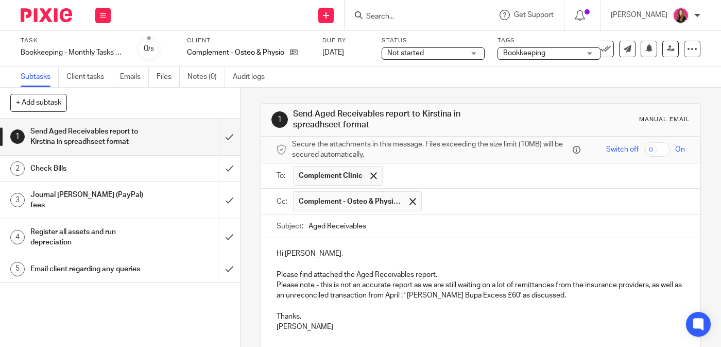
scroll to position [84, 0]
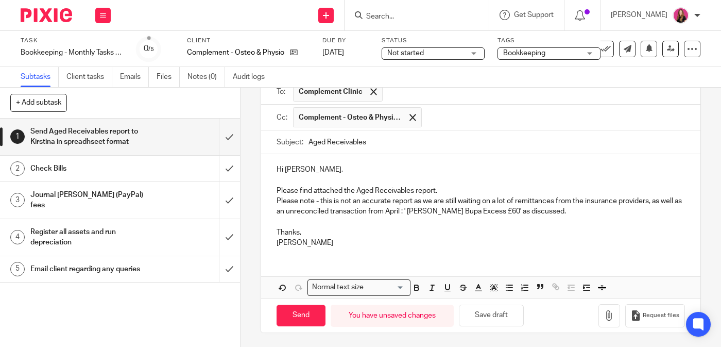
click at [564, 214] on p "Please note - this is not an accurate report as we are still waiting on a lot o…" at bounding box center [481, 206] width 409 height 21
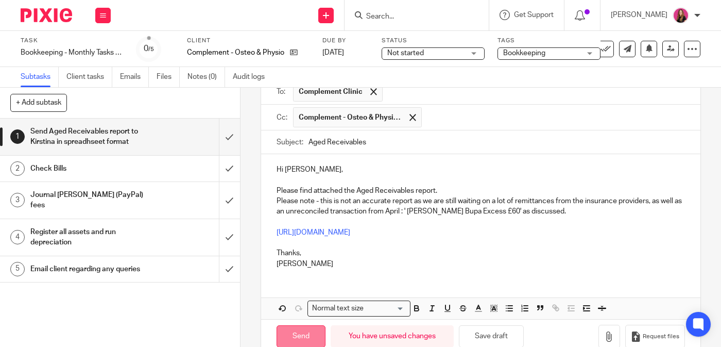
click at [313, 330] on input "Send" at bounding box center [301, 336] width 49 height 22
type input "Sent"
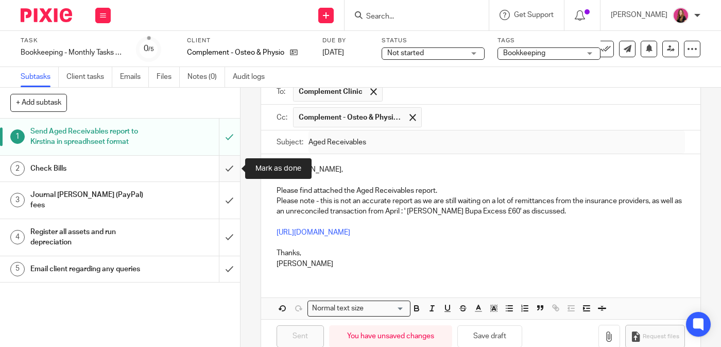
click at [233, 172] on input "submit" at bounding box center [120, 169] width 240 height 26
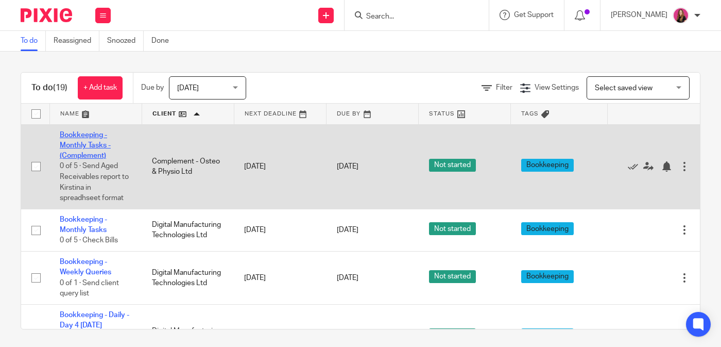
click at [92, 144] on link "Bookkeeping - Monthly Tasks - (Complement)" at bounding box center [85, 145] width 51 height 28
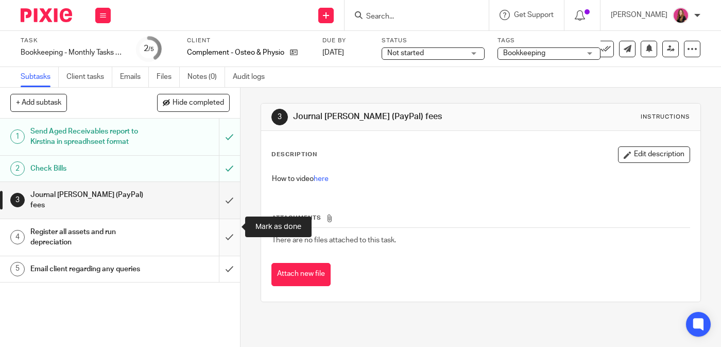
click at [230, 221] on input "submit" at bounding box center [120, 237] width 240 height 37
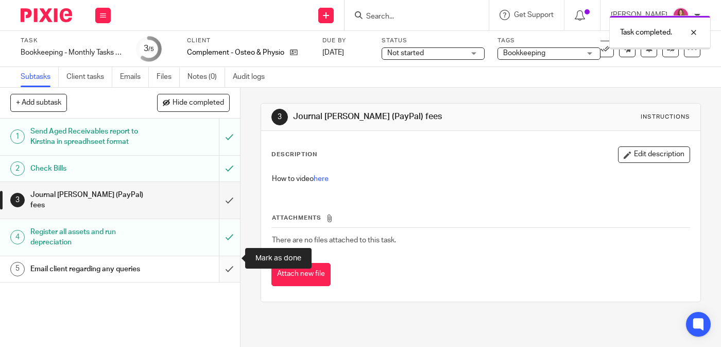
click at [233, 256] on input "submit" at bounding box center [120, 269] width 240 height 26
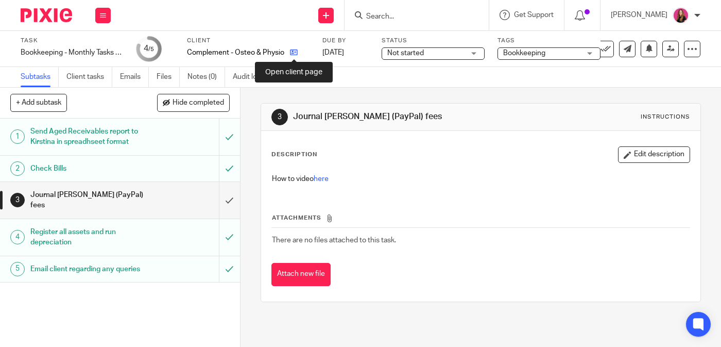
click at [295, 54] on icon at bounding box center [294, 52] width 8 height 8
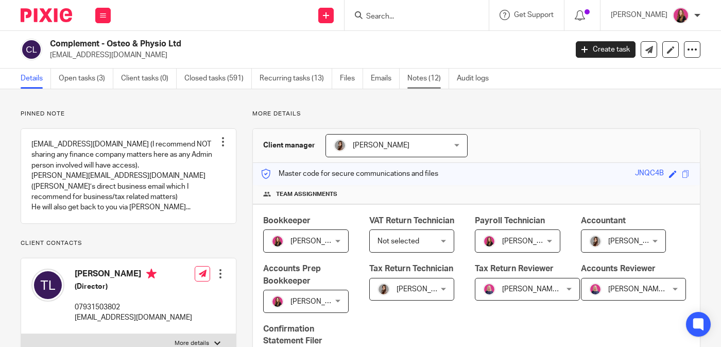
click at [424, 83] on link "Notes (12)" at bounding box center [429, 79] width 42 height 20
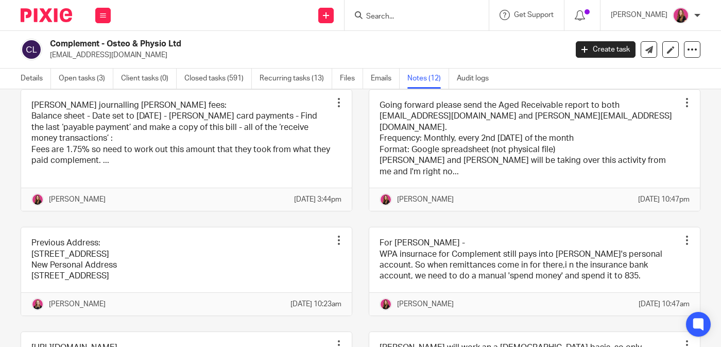
scroll to position [190, 0]
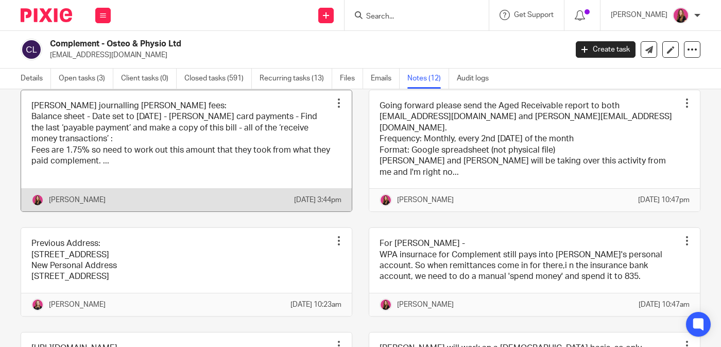
click at [253, 140] on link at bounding box center [186, 150] width 331 height 121
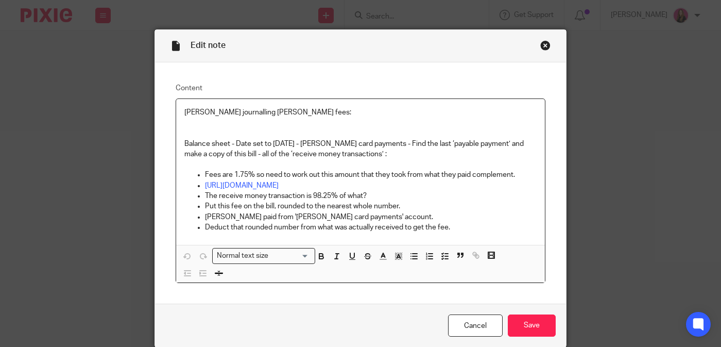
scroll to position [18, 0]
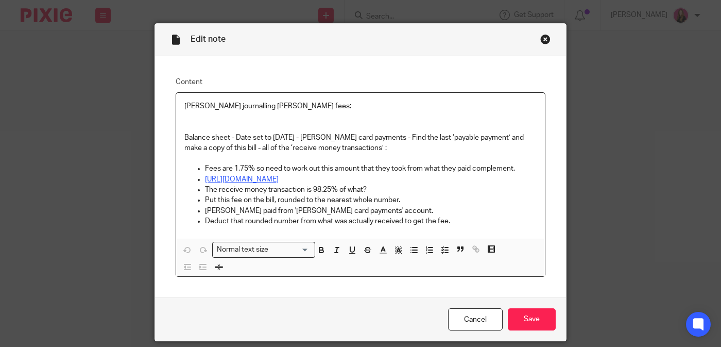
click at [279, 179] on link "https://www.calculator.net/percent-calculator.html" at bounding box center [242, 179] width 74 height 7
click at [279, 178] on link "https://www.calculator.net/percent-calculator.html" at bounding box center [242, 179] width 74 height 7
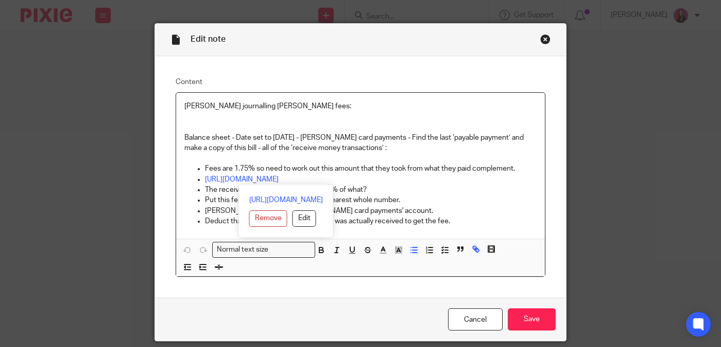
drag, startPoint x: 368, startPoint y: 181, endPoint x: 202, endPoint y: 182, distance: 165.9
click at [202, 182] on ul "Fees are 1.75% so need to work out this amount that they took from what they pa…" at bounding box center [360, 194] width 352 height 63
click at [263, 200] on link "https://www.calculator.net/percent-calculator.html" at bounding box center [286, 200] width 74 height 10
click at [448, 172] on p "Fees are 1.75% so need to work out this amount that they took from what they pa…" at bounding box center [371, 168] width 332 height 10
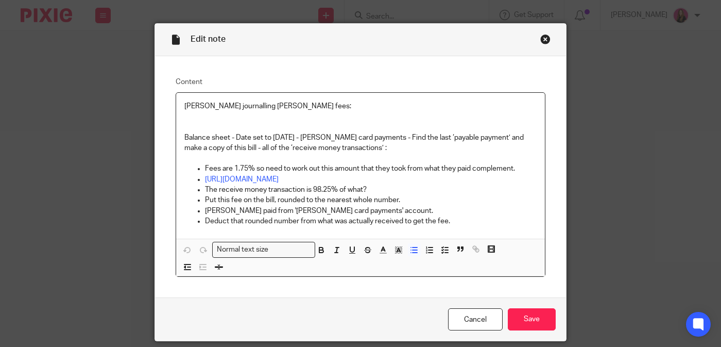
scroll to position [54, 0]
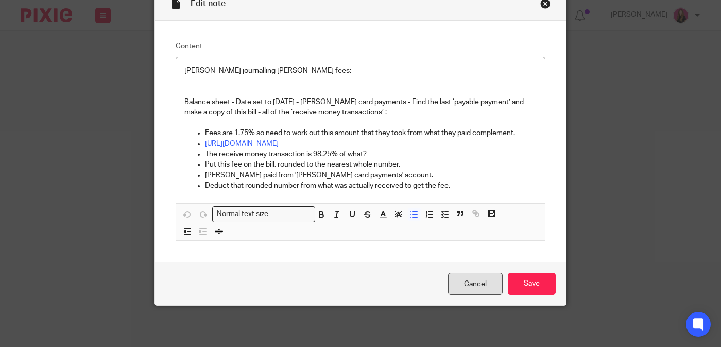
click at [477, 283] on link "Cancel" at bounding box center [475, 284] width 55 height 22
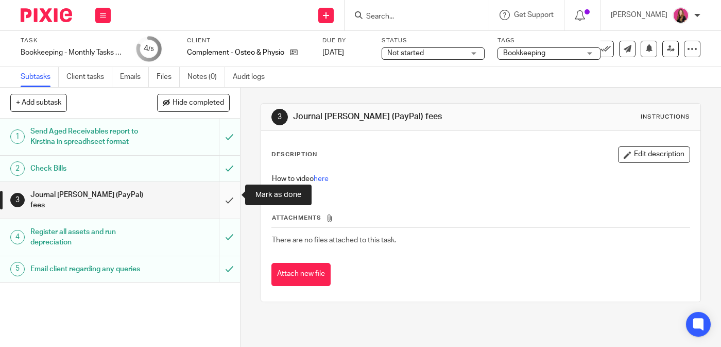
click at [228, 187] on input "submit" at bounding box center [120, 200] width 240 height 37
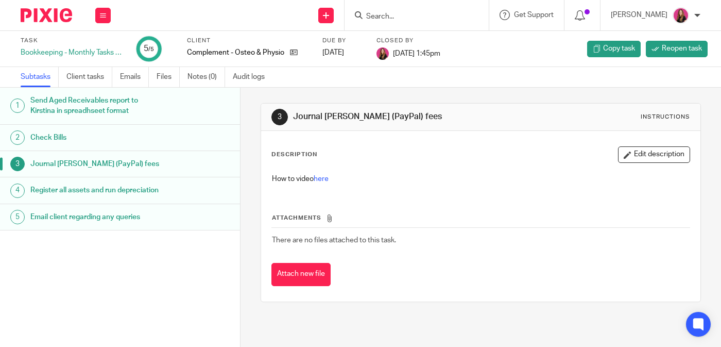
click at [66, 11] on img at bounding box center [47, 15] width 52 height 14
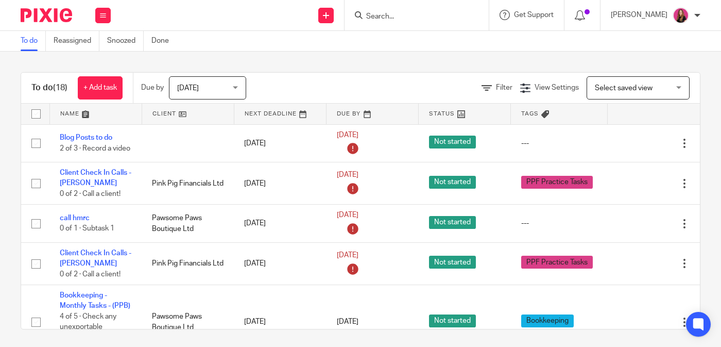
click at [204, 116] on link at bounding box center [188, 114] width 92 height 21
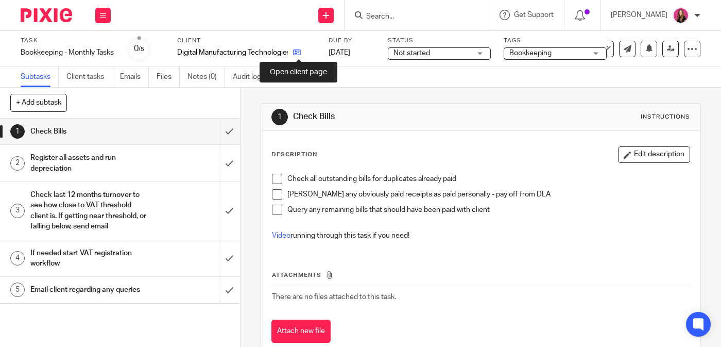
click at [301, 52] on icon at bounding box center [297, 52] width 8 height 8
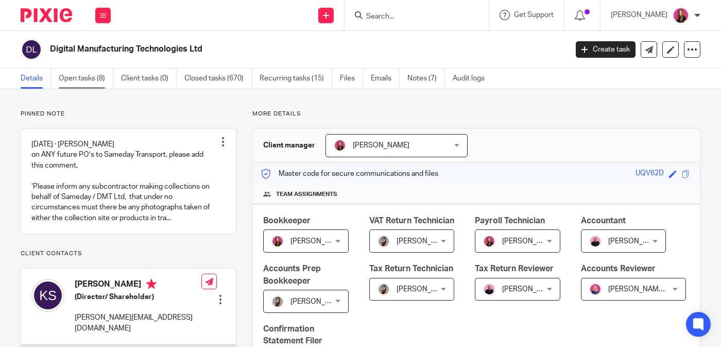
click at [95, 76] on link "Open tasks (8)" at bounding box center [86, 79] width 55 height 20
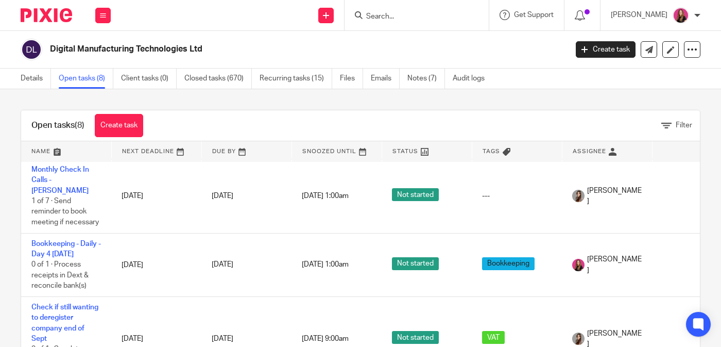
scroll to position [193, 0]
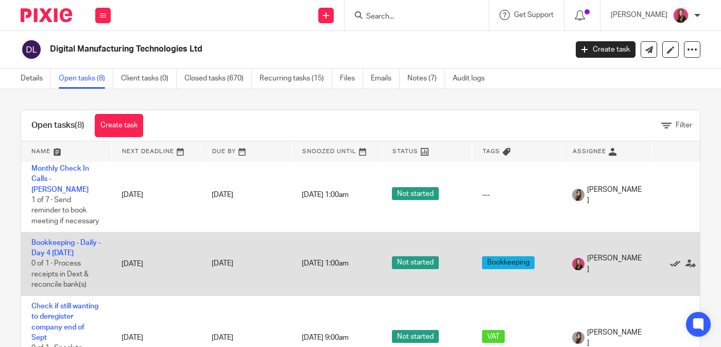
click at [673, 259] on icon at bounding box center [675, 264] width 10 height 10
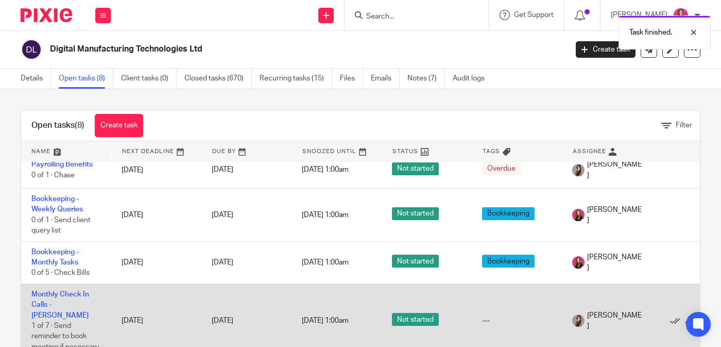
scroll to position [62, 0]
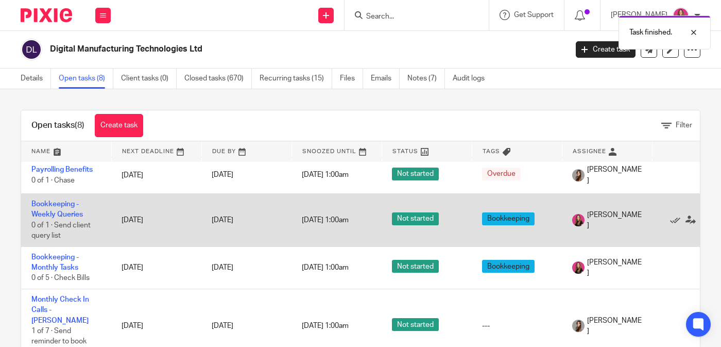
click at [63, 209] on td "Bookkeeping - Weekly Queries 0 of 1 · Send client query list" at bounding box center [66, 219] width 90 height 53
click at [64, 202] on link "Bookkeeping - Weekly Queries" at bounding box center [57, 209] width 52 height 18
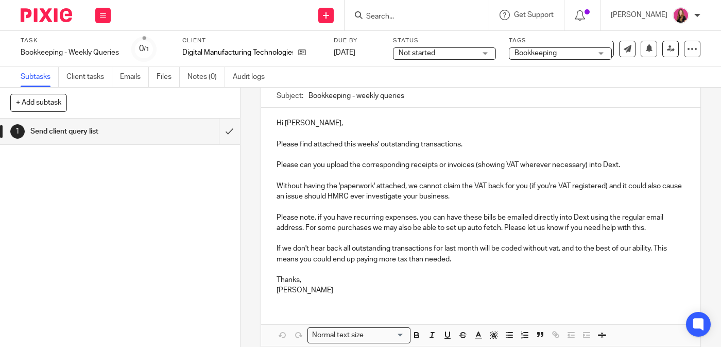
scroll to position [96, 0]
drag, startPoint x: 478, startPoint y: 146, endPoint x: 300, endPoint y: 146, distance: 177.7
click at [300, 146] on p "Please find attached this weeks' outstanding transactions." at bounding box center [481, 139] width 409 height 21
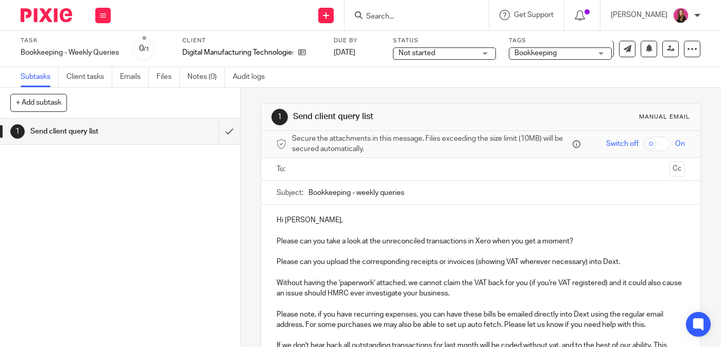
click at [365, 164] on input "text" at bounding box center [481, 169] width 370 height 12
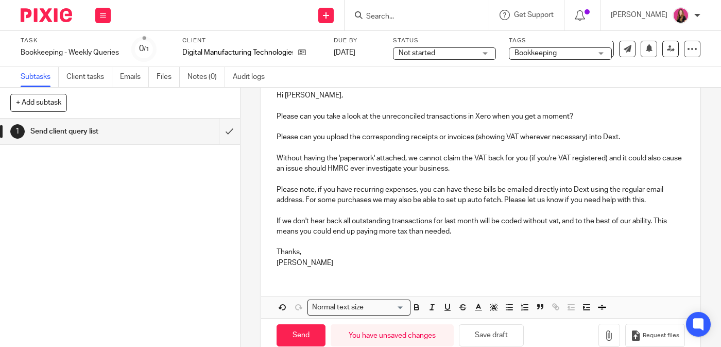
scroll to position [147, 0]
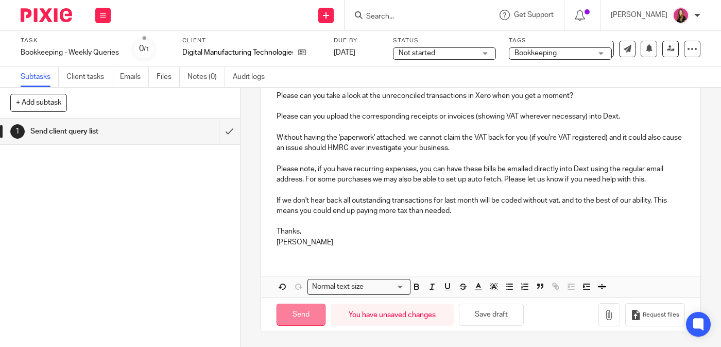
click at [299, 310] on input "Send" at bounding box center [301, 314] width 49 height 22
type input "Sent"
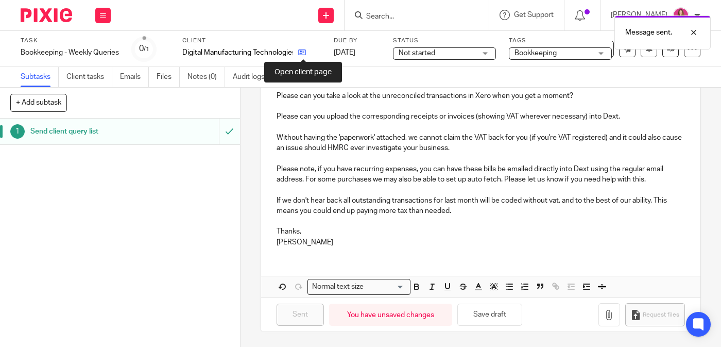
click at [301, 54] on icon at bounding box center [302, 52] width 8 height 8
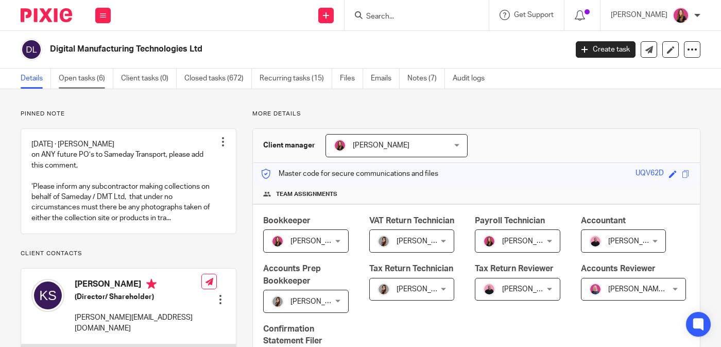
click at [94, 81] on link "Open tasks (6)" at bounding box center [86, 79] width 55 height 20
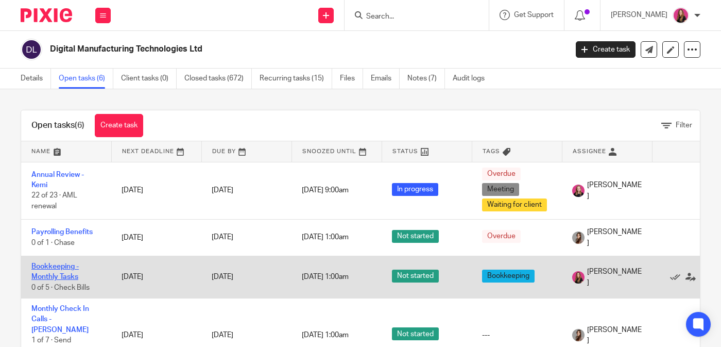
scroll to position [1, 0]
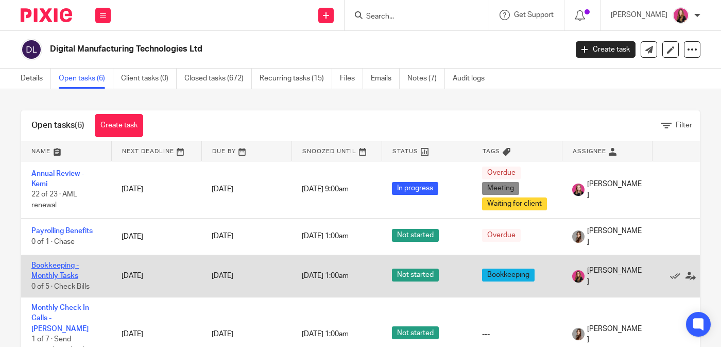
click at [58, 264] on link "Bookkeeping - Monthly Tasks" at bounding box center [54, 271] width 47 height 18
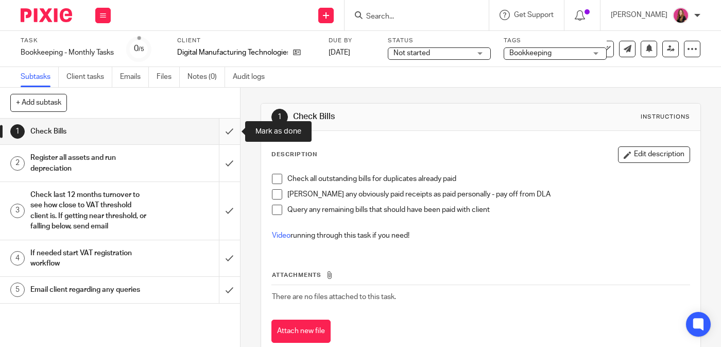
click at [230, 134] on input "submit" at bounding box center [120, 131] width 240 height 26
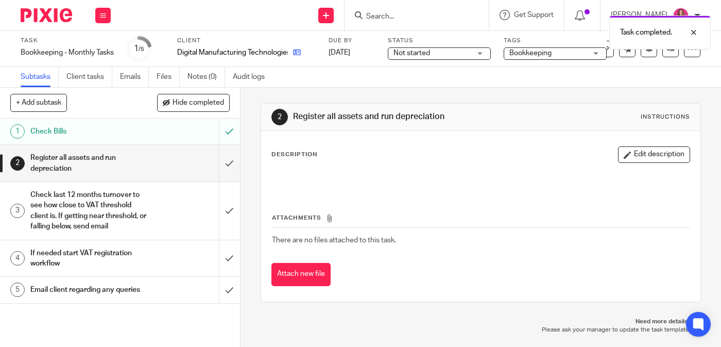
click at [298, 56] on icon at bounding box center [297, 52] width 8 height 8
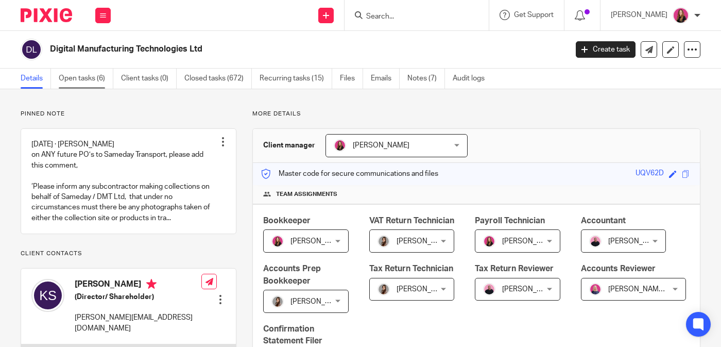
click at [96, 77] on link "Open tasks (6)" at bounding box center [86, 79] width 55 height 20
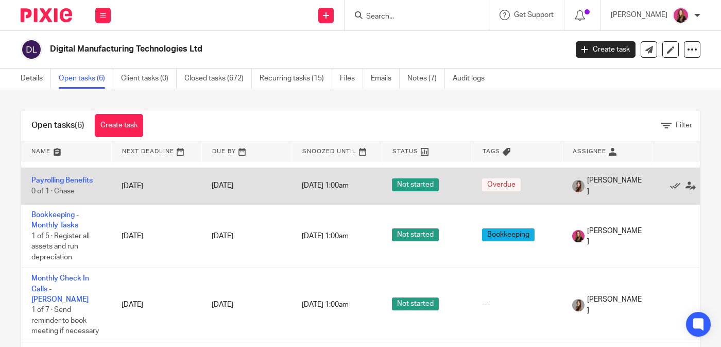
scroll to position [52, 42]
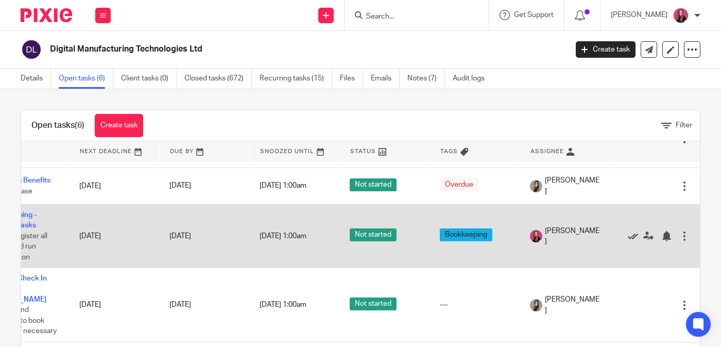
click at [631, 240] on icon at bounding box center [633, 236] width 10 height 10
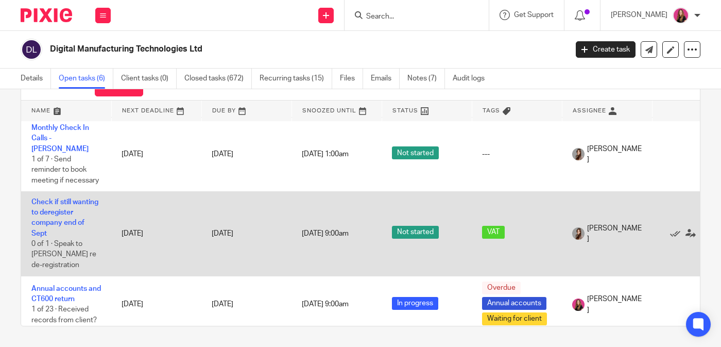
scroll to position [0, 0]
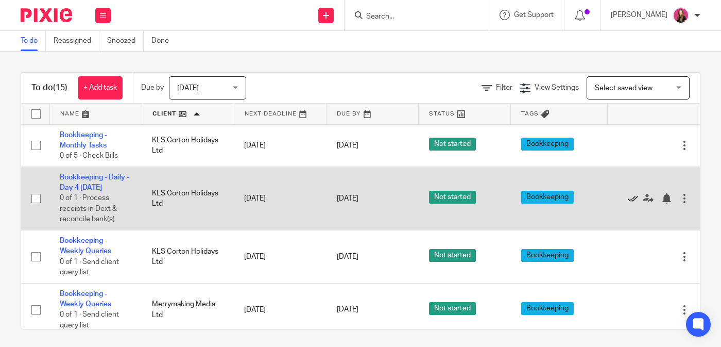
click at [633, 201] on icon at bounding box center [633, 198] width 10 height 10
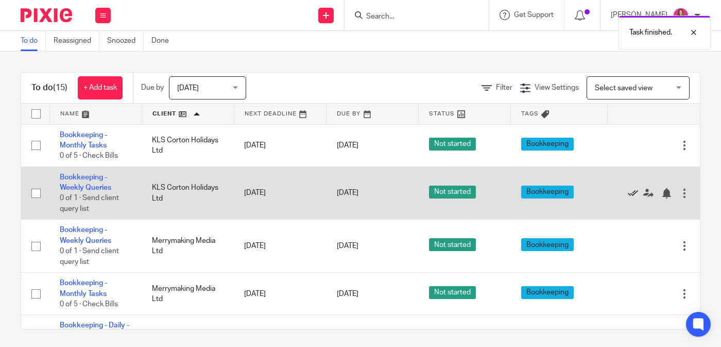
click at [633, 196] on icon at bounding box center [633, 193] width 10 height 10
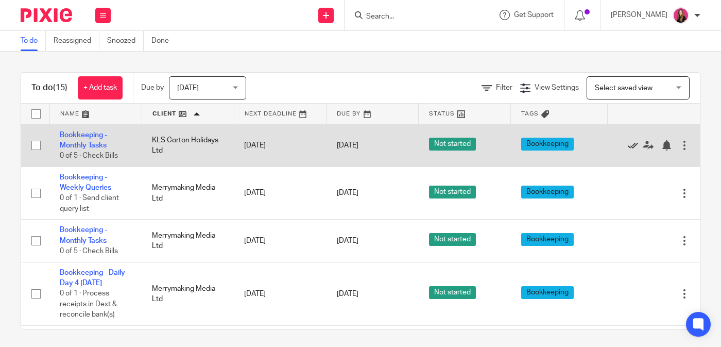
click at [633, 147] on icon at bounding box center [633, 145] width 10 height 10
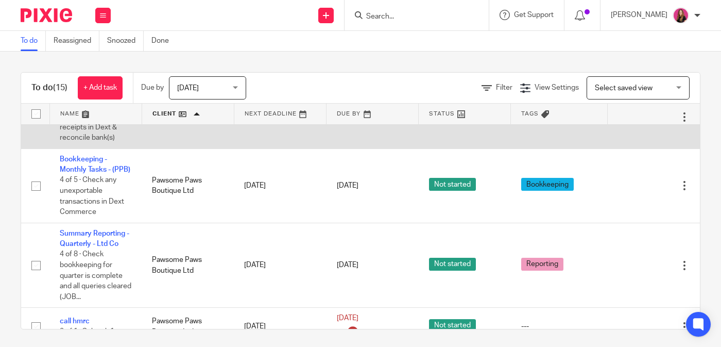
scroll to position [108, 0]
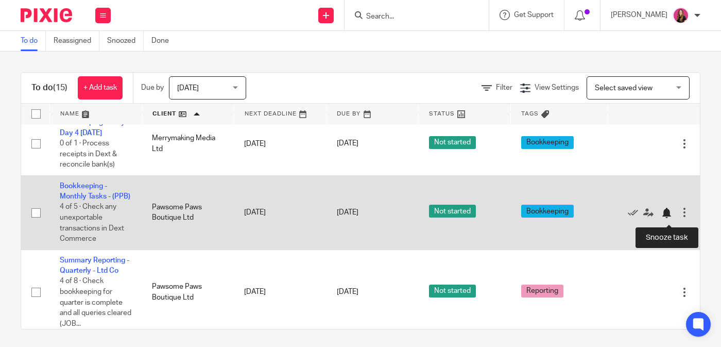
click at [668, 218] on div at bounding box center [667, 213] width 10 height 10
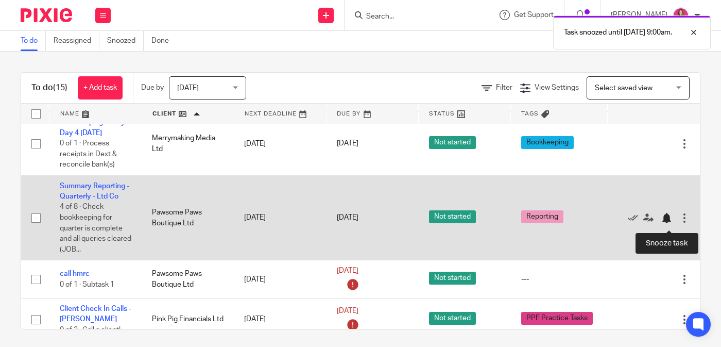
click at [666, 223] on div at bounding box center [667, 218] width 10 height 10
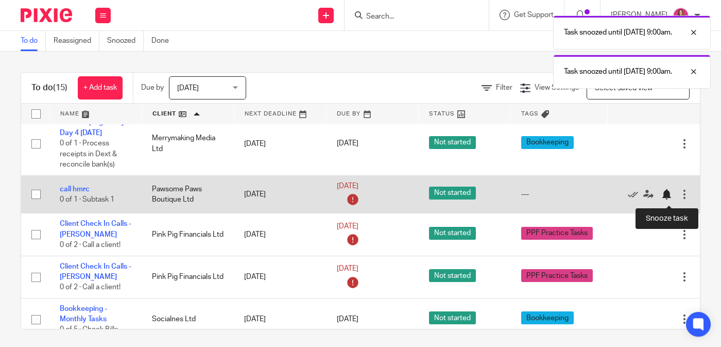
click at [670, 195] on div at bounding box center [667, 194] width 10 height 10
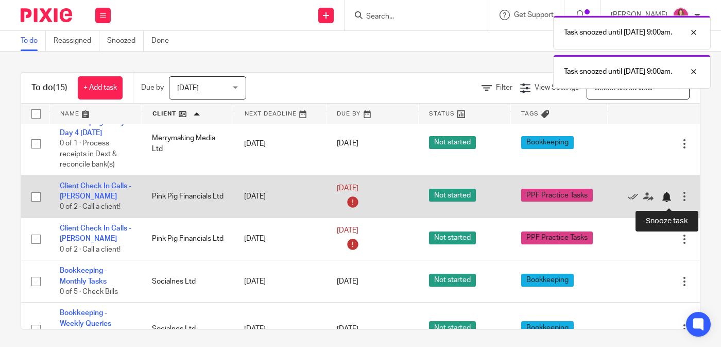
click at [667, 201] on div at bounding box center [667, 197] width 10 height 10
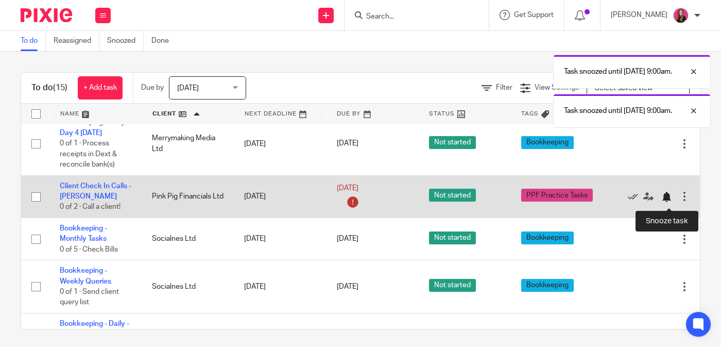
click at [668, 200] on div at bounding box center [667, 197] width 10 height 10
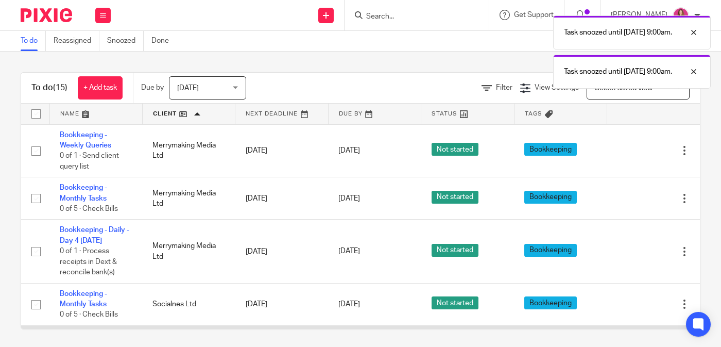
scroll to position [156, 0]
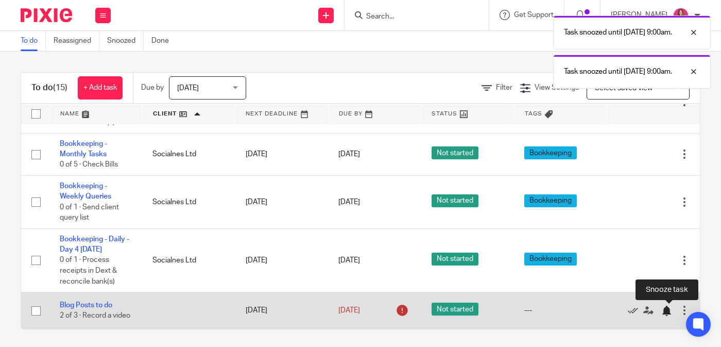
click at [666, 310] on div at bounding box center [667, 311] width 10 height 10
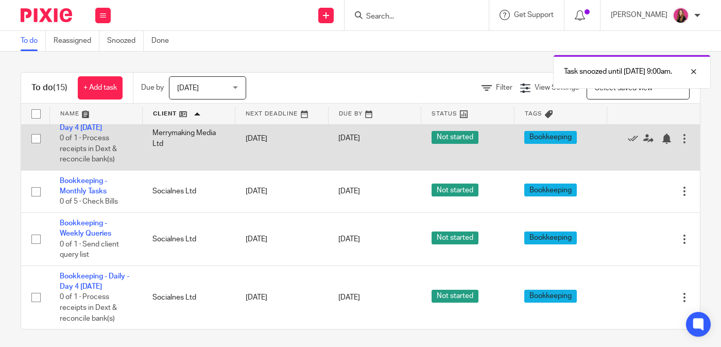
scroll to position [0, 0]
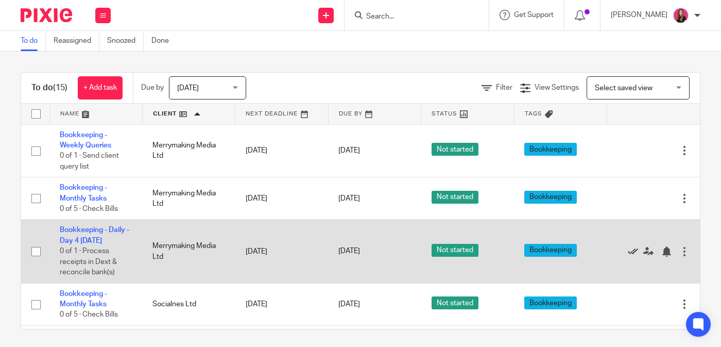
click at [631, 255] on icon at bounding box center [633, 251] width 10 height 10
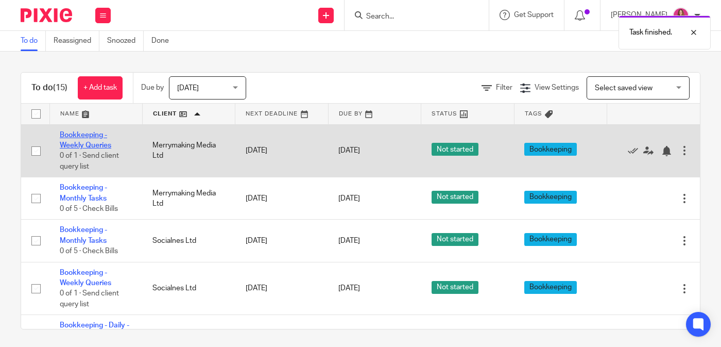
click at [92, 143] on link "Bookkeeping - Weekly Queries" at bounding box center [86, 140] width 52 height 18
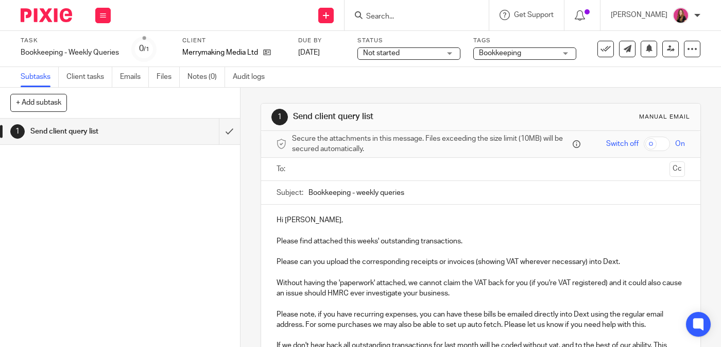
click at [344, 172] on input "text" at bounding box center [481, 169] width 370 height 12
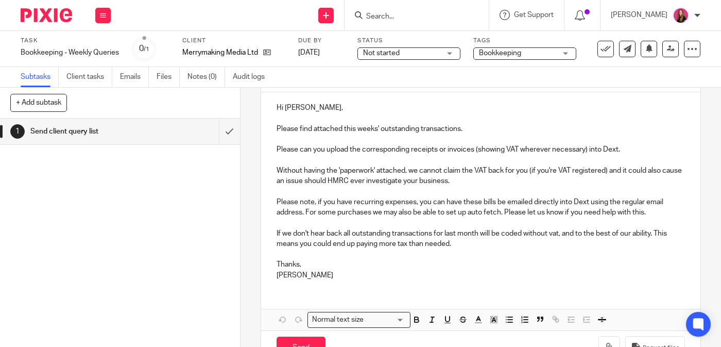
scroll to position [147, 0]
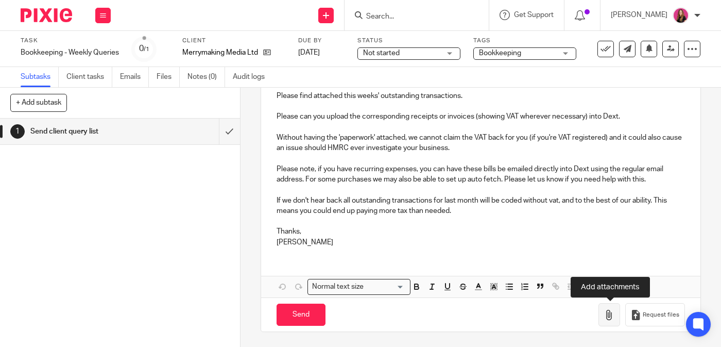
click at [607, 313] on icon "button" at bounding box center [609, 315] width 10 height 10
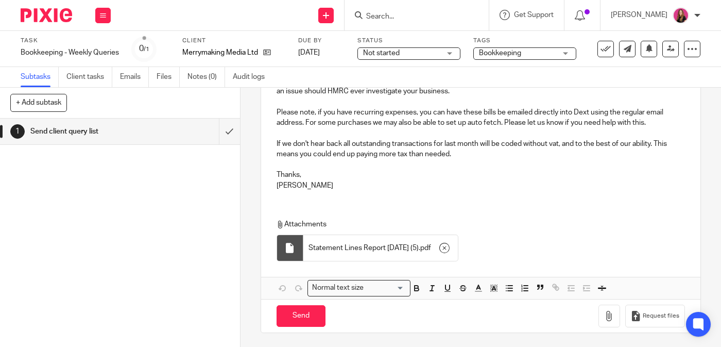
scroll to position [205, 0]
click at [312, 313] on input "Send" at bounding box center [301, 315] width 49 height 22
type input "Sent"
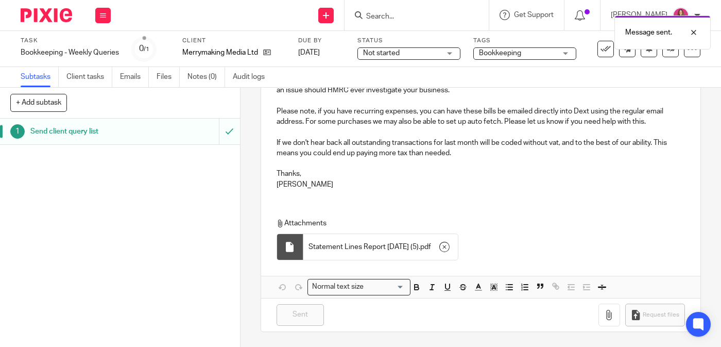
click at [50, 22] on img at bounding box center [47, 15] width 52 height 14
click at [53, 12] on img at bounding box center [47, 15] width 52 height 14
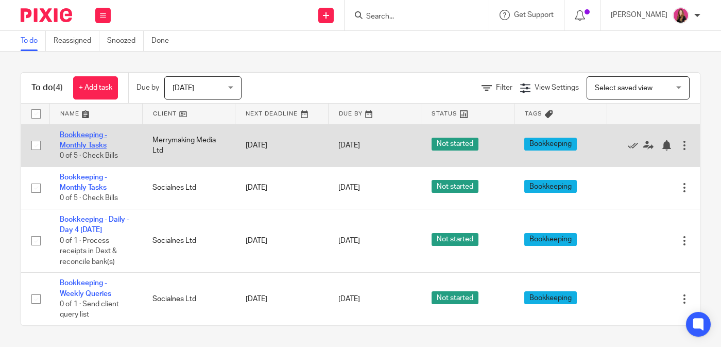
click at [85, 145] on link "Bookkeeping - Monthly Tasks" at bounding box center [83, 140] width 47 height 18
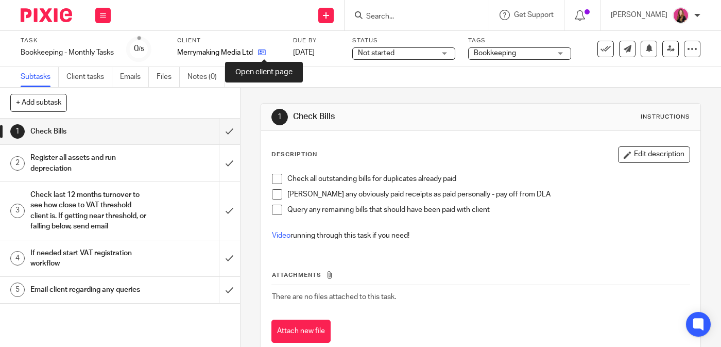
click at [266, 53] on icon at bounding box center [262, 52] width 8 height 8
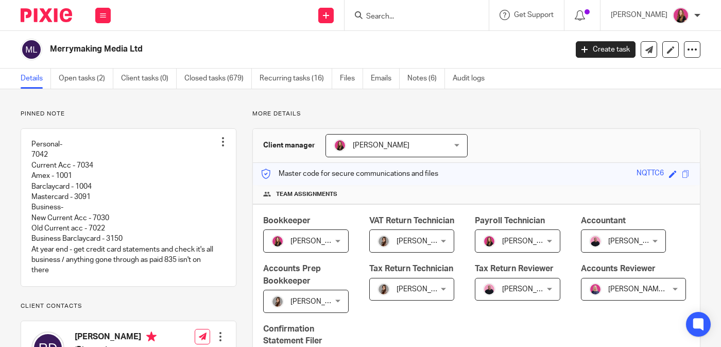
click at [54, 81] on ul "Details Open tasks (2) Client tasks (0) Closed tasks (679) Recurring tasks (16)…" at bounding box center [261, 79] width 480 height 20
click at [69, 82] on link "Open tasks (2)" at bounding box center [86, 79] width 55 height 20
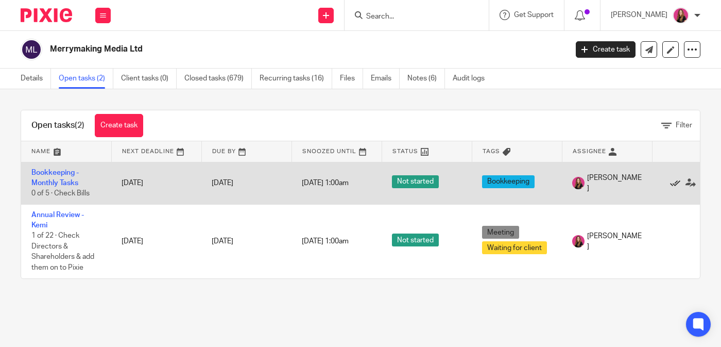
click at [674, 184] on icon at bounding box center [675, 183] width 10 height 10
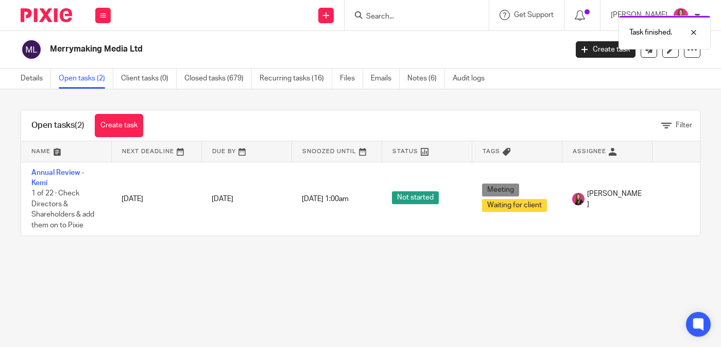
click at [56, 10] on img at bounding box center [47, 15] width 52 height 14
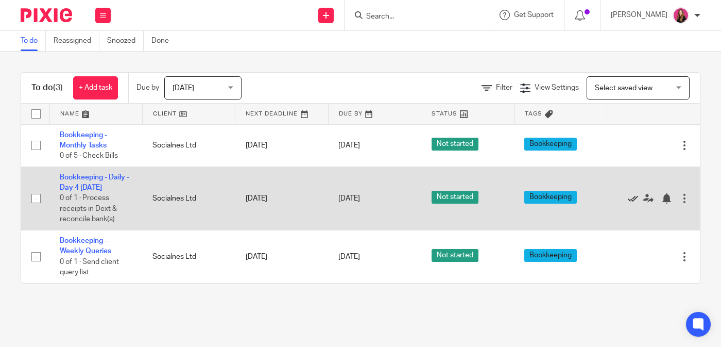
click at [632, 201] on icon at bounding box center [633, 198] width 10 height 10
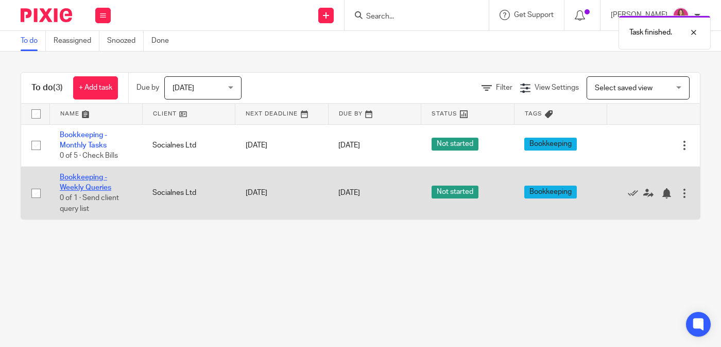
click at [88, 185] on link "Bookkeeping - Weekly Queries" at bounding box center [86, 183] width 52 height 18
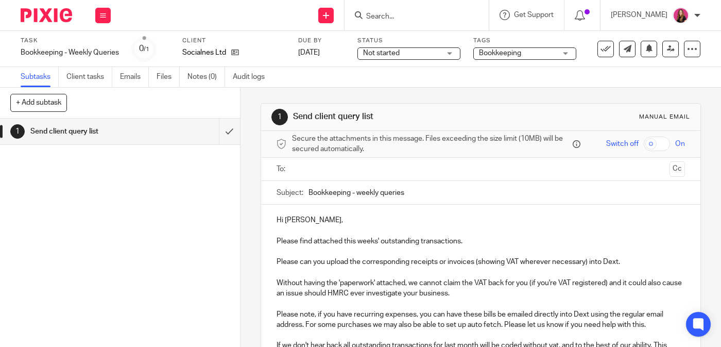
click at [382, 171] on input "text" at bounding box center [481, 169] width 370 height 12
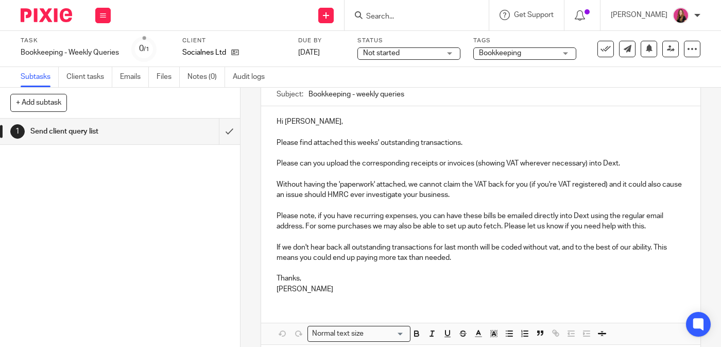
scroll to position [147, 0]
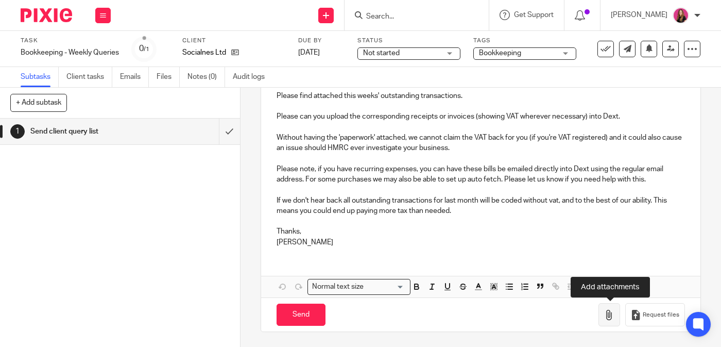
click at [608, 312] on icon "button" at bounding box center [609, 315] width 10 height 10
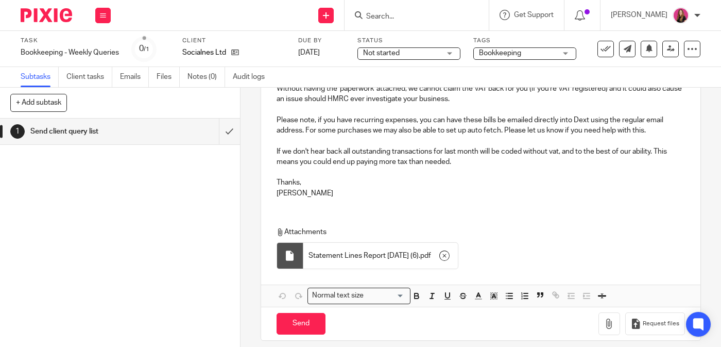
scroll to position [205, 0]
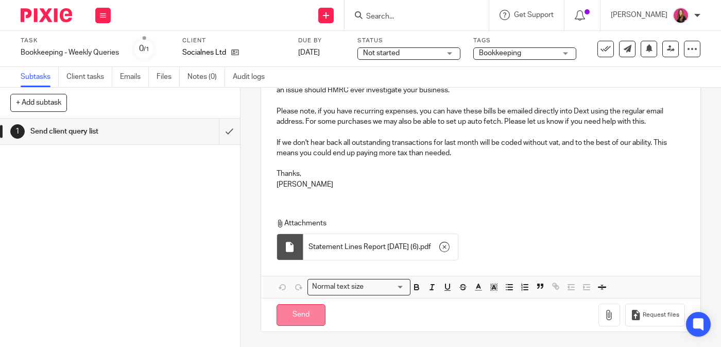
click at [284, 319] on input "Send" at bounding box center [301, 315] width 49 height 22
type input "Sent"
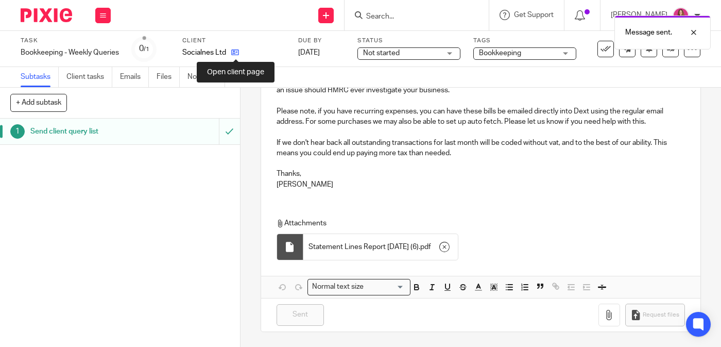
click at [237, 54] on icon at bounding box center [235, 52] width 8 height 8
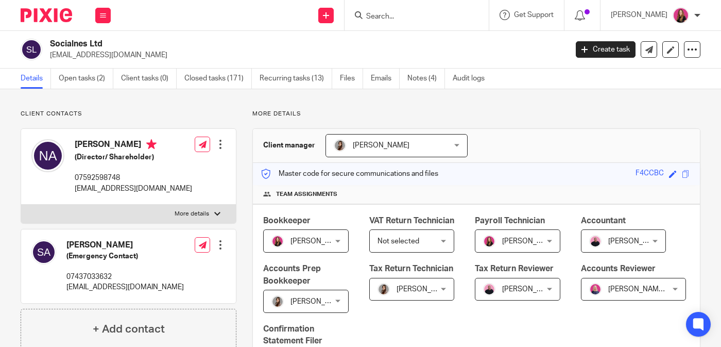
click at [57, 77] on ul "Details Open tasks (2) Client tasks (0) Closed tasks (171) Recurring tasks (13)…" at bounding box center [261, 79] width 480 height 20
click at [75, 78] on link "Open tasks (2)" at bounding box center [86, 79] width 55 height 20
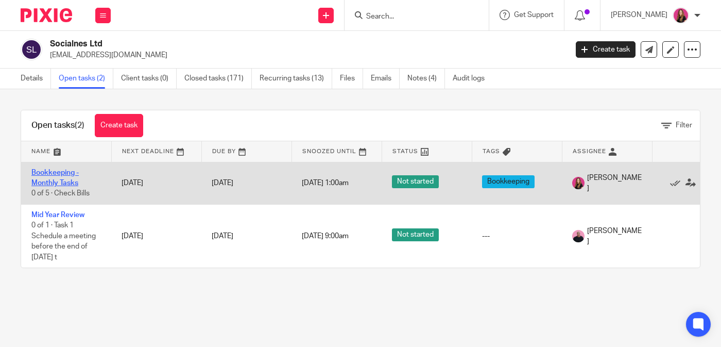
click at [58, 175] on link "Bookkeeping - Monthly Tasks" at bounding box center [54, 178] width 47 height 18
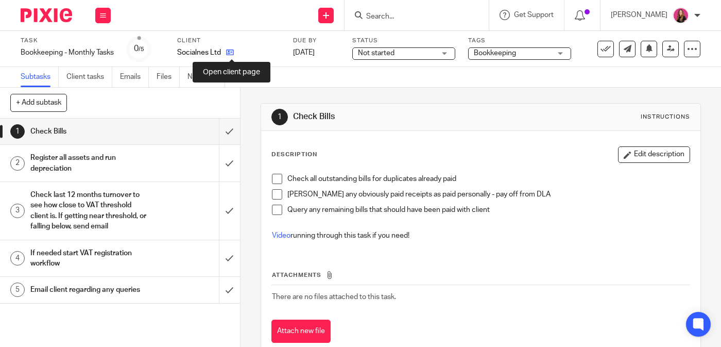
click at [230, 55] on icon at bounding box center [230, 52] width 8 height 8
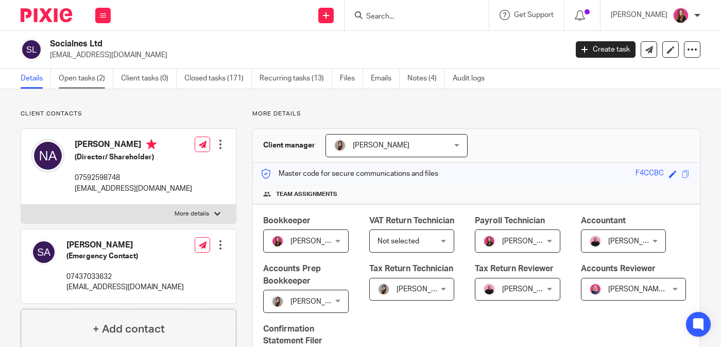
click at [84, 81] on link "Open tasks (2)" at bounding box center [86, 79] width 55 height 20
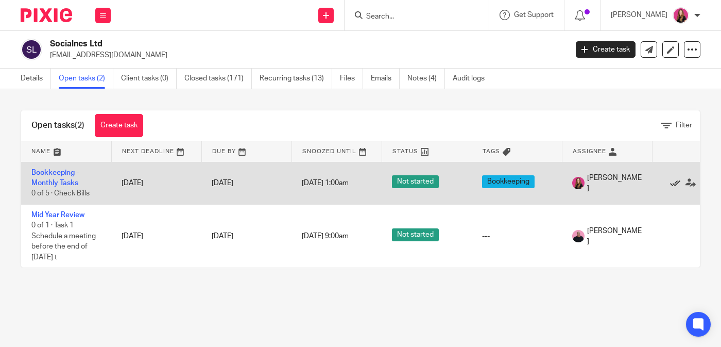
click at [672, 185] on icon at bounding box center [675, 183] width 10 height 10
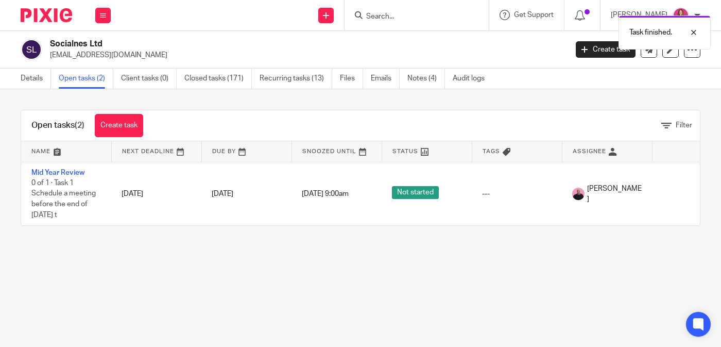
click at [42, 15] on img at bounding box center [47, 15] width 52 height 14
